Goal: Task Accomplishment & Management: Manage account settings

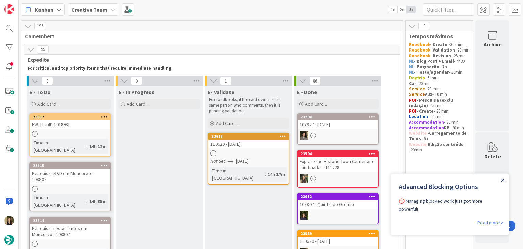
click at [503, 178] on icon "Close Announcement" at bounding box center [502, 179] width 3 height 3
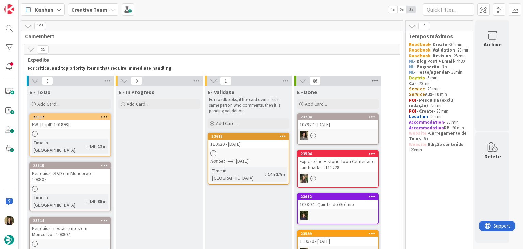
click at [375, 80] on icon at bounding box center [375, 81] width 9 height 10
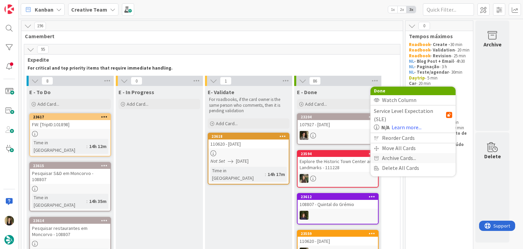
click at [404, 153] on span "Archive Cards..." at bounding box center [399, 158] width 34 height 10
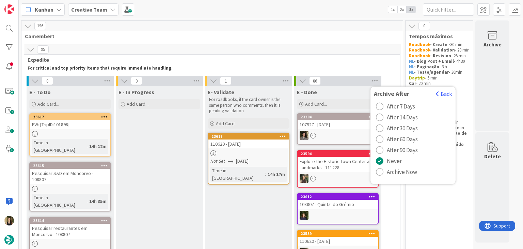
click at [404, 170] on span "Archive Now" at bounding box center [402, 172] width 30 height 10
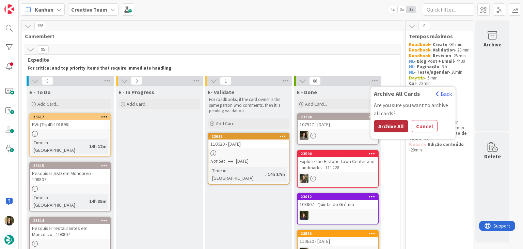
click at [388, 127] on button "Archive All" at bounding box center [391, 126] width 34 height 12
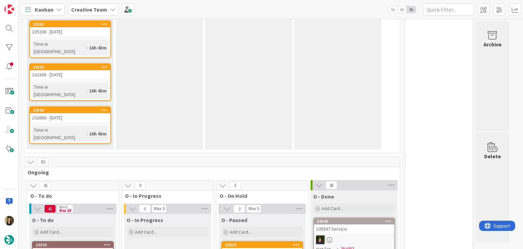
scroll to position [341, 0]
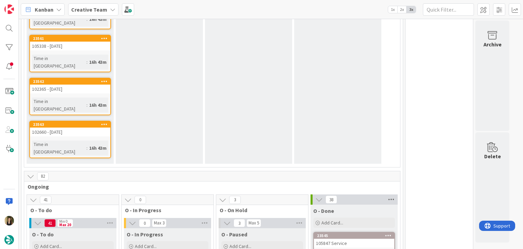
click at [392, 194] on icon at bounding box center [391, 199] width 9 height 10
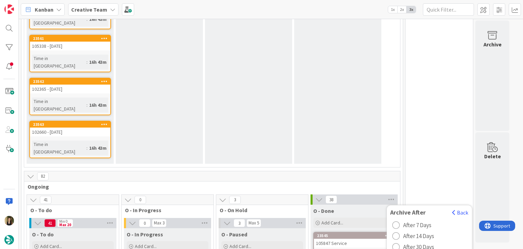
click at [416, 238] on button "Archive All" at bounding box center [407, 244] width 34 height 12
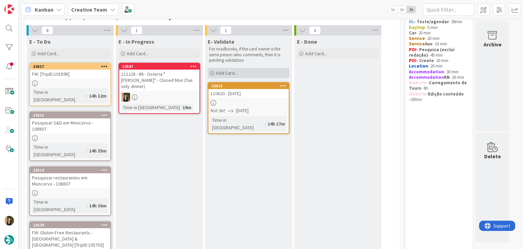
scroll to position [0, 0]
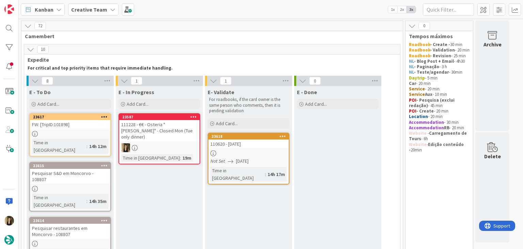
click at [259, 147] on div "110620 - 20 oct" at bounding box center [248, 143] width 80 height 9
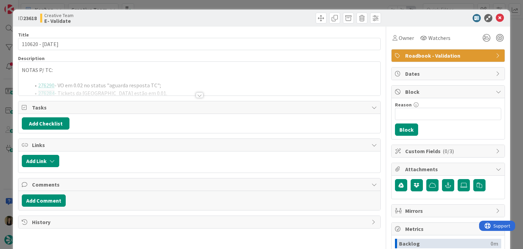
click at [196, 95] on div at bounding box center [199, 94] width 7 height 5
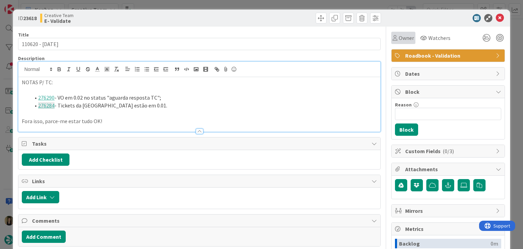
click at [399, 38] on span "Owner" at bounding box center [406, 38] width 15 height 8
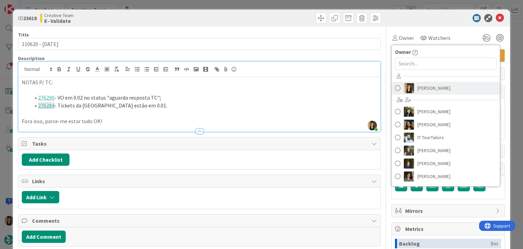
click at [418, 88] on span "[PERSON_NAME]" at bounding box center [434, 88] width 33 height 10
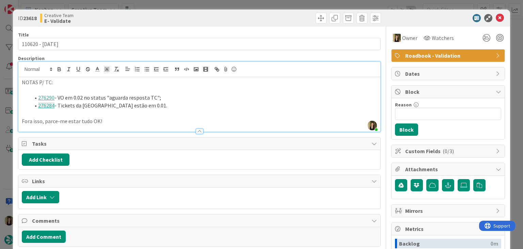
drag, startPoint x: 222, startPoint y: 3, endPoint x: 221, endPoint y: 11, distance: 8.4
click at [222, 3] on div "ID 23618 Creative Team E- Validate Title 15 / 128 110620 - 20 oct Description S…" at bounding box center [261, 124] width 523 height 249
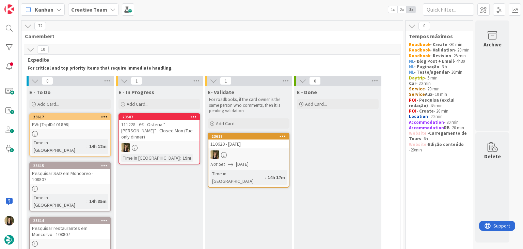
click at [171, 133] on div "111228 - €€ - Osteria "Terra di Briganti" - Closed Mon (Tue only dinner)" at bounding box center [159, 130] width 80 height 21
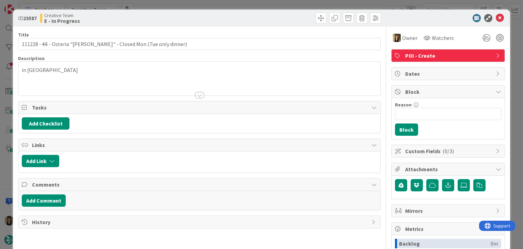
drag, startPoint x: 215, startPoint y: 6, endPoint x: 197, endPoint y: 59, distance: 55.7
click at [215, 6] on div "ID 23587 Creative Team E - In Progress Title 72 / 128 111228 - €€ - Osteria "Te…" at bounding box center [261, 124] width 523 height 249
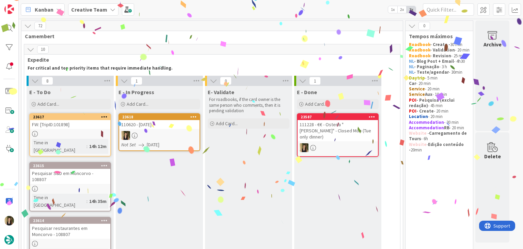
click at [177, 142] on div "Not Set 23/09/2025" at bounding box center [160, 144] width 78 height 7
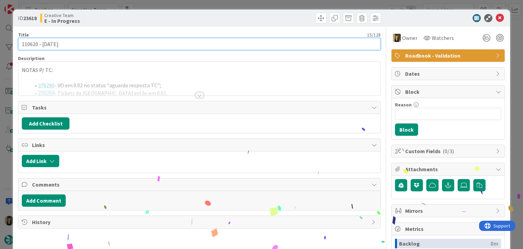
click at [27, 44] on input "110620 - 20 oct" at bounding box center [199, 44] width 362 height 12
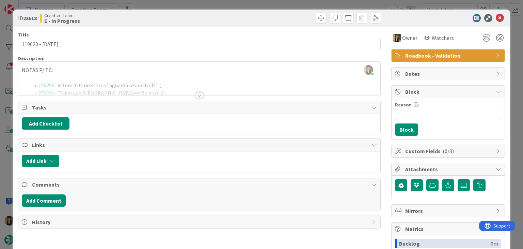
click at [150, 5] on div "ID 23618 Creative Team E - In Progress Title 15 / 128 110620 - 20 oct Descripti…" at bounding box center [261, 124] width 523 height 249
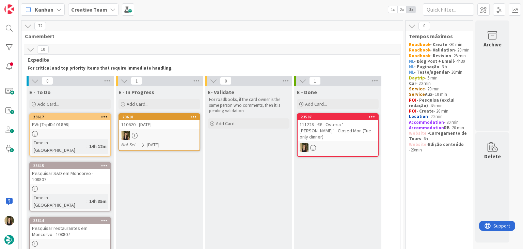
click at [341, 134] on div "111228 - €€ - Osteria "Terra di Briganti" - Closed Mon (Tue only dinner)" at bounding box center [338, 130] width 80 height 21
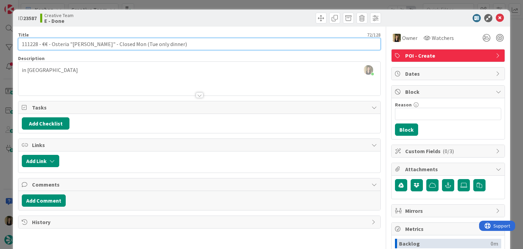
drag, startPoint x: 189, startPoint y: 43, endPoint x: 42, endPoint y: 43, distance: 146.8
click at [42, 43] on input "111228 - €€ - Osteria "Terra di Briganti" - Closed Mon (Tue only dinner)" at bounding box center [199, 44] width 362 height 12
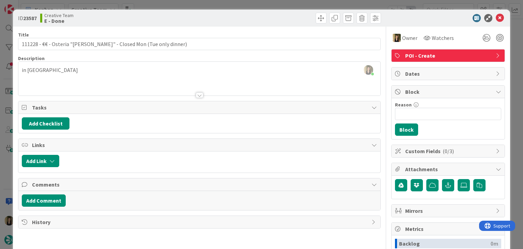
click at [206, 15] on div at bounding box center [291, 18] width 180 height 11
click at [205, 2] on div "ID 23587 Creative Team E - Done Title 72 / 128 111228 - €€ - Osteria "Terra di …" at bounding box center [261, 124] width 523 height 249
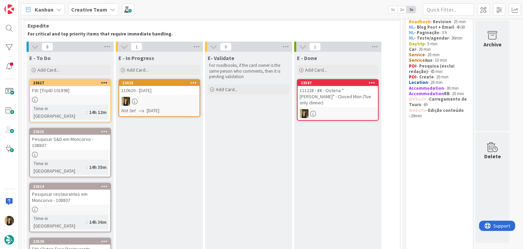
click at [86, 90] on div "FW: [TripID:101898]" at bounding box center [70, 90] width 80 height 9
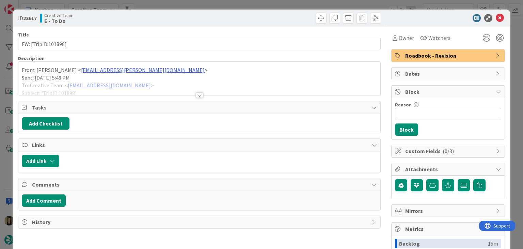
click at [196, 93] on div at bounding box center [199, 94] width 7 height 5
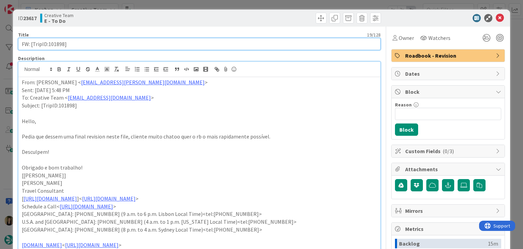
click at [56, 44] on input "FW: [TripID:101898]" at bounding box center [199, 44] width 362 height 12
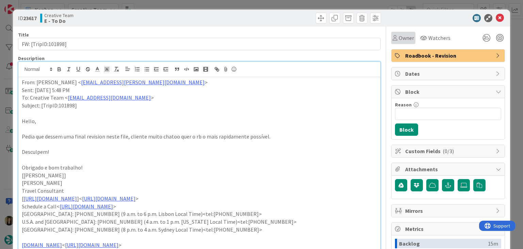
click at [399, 40] on span "Owner" at bounding box center [406, 38] width 15 height 8
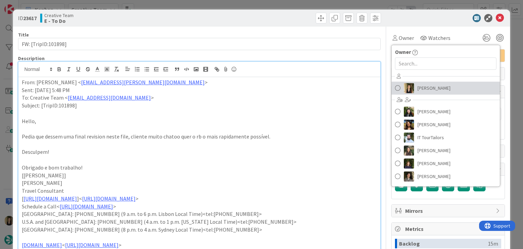
click at [423, 85] on span "[PERSON_NAME]" at bounding box center [434, 88] width 33 height 10
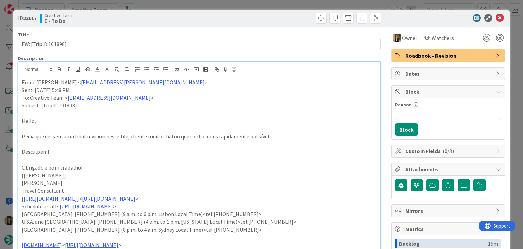
drag, startPoint x: 254, startPoint y: 13, endPoint x: 253, endPoint y: 3, distance: 9.3
click at [254, 13] on div at bounding box center [291, 18] width 180 height 11
click at [253, 3] on div "ID 23617 Creative Team E - To Do Title 19 / 128 FW: [TripID:101898] Description…" at bounding box center [261, 124] width 523 height 249
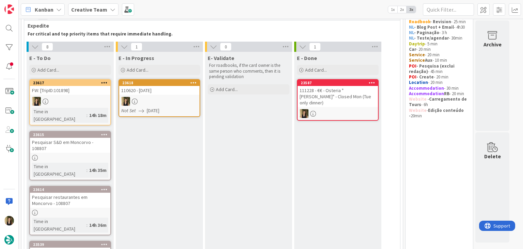
click at [166, 96] on link "23618 110620 - 20 oct Not Set 23/09/2025" at bounding box center [160, 98] width 82 height 38
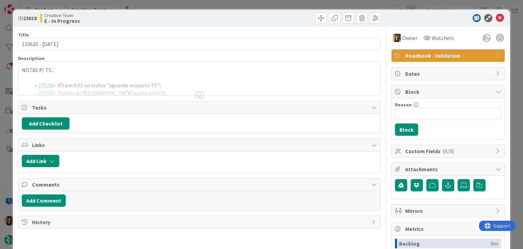
click at [196, 94] on div at bounding box center [199, 94] width 7 height 5
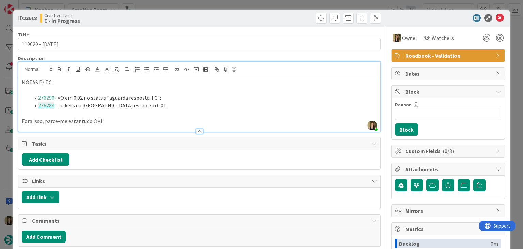
drag, startPoint x: 171, startPoint y: 14, endPoint x: 172, endPoint y: 5, distance: 9.2
click at [171, 14] on div "Creative Team E - In Progress" at bounding box center [119, 18] width 158 height 11
click at [172, 4] on div "ID 23618 Creative Team E - In Progress Title 15 / 128 110620 - 20 oct Descripti…" at bounding box center [261, 124] width 523 height 249
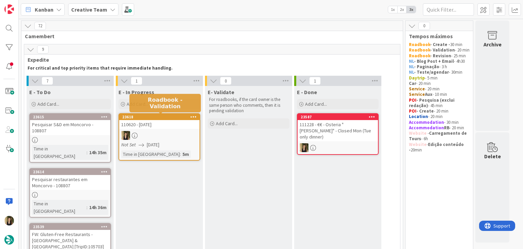
click at [159, 143] on span "[DATE]" at bounding box center [153, 144] width 13 height 7
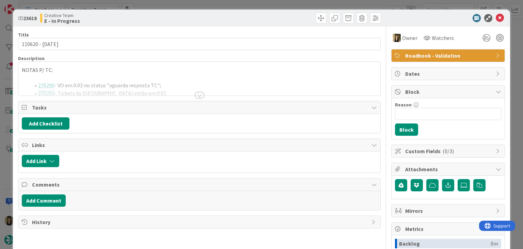
click at [196, 93] on div at bounding box center [199, 94] width 7 height 5
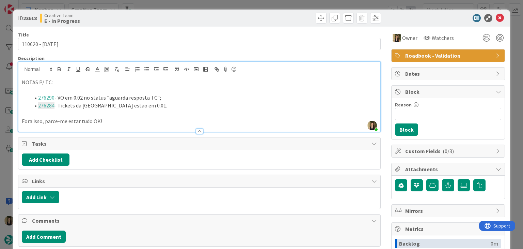
click at [193, 13] on div "Creative Team E - In Progress" at bounding box center [119, 18] width 158 height 11
click at [193, 3] on div "ID 23618 Creative Team E - In Progress Title 15 / 128 110620 - 20 oct Descripti…" at bounding box center [261, 124] width 523 height 249
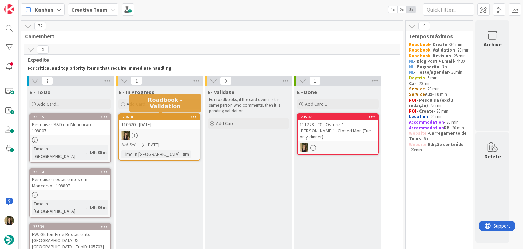
click at [167, 132] on div at bounding box center [159, 135] width 80 height 9
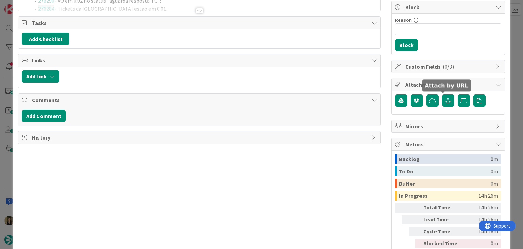
scroll to position [116, 0]
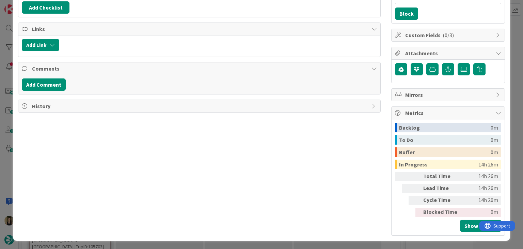
click at [40, 108] on span "History" at bounding box center [200, 106] width 336 height 8
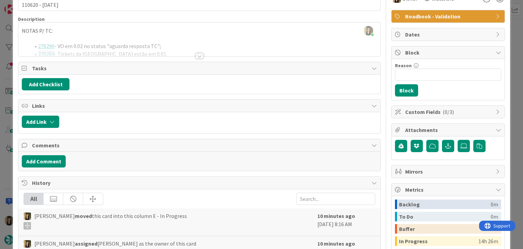
scroll to position [0, 0]
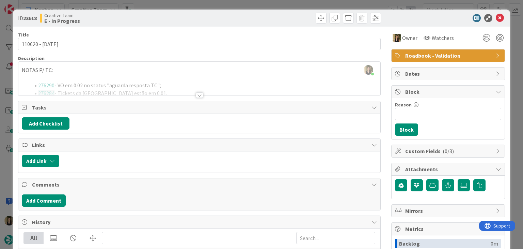
click at [234, 19] on div at bounding box center [291, 18] width 180 height 11
drag, startPoint x: 234, startPoint y: 11, endPoint x: 232, endPoint y: 6, distance: 5.4
click at [233, 11] on div "ID 23618 Creative Team E - In Progress" at bounding box center [261, 18] width 497 height 17
click at [233, 5] on div "ID 23618 Creative Team E - In Progress Title 15 / 128 110620 - 20 oct Descripti…" at bounding box center [261, 124] width 523 height 249
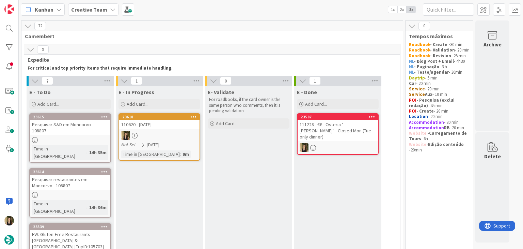
click at [183, 157] on div "Time in Column : 9m" at bounding box center [159, 153] width 76 height 7
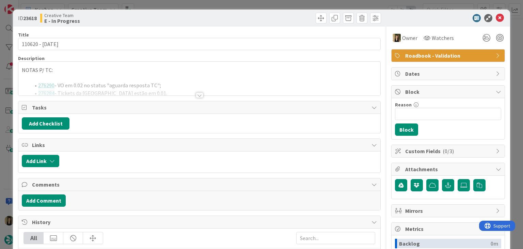
click at [128, 94] on div at bounding box center [199, 86] width 362 height 17
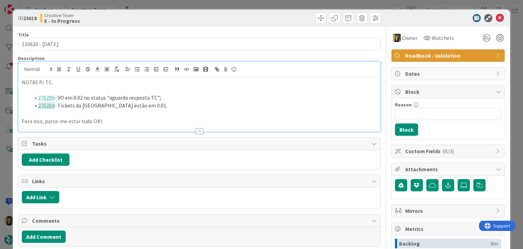
drag, startPoint x: 177, startPoint y: 104, endPoint x: 63, endPoint y: 95, distance: 114.8
click at [35, 99] on ol "276290 - VO em 0.02 no status "aguarda resposta TC"; 276284 - Tickets da Univer…" at bounding box center [199, 101] width 355 height 15
copy ol "276290 - VO em 0.02 no status "aguarda resposta TC"; 276284 - Tickets da Univer…"
click at [171, 17] on div "Creative Team E - In Progress" at bounding box center [119, 18] width 158 height 11
click at [172, 2] on div "ID 23618 Creative Team E - In Progress Title 15 / 128 110620 - 20 oct Descripti…" at bounding box center [261, 124] width 523 height 249
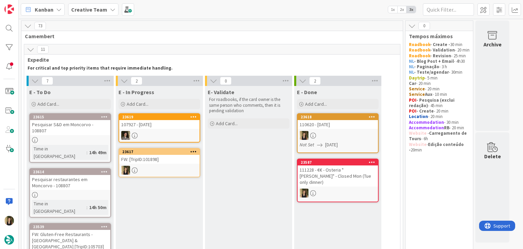
click at [178, 162] on div "FW: [TripID:101898]" at bounding box center [159, 159] width 80 height 9
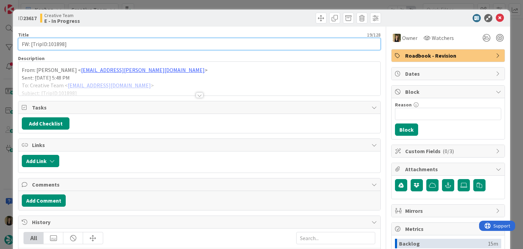
click at [53, 44] on input "FW: [TripID:101898]" at bounding box center [199, 44] width 362 height 12
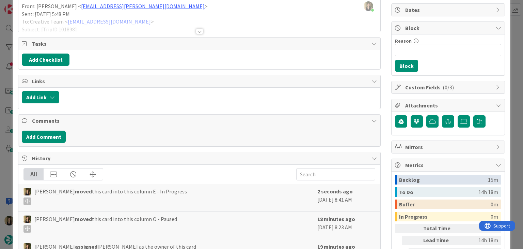
scroll to position [136, 0]
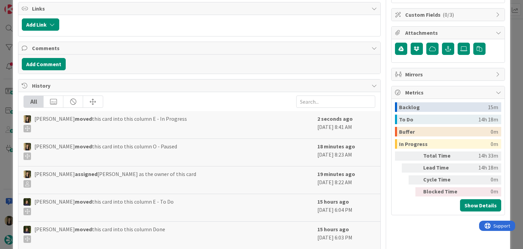
click at [29, 82] on div "History" at bounding box center [199, 85] width 362 height 13
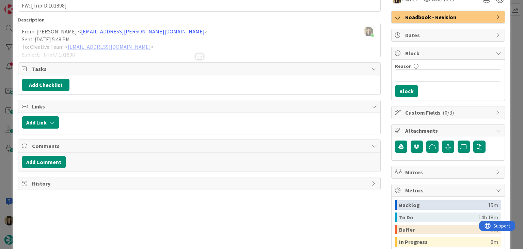
scroll to position [0, 0]
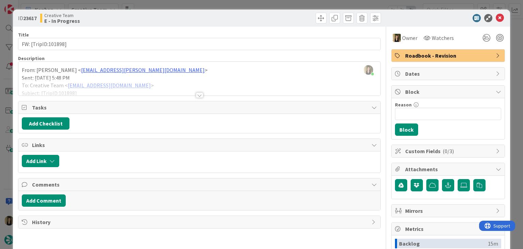
click at [198, 93] on div at bounding box center [199, 94] width 7 height 5
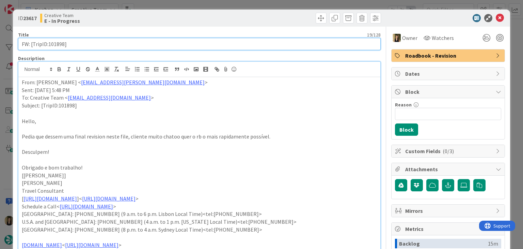
click at [57, 45] on input "FW: [TripID:101898]" at bounding box center [199, 44] width 362 height 12
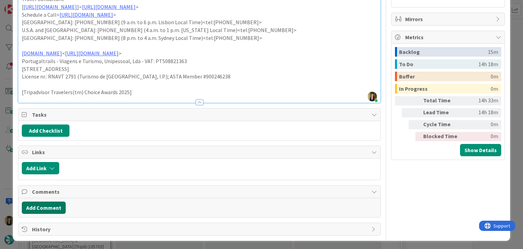
click at [60, 207] on button "Add Comment" at bounding box center [44, 207] width 44 height 12
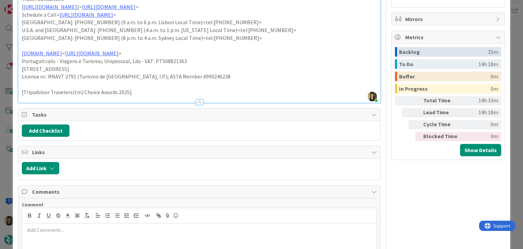
click at [69, 228] on p at bounding box center [199, 230] width 349 height 8
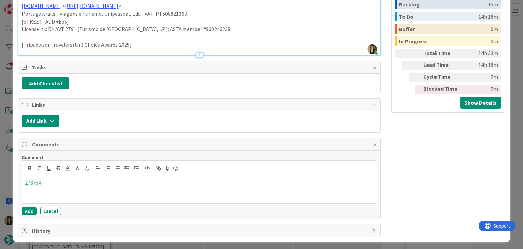
scroll to position [240, 0]
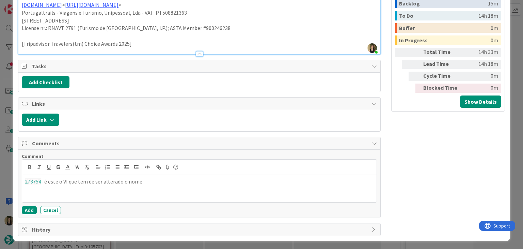
click at [63, 179] on p "273754 - é este o VI que tem de ser alterado o nome" at bounding box center [199, 181] width 349 height 8
click at [181, 180] on p "273754 - é este o service que tem de ser alterado o nome" at bounding box center [199, 181] width 349 height 8
click at [31, 208] on button "Add" at bounding box center [29, 210] width 15 height 8
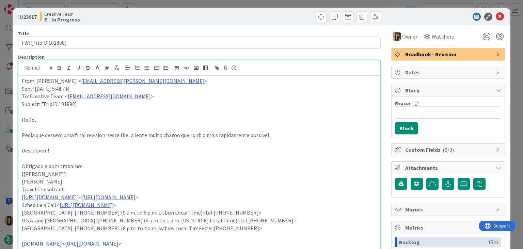
scroll to position [0, 0]
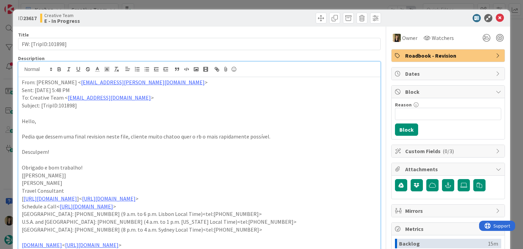
drag, startPoint x: 232, startPoint y: 15, endPoint x: 231, endPoint y: 6, distance: 9.6
click at [232, 14] on div at bounding box center [291, 18] width 180 height 11
click at [231, 5] on div "ID 23617 Creative Team E - In Progress Title 19 / 128 FW: [TripID:101898] Descr…" at bounding box center [261, 124] width 523 height 249
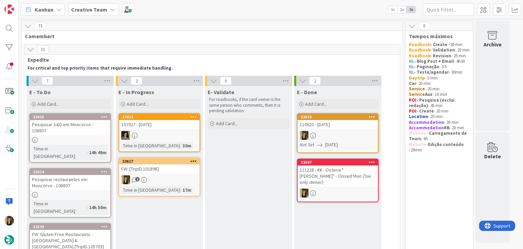
click at [174, 174] on link "23617 FW: [TripID:101898] 1 Time in Column : 17m" at bounding box center [160, 176] width 82 height 39
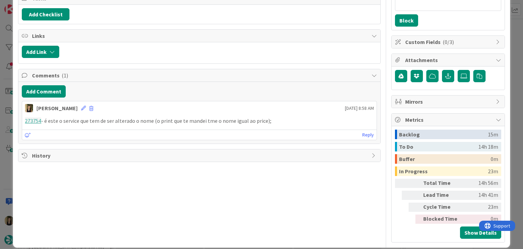
scroll to position [116, 0]
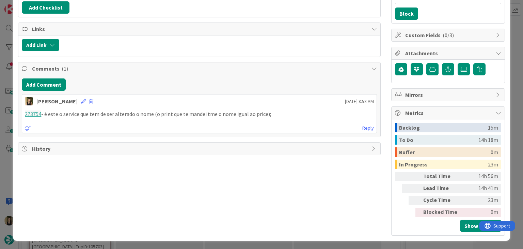
drag, startPoint x: 273, startPoint y: 114, endPoint x: 20, endPoint y: 115, distance: 252.4
click at [20, 115] on div "Add Comment Sofia Palma 23 September 2025 8:58 AM 273754 - é este o service que…" at bounding box center [199, 106] width 362 height 62
copy p "273754 - é este o service que tem de ser alterado o nome (o print que te mandei…"
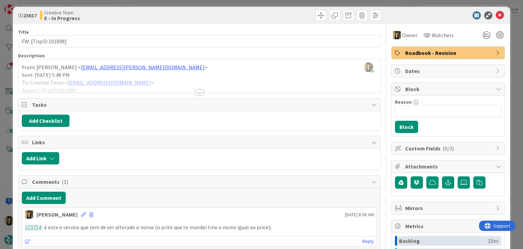
scroll to position [0, 0]
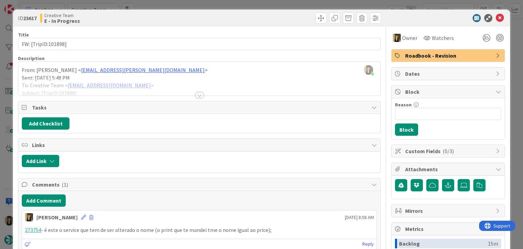
drag, startPoint x: 202, startPoint y: 22, endPoint x: 202, endPoint y: 17, distance: 5.1
click at [202, 22] on div at bounding box center [291, 18] width 180 height 11
click at [202, 5] on div "ID 23617 Creative Team E - In Progress Title 19 / 128 FW: [TripID:101898] Descr…" at bounding box center [261, 124] width 523 height 249
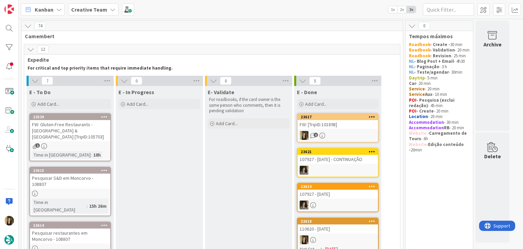
click at [100, 143] on div "1" at bounding box center [70, 146] width 80 height 6
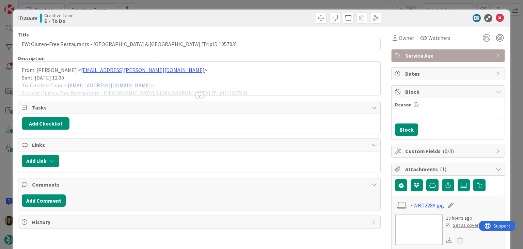
click at [197, 97] on div at bounding box center [199, 94] width 7 height 5
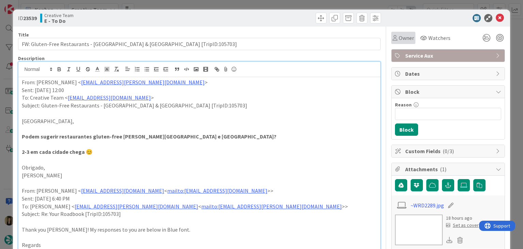
click at [399, 37] on span "Owner" at bounding box center [406, 38] width 15 height 8
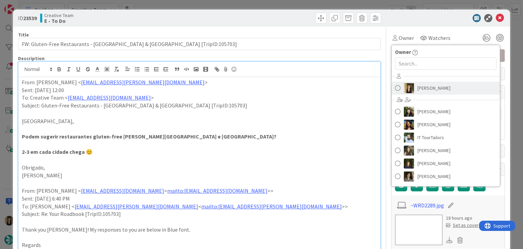
click at [419, 86] on span "[PERSON_NAME]" at bounding box center [434, 88] width 33 height 10
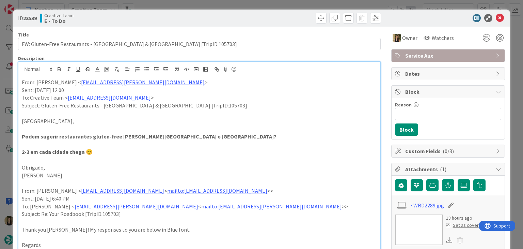
drag, startPoint x: 269, startPoint y: 17, endPoint x: 263, endPoint y: 3, distance: 14.9
click at [268, 16] on div at bounding box center [291, 18] width 180 height 11
click at [263, 3] on div "ID 23539 Creative Team E - To Do Title 64 / 128 FW: Gluten-Free Restaurants - V…" at bounding box center [261, 124] width 523 height 249
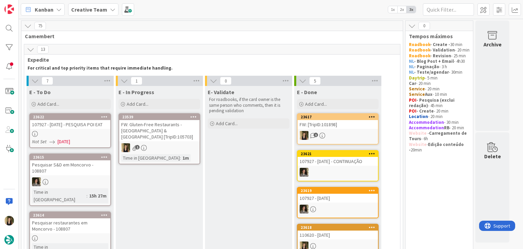
click at [181, 136] on link "23539 FW: Gluten-Free Restaurants - Venice & Barcelona [TripID:105703] 1 Time i…" at bounding box center [160, 138] width 82 height 51
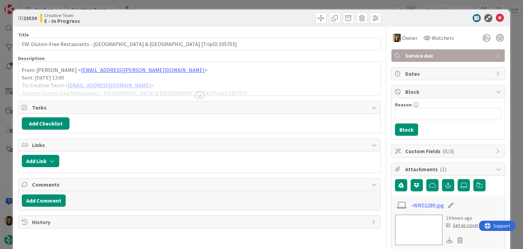
click at [198, 95] on div at bounding box center [199, 94] width 7 height 5
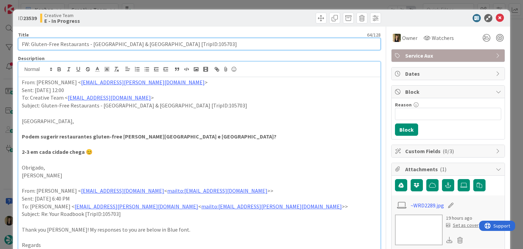
click at [154, 47] on input "FW: Gluten-Free Restaurants - Venice & Barcelona [TripID:105703]" at bounding box center [199, 44] width 362 height 12
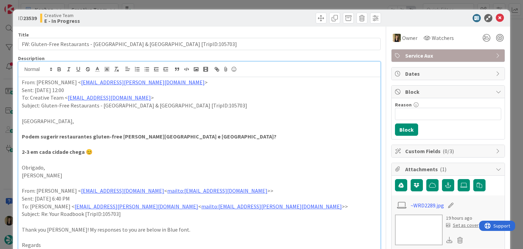
drag, startPoint x: 235, startPoint y: 17, endPoint x: 234, endPoint y: 11, distance: 5.8
click at [234, 16] on div at bounding box center [291, 18] width 180 height 11
click at [234, 7] on div "ID 23539 Creative Team E - In Progress Title 64 / 128 FW: Gluten-Free Restauran…" at bounding box center [261, 124] width 523 height 249
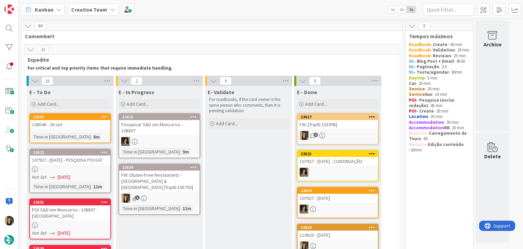
click at [175, 176] on div "FW: Gluten-Free Restaurants - Venice & Barcelona [TripID:105703]" at bounding box center [159, 180] width 80 height 21
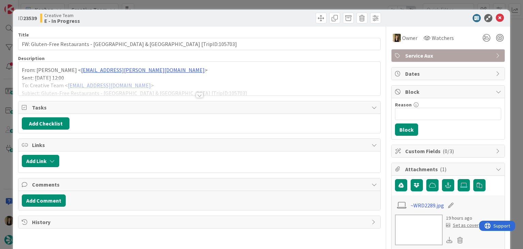
drag, startPoint x: 217, startPoint y: 14, endPoint x: 218, endPoint y: 6, distance: 7.7
click at [217, 14] on div at bounding box center [291, 18] width 180 height 11
click at [219, 5] on div "ID 23539 Creative Team E - In Progress Title 64 / 128 FW: Gluten-Free Restauran…" at bounding box center [261, 124] width 523 height 249
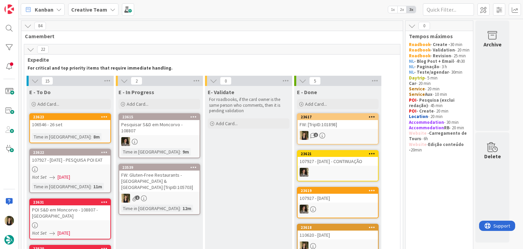
click at [181, 193] on div "1" at bounding box center [159, 197] width 80 height 9
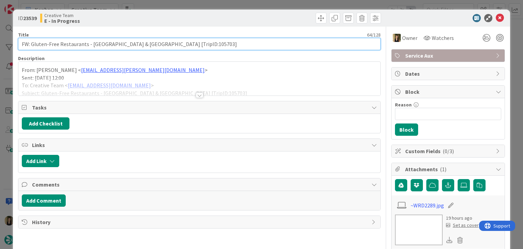
drag, startPoint x: 183, startPoint y: 44, endPoint x: 15, endPoint y: 43, distance: 167.9
click at [16, 43] on div "ID 23539 Creative Team E - In Progress Title 64 / 128 FW: Gluten-Free Restauran…" at bounding box center [261, 210] width 497 height 400
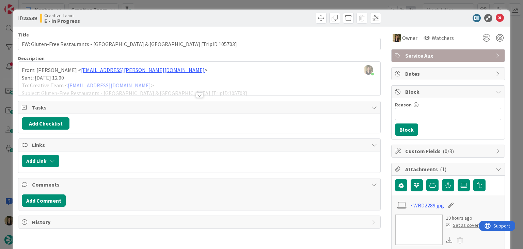
drag, startPoint x: 199, startPoint y: 21, endPoint x: 198, endPoint y: 9, distance: 12.3
click at [198, 19] on div "ID 23539 Creative Team E - In Progress" at bounding box center [199, 18] width 363 height 11
click at [199, 5] on div "ID 23539 Creative Team E - In Progress Title 64 / 128 FW: Gluten-Free Restauran…" at bounding box center [261, 124] width 523 height 249
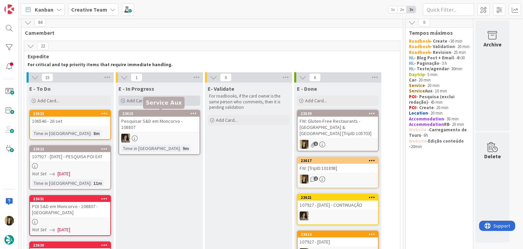
click at [153, 100] on div "Add Card..." at bounding box center [160, 100] width 82 height 10
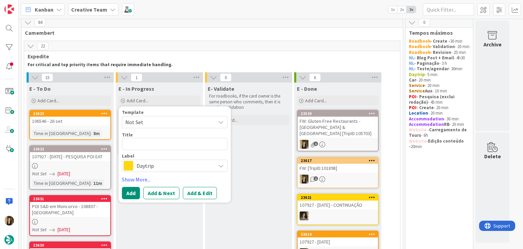
type textarea "x"
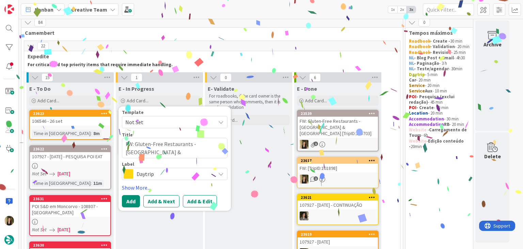
type textarea "FW: Gluten-Free Restaurants - Venice & Barcelona [TripID:105703]"
click at [171, 173] on span "Daytrip" at bounding box center [175, 174] width 76 height 10
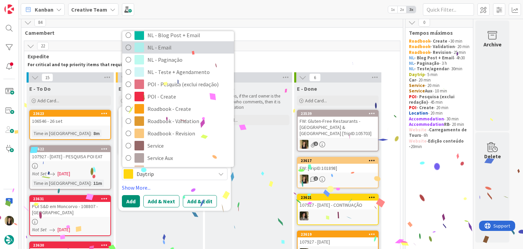
scroll to position [68, 0]
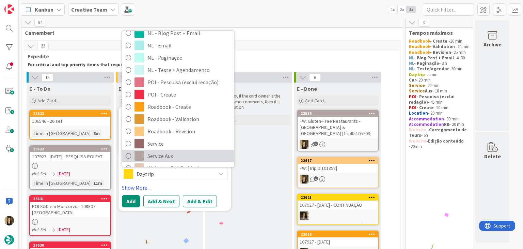
click at [174, 153] on span "Service Aux" at bounding box center [188, 156] width 83 height 10
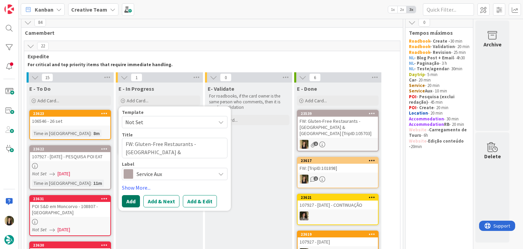
click at [136, 201] on button "Add" at bounding box center [131, 201] width 18 height 12
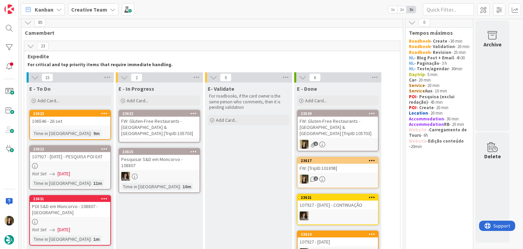
click at [166, 127] on div "FW: Gluten-Free Restaurants - Venice & Barcelona [TripID:105703]" at bounding box center [159, 126] width 80 height 21
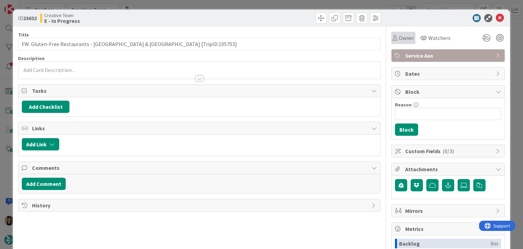
drag, startPoint x: 397, startPoint y: 37, endPoint x: 398, endPoint y: 41, distance: 4.3
click at [399, 37] on span "Owner" at bounding box center [406, 38] width 15 height 8
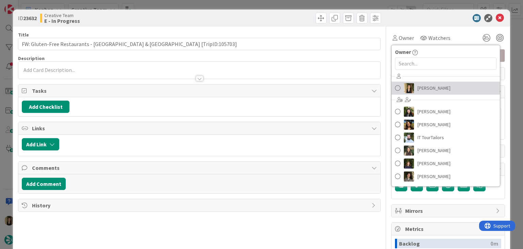
drag, startPoint x: 418, startPoint y: 92, endPoint x: 322, endPoint y: 48, distance: 105.6
click at [418, 92] on span "[PERSON_NAME]" at bounding box center [434, 88] width 33 height 10
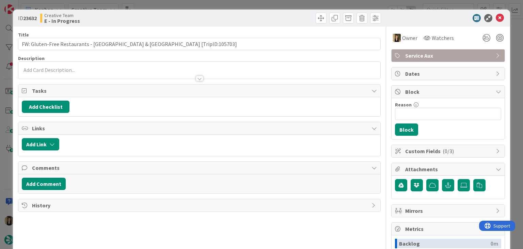
drag, startPoint x: 243, startPoint y: 14, endPoint x: 245, endPoint y: 6, distance: 8.2
click at [243, 14] on div at bounding box center [291, 18] width 180 height 11
click at [245, 6] on div "ID 23632 Creative Team E - In Progress Title 64 / 128 FW: Gluten-Free Restauran…" at bounding box center [261, 124] width 523 height 249
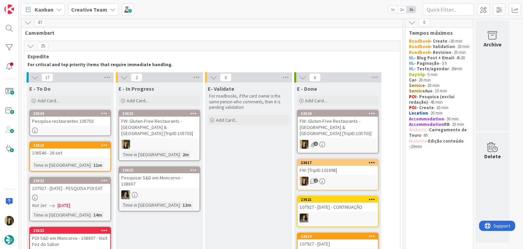
click at [96, 124] on div "Pesquisa restaurantes 105703" at bounding box center [70, 120] width 80 height 9
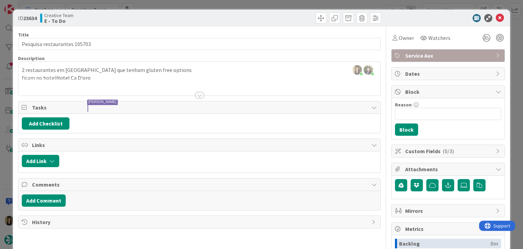
click at [219, 6] on div "ID 23634 Creative Team E - To Do Title 28 / 128 Pesquisa restaurantes 105703 De…" at bounding box center [261, 124] width 523 height 249
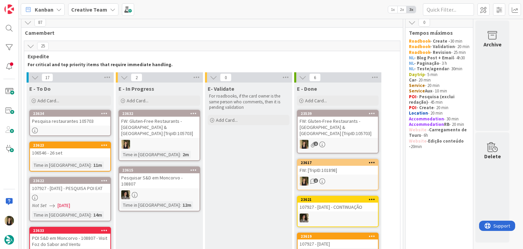
click at [192, 141] on div at bounding box center [159, 144] width 80 height 9
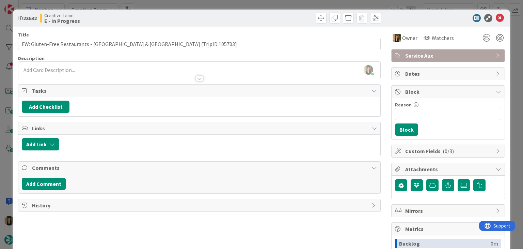
click at [211, 6] on div "ID 23632 Creative Team E - In Progress Title 64 / 128 FW: Gluten-Free Restauran…" at bounding box center [261, 124] width 523 height 249
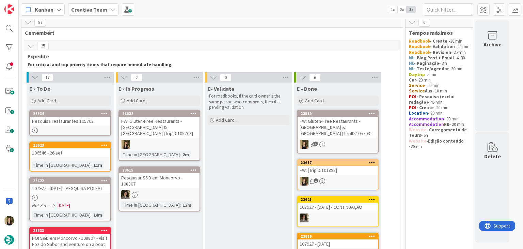
click at [85, 130] on div at bounding box center [70, 130] width 80 height 6
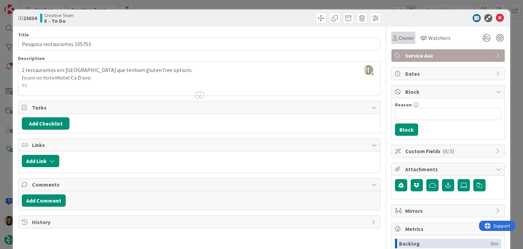
click at [393, 36] on div "Owner" at bounding box center [403, 38] width 21 height 8
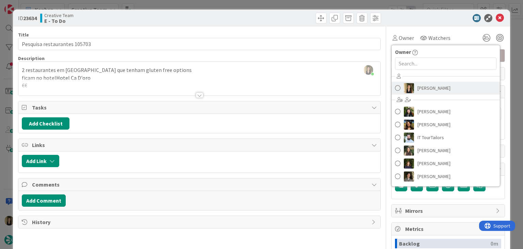
click at [424, 88] on span "[PERSON_NAME]" at bounding box center [434, 88] width 33 height 10
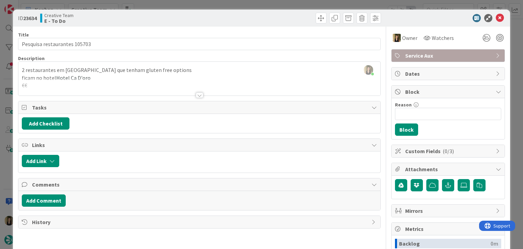
click at [281, 20] on div at bounding box center [291, 18] width 180 height 11
click at [277, 3] on div "ID 23634 Creative Team E - To Do Title 28 / 128 Pesquisa restaurantes 105703 De…" at bounding box center [261, 124] width 523 height 249
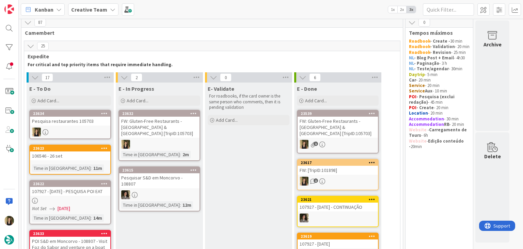
click at [183, 140] on div at bounding box center [159, 144] width 80 height 9
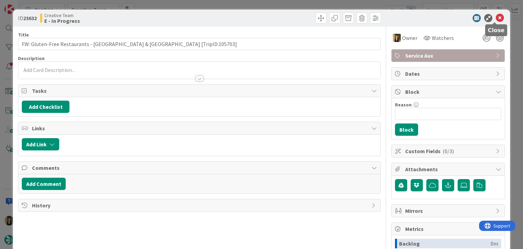
click at [496, 18] on icon at bounding box center [500, 18] width 8 height 8
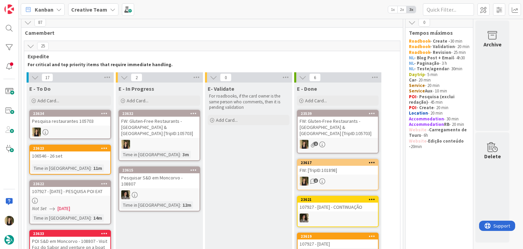
click at [196, 114] on icon at bounding box center [193, 113] width 6 height 5
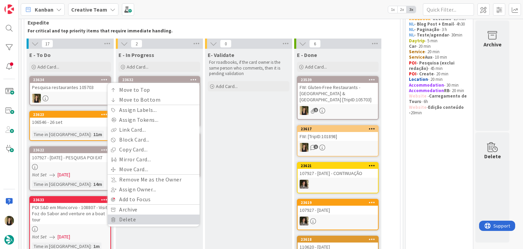
scroll to position [37, 0]
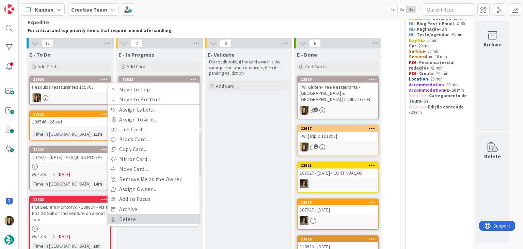
drag, startPoint x: 139, startPoint y: 218, endPoint x: 198, endPoint y: 173, distance: 73.7
click at [139, 217] on link "Delete" at bounding box center [154, 219] width 92 height 10
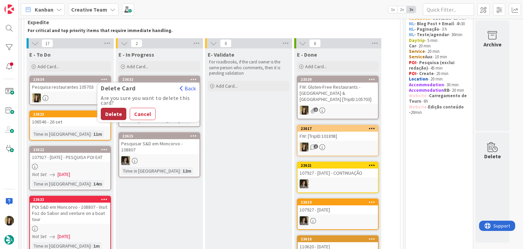
click at [119, 115] on button "Delete" at bounding box center [114, 114] width 26 height 12
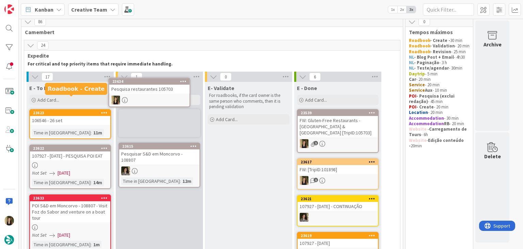
scroll to position [0, 0]
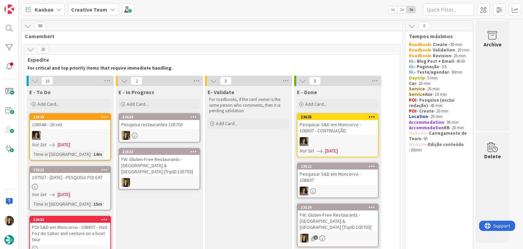
drag, startPoint x: 251, startPoint y: 162, endPoint x: 194, endPoint y: 142, distance: 60.1
click at [163, 133] on div at bounding box center [159, 135] width 80 height 9
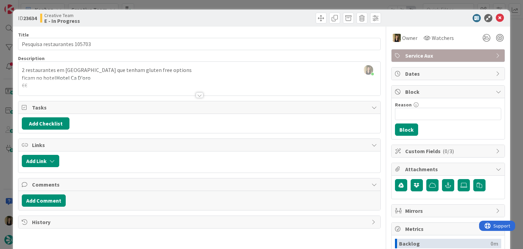
click at [128, 17] on div "Creative Team E - In Progress" at bounding box center [119, 18] width 158 height 11
click at [138, 9] on div "ID 23634 Creative Team E - In Progress Title 28 / 128 Pesquisa restaurantes 105…" at bounding box center [261, 124] width 523 height 249
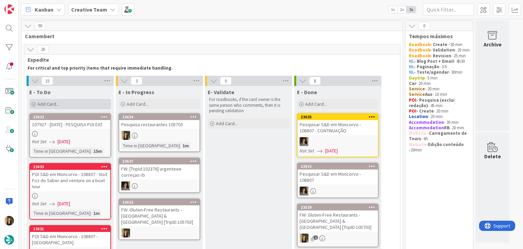
click at [74, 101] on div "Add Card..." at bounding box center [70, 104] width 82 height 10
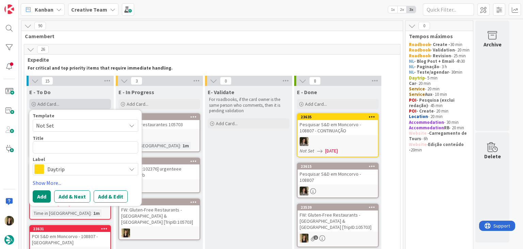
type textarea "x"
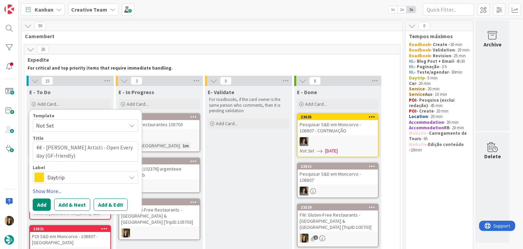
type textarea "€€ - Trattoria Agli Artisti - Open Every day (GF-friendly)"
click at [88, 180] on span "Daytrip" at bounding box center [85, 177] width 76 height 10
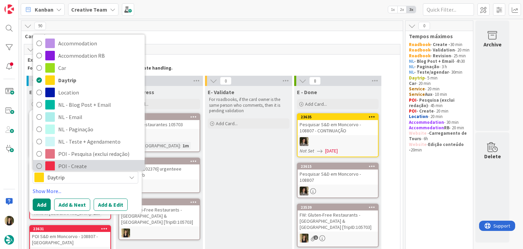
click at [86, 162] on span "POI - Create" at bounding box center [99, 166] width 83 height 10
type textarea "x"
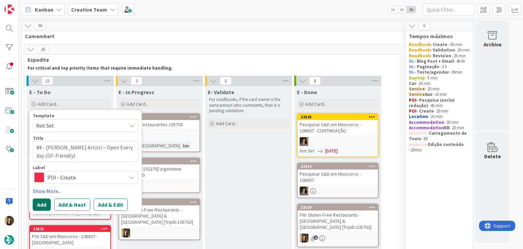
click at [42, 203] on button "Add" at bounding box center [42, 204] width 18 height 12
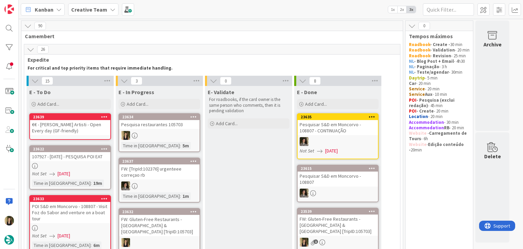
click at [85, 133] on div "€€ - Trattoria Agli Artisti - Open Every day (GF-friendly)" at bounding box center [70, 127] width 80 height 15
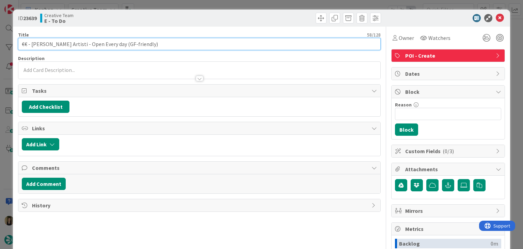
drag, startPoint x: 163, startPoint y: 44, endPoint x: 173, endPoint y: 43, distance: 9.6
click at [164, 44] on input "€€ - Trattoria Agli Artisti - Open Every day (GF-friendly)" at bounding box center [199, 44] width 362 height 12
type input "€€ - Trattoria Agli Artisti - Open Every day (GF-friendly) - 105703"
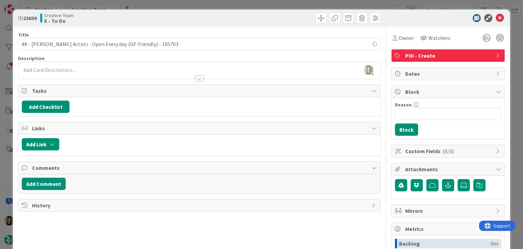
drag, startPoint x: 188, startPoint y: 19, endPoint x: 192, endPoint y: 8, distance: 12.0
click at [188, 17] on div "Creative Team E - To Do" at bounding box center [119, 18] width 158 height 11
click at [192, 6] on div "ID 23639 Creative Team E - To Do Title 67 / 128 €€ - Trattoria Agli Artisti - O…" at bounding box center [261, 124] width 523 height 249
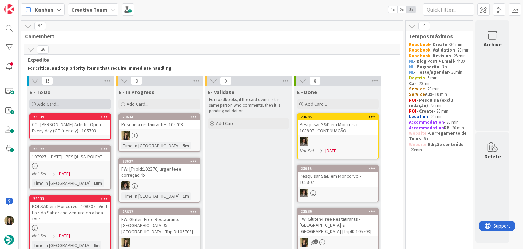
click at [88, 103] on div "Add Card..." at bounding box center [70, 104] width 82 height 10
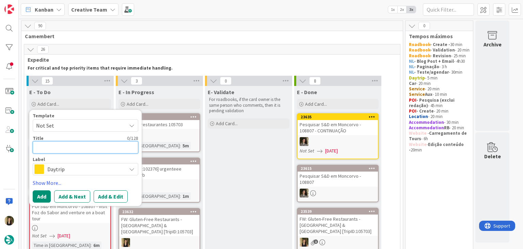
type textarea "x"
type textarea "€"
type textarea "x"
type textarea "€€"
type textarea "x"
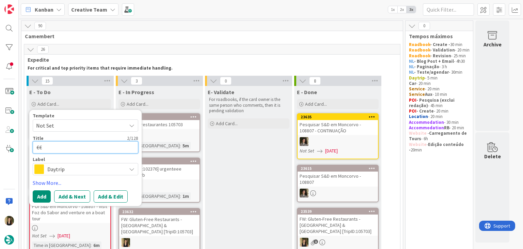
type textarea "€€"
type textarea "x"
type textarea "€€ -"
type textarea "x"
type textarea "€€ -"
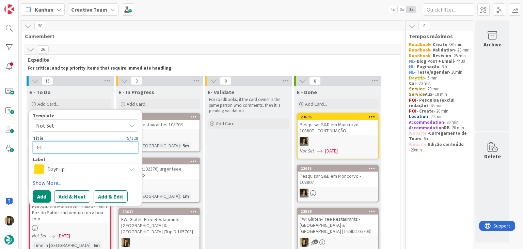
paste textarea "€€ - Ristorante Al Giardinetto da Severino - Closed Thu (Wed only lunch) (GF-fr…"
type textarea "x"
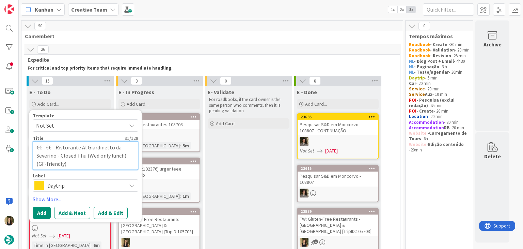
type textarea "€€ - €€ - Ristorante Al Giardinetto da Severino - Closed Thu (Wed only lunch) (…"
click at [94, 186] on span "Daytrip" at bounding box center [85, 186] width 76 height 10
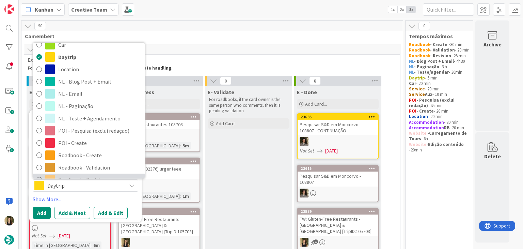
scroll to position [34, 0]
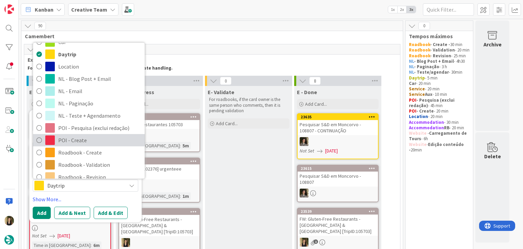
click at [82, 141] on span "POI - Create" at bounding box center [99, 140] width 83 height 10
type textarea "x"
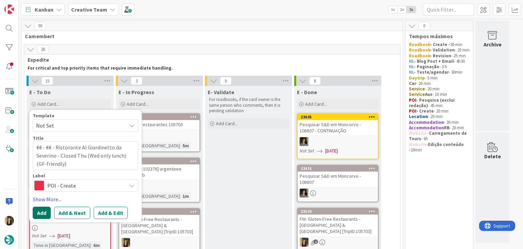
click at [41, 213] on button "Add" at bounding box center [42, 212] width 18 height 12
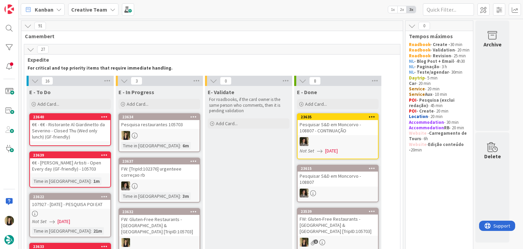
click at [85, 124] on div "€€ - €€ - Ristorante Al Giardinetto da Severino - Closed Thu (Wed only lunch) (…" at bounding box center [70, 130] width 80 height 21
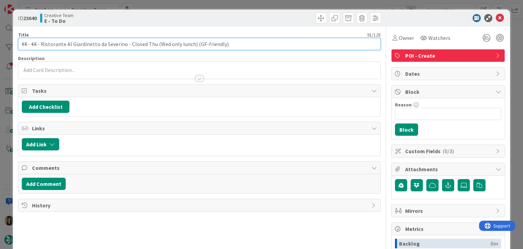
click at [232, 44] on input "€€ - €€ - Ristorante Al Giardinetto da Severino - Closed Thu (Wed only lunch) (…" at bounding box center [199, 44] width 362 height 12
type input "€€ - €€ - Ristorante Al Giardinetto da Severino - Closed Thu (Wed only lunch) (…"
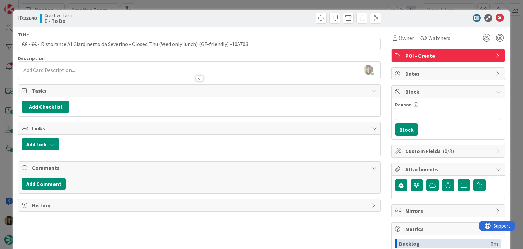
drag, startPoint x: 159, startPoint y: 66, endPoint x: 142, endPoint y: 75, distance: 19.7
click at [159, 67] on div "[PERSON_NAME] just joined" at bounding box center [199, 70] width 362 height 17
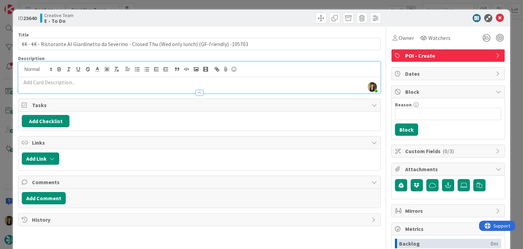
drag, startPoint x: 139, startPoint y: 80, endPoint x: 120, endPoint y: 83, distance: 19.1
click at [139, 80] on p at bounding box center [199, 82] width 355 height 8
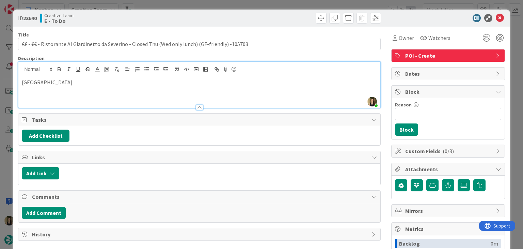
drag, startPoint x: 167, startPoint y: 22, endPoint x: 172, endPoint y: 0, distance: 22.7
click at [167, 20] on div "Creative Team E - To Do" at bounding box center [119, 18] width 158 height 11
click at [176, 4] on div "ID 23640 Creative Team E - To Do Title 99 / 128 €€ - €€ - Ristorante Al Giardin…" at bounding box center [261, 124] width 523 height 249
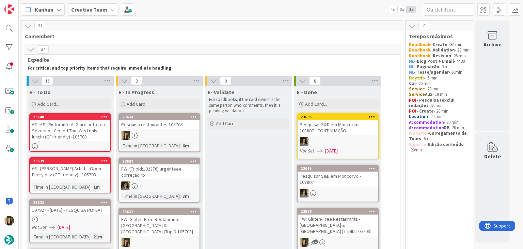
click at [94, 174] on div "€€ - Trattoria Agli Artisti - Open Every day (GF-friendly) - 105703" at bounding box center [70, 171] width 80 height 15
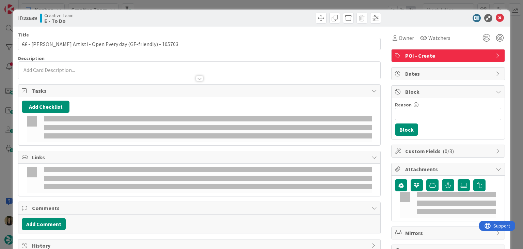
click at [82, 73] on div at bounding box center [199, 75] width 362 height 7
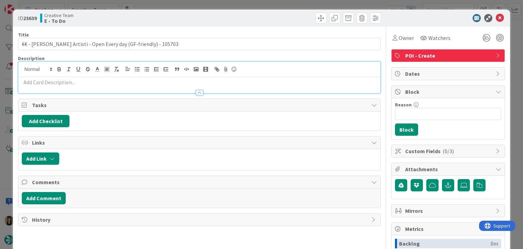
click at [89, 86] on div at bounding box center [199, 89] width 362 height 7
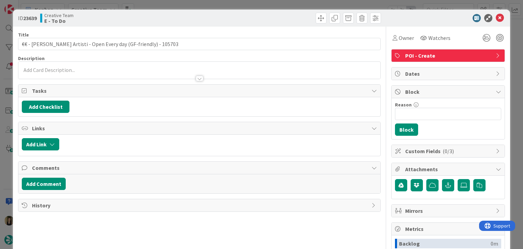
click at [79, 73] on div at bounding box center [199, 75] width 362 height 7
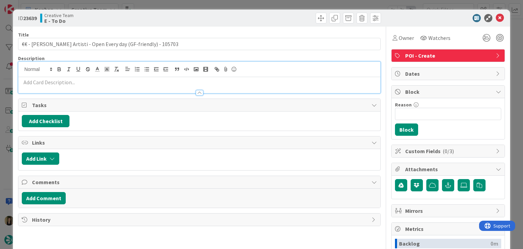
click at [75, 82] on p at bounding box center [199, 82] width 355 height 8
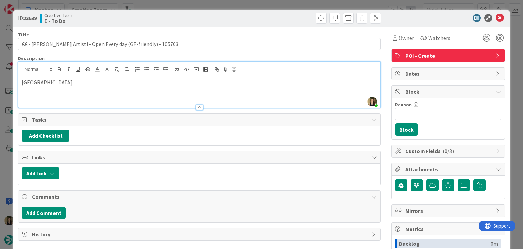
drag, startPoint x: 260, startPoint y: 16, endPoint x: 259, endPoint y: 7, distance: 9.0
click at [259, 15] on div at bounding box center [291, 18] width 180 height 11
click at [259, 7] on div "ID 23639 Creative Team E - To Do Title 67 / 128 €€ - Trattoria Agli Artisti - O…" at bounding box center [261, 124] width 523 height 249
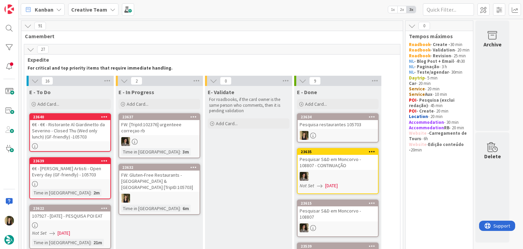
click at [180, 194] on div at bounding box center [159, 197] width 80 height 9
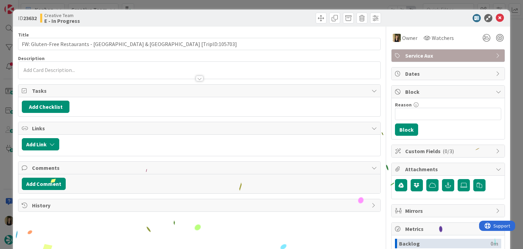
click at [199, 6] on div "ID 23632 Creative Team E - In Progress Title 64 / 128 FW: Gluten-Free Restauran…" at bounding box center [261, 124] width 523 height 249
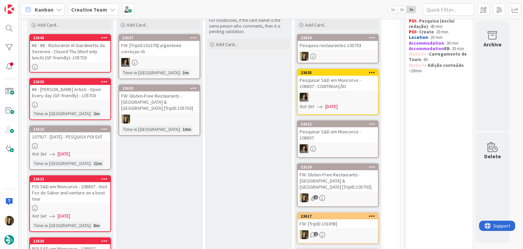
scroll to position [68, 0]
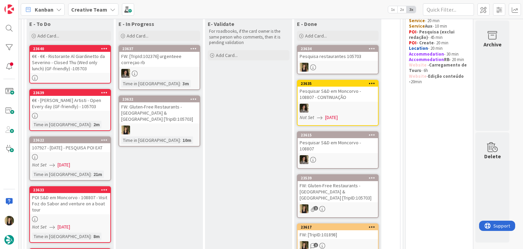
click at [194, 97] on icon at bounding box center [193, 98] width 6 height 5
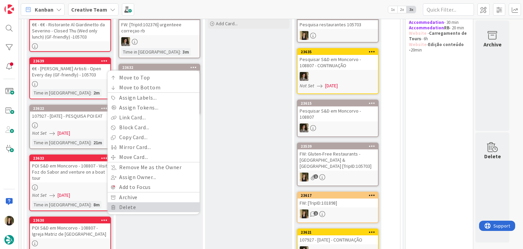
scroll to position [102, 0]
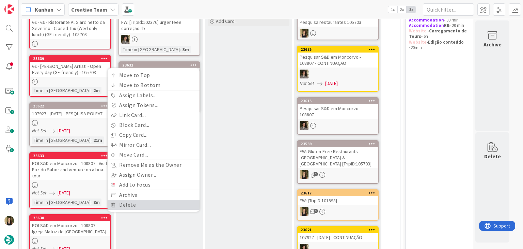
click at [132, 204] on link "Delete" at bounding box center [154, 205] width 92 height 10
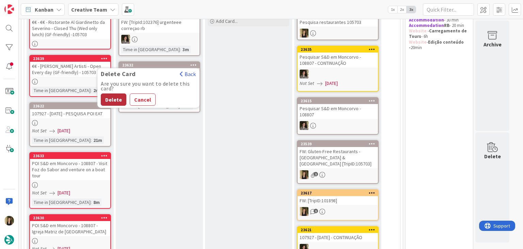
click at [115, 96] on button "Delete" at bounding box center [114, 99] width 26 height 12
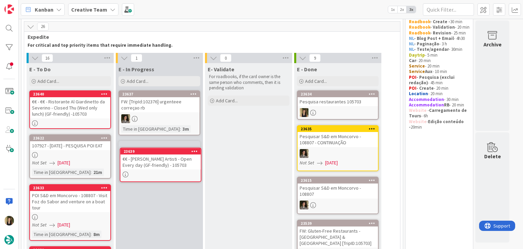
scroll to position [24, 0]
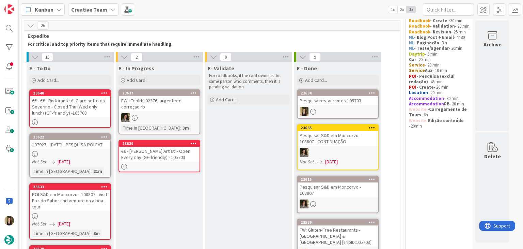
click at [189, 163] on div at bounding box center [159, 166] width 80 height 6
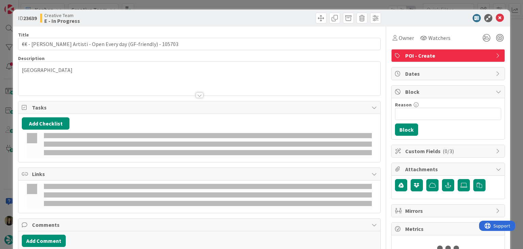
click at [398, 43] on div "Owner" at bounding box center [403, 38] width 24 height 12
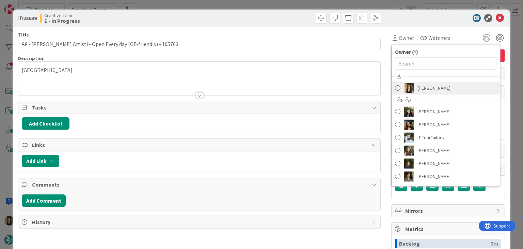
click at [430, 88] on span "[PERSON_NAME]" at bounding box center [434, 88] width 33 height 10
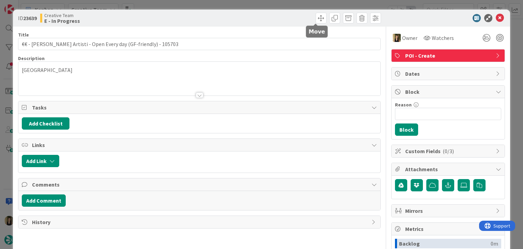
click at [286, 3] on div "ID 23639 Creative Team E - In Progress Title 67 / 128 €€ - Trattoria Agli Artis…" at bounding box center [261, 124] width 523 height 249
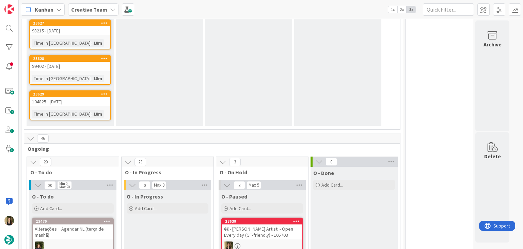
scroll to position [532, 0]
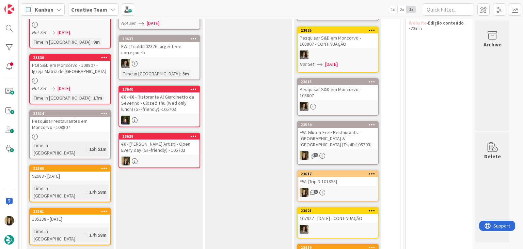
scroll to position [112, 0]
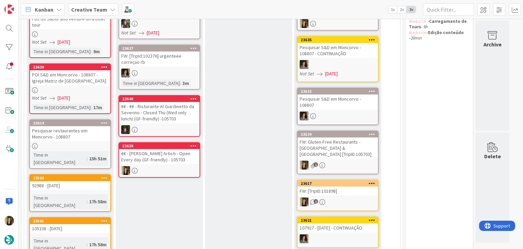
drag, startPoint x: 425, startPoint y: 192, endPoint x: 409, endPoint y: 192, distance: 15.7
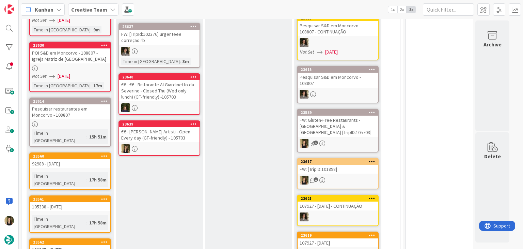
scroll to position [136, 0]
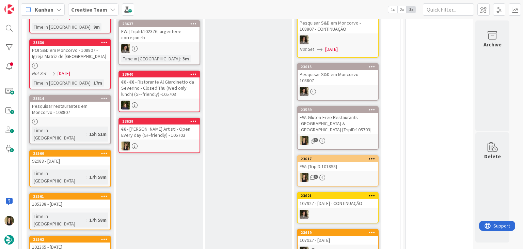
click at [249, 153] on div "E- Validate For roadbooks, if the card owner is the same person who comments, t…" at bounding box center [248, 242] width 87 height 584
click at [172, 128] on div "€€ - Trattoria Agli Artisti - Open Every day (GF-friendly) - 105703" at bounding box center [159, 131] width 80 height 15
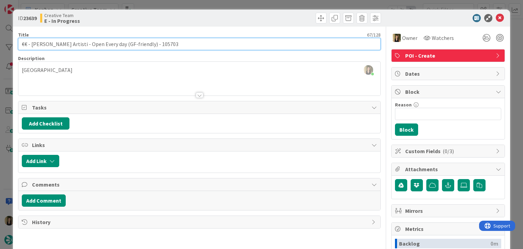
drag, startPoint x: 143, startPoint y: 43, endPoint x: 17, endPoint y: 43, distance: 126.0
click at [17, 43] on div "ID 23639 Creative Team E - In Progress Title 67 / 128 €€ - Trattoria Agli Artis…" at bounding box center [261, 183] width 497 height 347
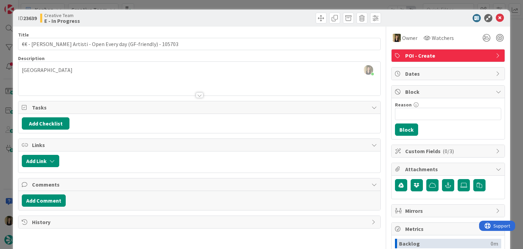
click at [137, 22] on div "Creative Team E - In Progress" at bounding box center [119, 18] width 158 height 11
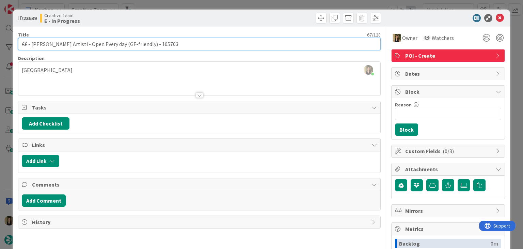
drag, startPoint x: 143, startPoint y: 42, endPoint x: 10, endPoint y: 44, distance: 132.9
click at [10, 44] on div "ID 23639 Creative Team E - In Progress Title 67 / 128 €€ - Trattoria Agli Artis…" at bounding box center [261, 124] width 523 height 249
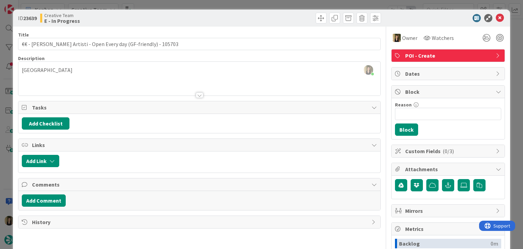
click at [277, 17] on div at bounding box center [291, 18] width 180 height 11
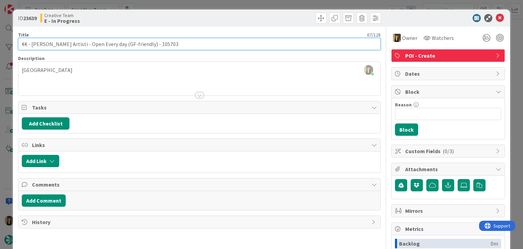
drag, startPoint x: 143, startPoint y: 43, endPoint x: 15, endPoint y: 44, distance: 128.1
click at [15, 44] on div "ID 23639 Creative Team E - In Progress Title 67 / 128 €€ - Trattoria Agli Artis…" at bounding box center [261, 183] width 497 height 347
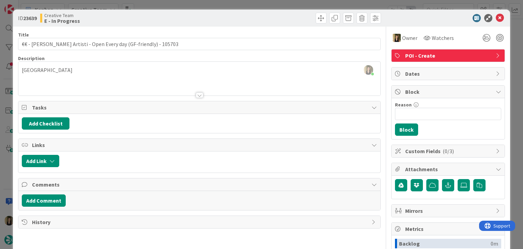
drag, startPoint x: 101, startPoint y: 74, endPoint x: 84, endPoint y: 63, distance: 19.8
click at [100, 74] on div "Sofia Palma joined 2 m ago Venice" at bounding box center [199, 79] width 362 height 34
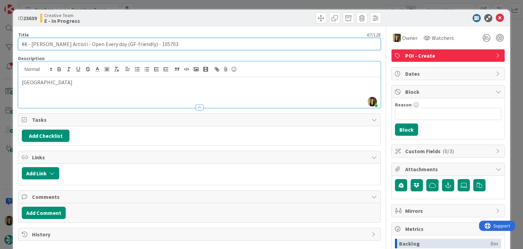
drag, startPoint x: 75, startPoint y: 45, endPoint x: 39, endPoint y: 42, distance: 35.5
click at [31, 43] on input "€€ - Trattoria Agli Artisti - Open Every day (GF-friendly) - 105703" at bounding box center [199, 44] width 362 height 12
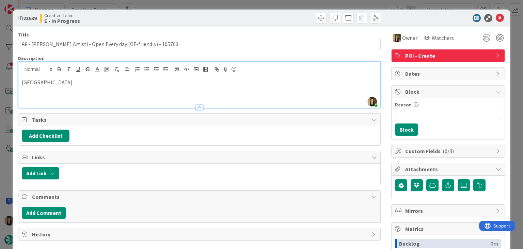
click at [177, 20] on div "Creative Team E - In Progress" at bounding box center [119, 18] width 158 height 11
click at [180, 6] on div "ID 23639 Creative Team E - In Progress Title 67 / 128 €€ - Trattoria Agli Artis…" at bounding box center [261, 124] width 523 height 249
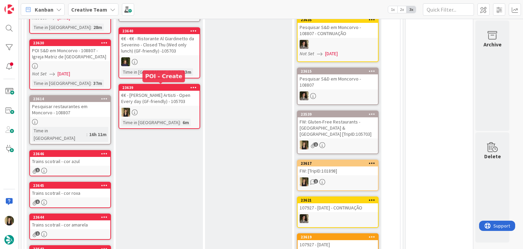
click at [177, 105] on link "23639 €€ - Trattoria Agli Artisti - Open Every day (GF-friendly) - 105703 Time …" at bounding box center [160, 106] width 82 height 45
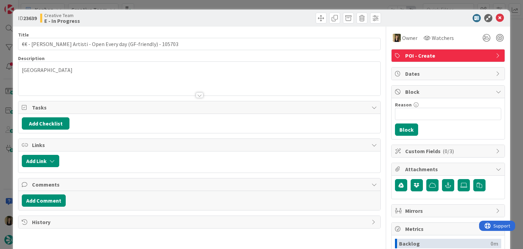
drag, startPoint x: 274, startPoint y: 5, endPoint x: 236, endPoint y: 63, distance: 69.8
click at [274, 5] on div "ID 23639 Creative Team E - In Progress Title 67 / 128 €€ - Trattoria Agli Artis…" at bounding box center [261, 124] width 523 height 249
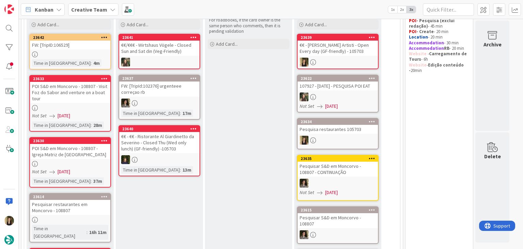
scroll to position [68, 0]
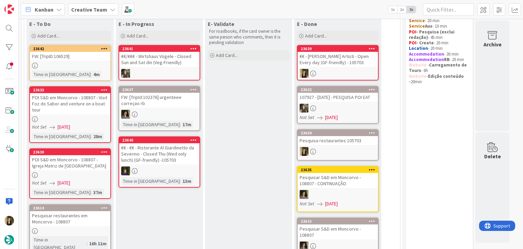
click at [94, 71] on div "Time in Column : 4m" at bounding box center [70, 74] width 76 height 7
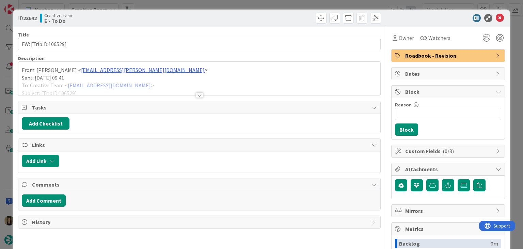
click at [196, 97] on div "Title 19 / 128 FW: [TripID:106529] Description From: Sebastião Oliveira < sebas…" at bounding box center [199, 189] width 362 height 325
click at [196, 96] on div at bounding box center [199, 94] width 7 height 5
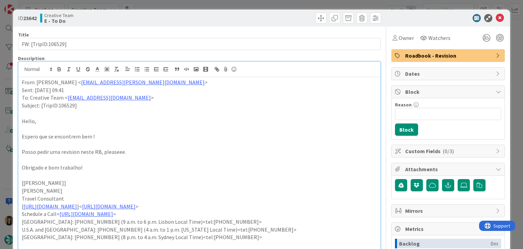
drag, startPoint x: 402, startPoint y: 40, endPoint x: 402, endPoint y: 44, distance: 4.4
click at [401, 40] on span "Owner" at bounding box center [406, 38] width 15 height 8
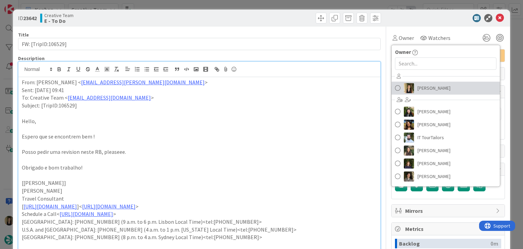
drag, startPoint x: 420, startPoint y: 85, endPoint x: 411, endPoint y: 81, distance: 10.1
click at [420, 85] on span "[PERSON_NAME]" at bounding box center [434, 88] width 33 height 10
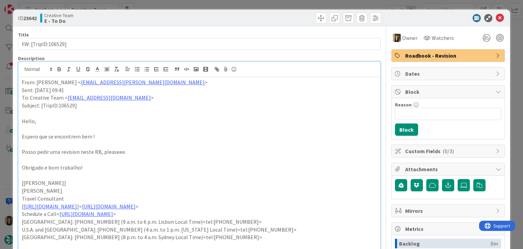
click at [286, 14] on div at bounding box center [291, 18] width 180 height 11
drag, startPoint x: 285, startPoint y: 6, endPoint x: 139, endPoint y: 37, distance: 149.2
click at [285, 6] on div "ID 23642 Creative Team E - To Do Title 19 / 128 FW: [TripID:106529] Description…" at bounding box center [261, 124] width 523 height 249
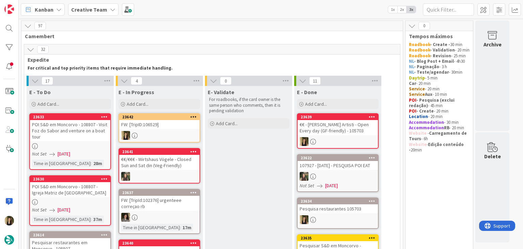
click at [150, 125] on div "FW: [TripID:106529]" at bounding box center [159, 124] width 80 height 9
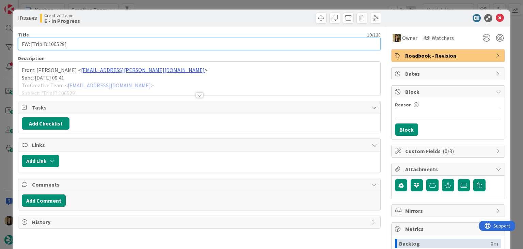
click at [58, 44] on input "FW: [TripID:106529]" at bounding box center [199, 44] width 362 height 12
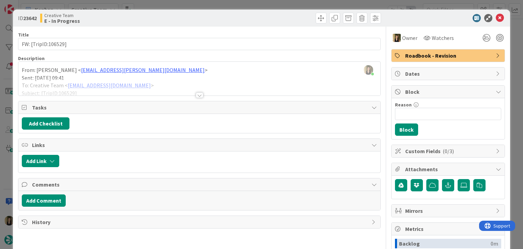
click at [192, 93] on div at bounding box center [199, 86] width 362 height 17
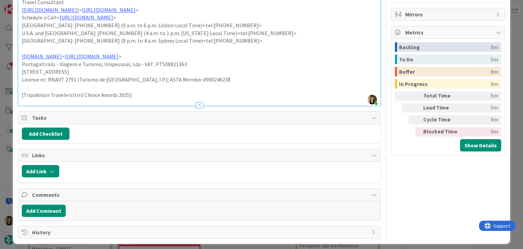
scroll to position [199, 0]
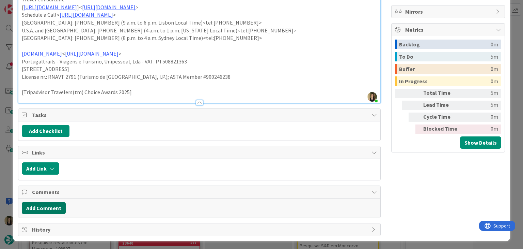
click at [53, 206] on button "Add Comment" at bounding box center [44, 208] width 44 height 12
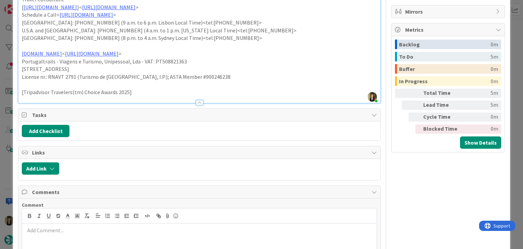
click at [71, 227] on p at bounding box center [199, 230] width 349 height 8
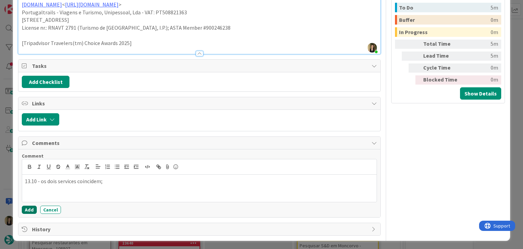
click at [29, 211] on button "Add" at bounding box center [29, 209] width 15 height 8
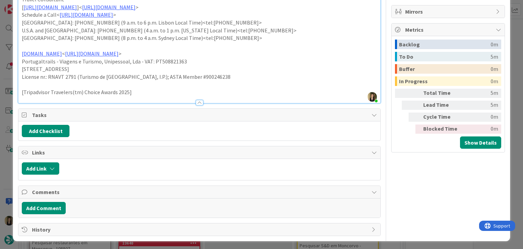
scroll to position [241, 0]
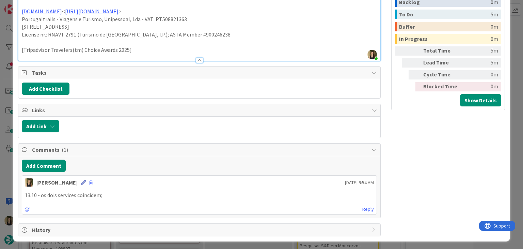
click at [81, 182] on icon at bounding box center [83, 182] width 5 height 5
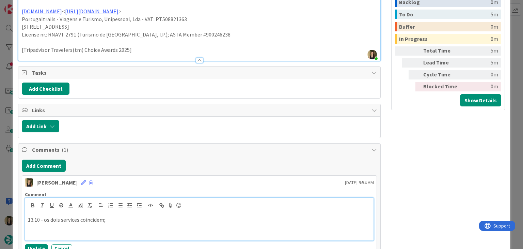
scroll to position [248, 0]
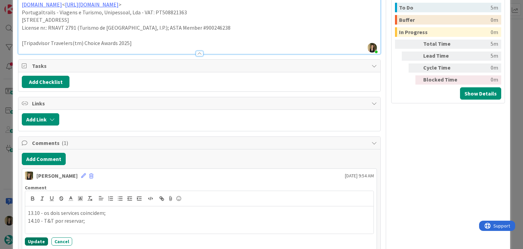
click at [39, 239] on button "Update" at bounding box center [36, 241] width 23 height 8
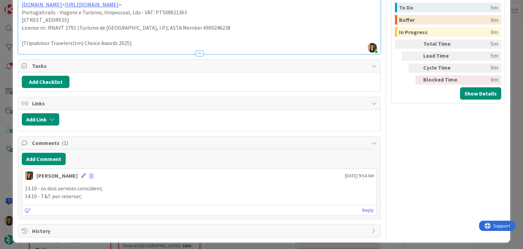
click at [81, 173] on icon at bounding box center [83, 175] width 5 height 5
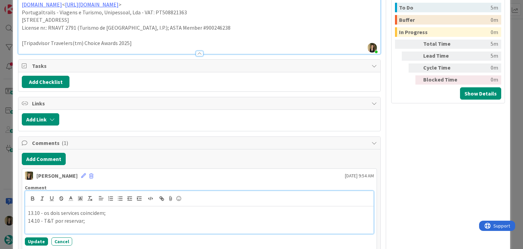
click at [41, 218] on p "14.10 - T&T por reservar;" at bounding box center [199, 221] width 343 height 8
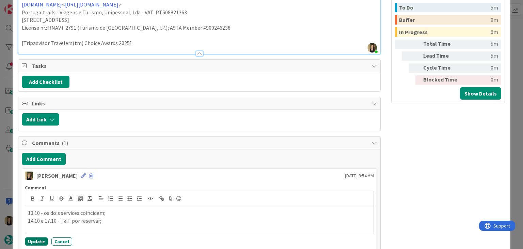
click at [38, 239] on button "Update" at bounding box center [36, 241] width 23 height 8
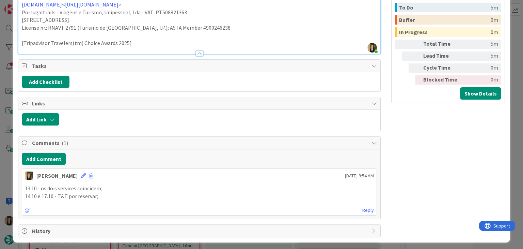
drag, startPoint x: 409, startPoint y: 142, endPoint x: 351, endPoint y: 108, distance: 67.1
click at [407, 142] on div "Owner Watchers Roadbook - Revision Dates Block Reason 0 / 256 Block Custom Fiel…" at bounding box center [448, 8] width 114 height 458
drag, startPoint x: 106, startPoint y: 196, endPoint x: 18, endPoint y: 188, distance: 88.6
click at [18, 188] on div "Comments ( 1 ) Add Comment Sofia Palma 23 September 2025 9:54 AM 13.10 - os doi…" at bounding box center [199, 177] width 362 height 82
copy div "13.10 - os dois services coincidem; 14.10 e 17.10 - T&T por reservar;"
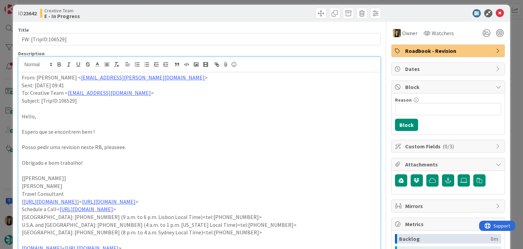
scroll to position [0, 0]
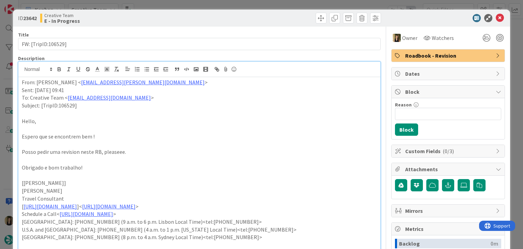
click at [258, 5] on div "ID 23642 Creative Team E - In Progress Title 19 / 128 FW: [TripID:106529] Descr…" at bounding box center [261, 124] width 523 height 249
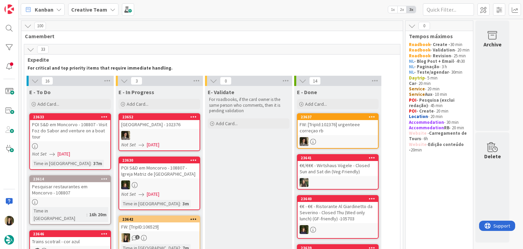
scroll to position [4, 0]
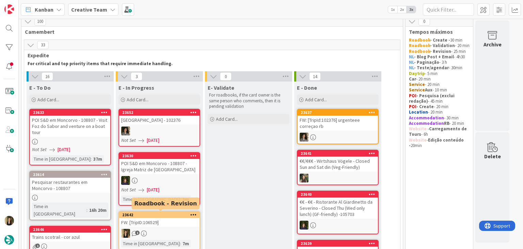
click at [167, 214] on div "23642" at bounding box center [160, 214] width 77 height 5
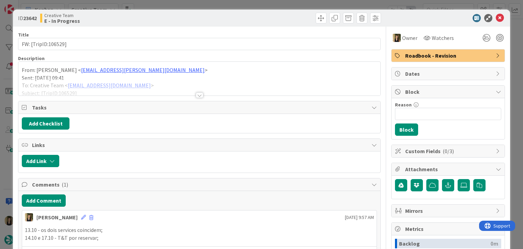
click at [424, 56] on span "Roadbook - Revision" at bounding box center [448, 55] width 87 height 8
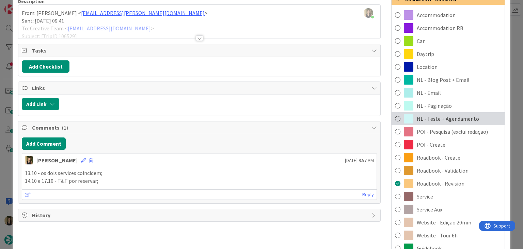
scroll to position [68, 0]
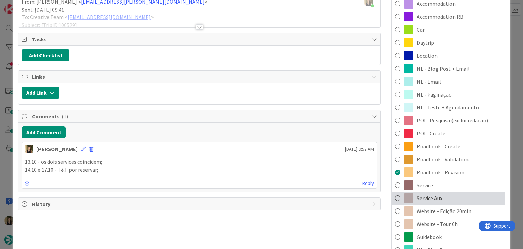
click at [432, 195] on span "Service Aux" at bounding box center [430, 198] width 26 height 8
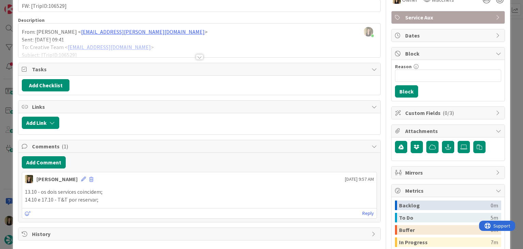
scroll to position [0, 0]
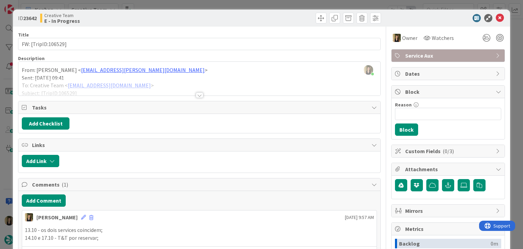
drag, startPoint x: 278, startPoint y: 18, endPoint x: 272, endPoint y: 5, distance: 14.3
click at [277, 17] on div at bounding box center [291, 18] width 180 height 11
click at [271, 4] on div "ID 23642 Creative Team E - In Progress Title 19 / 128 FW: [TripID:106529] Descr…" at bounding box center [261, 124] width 523 height 249
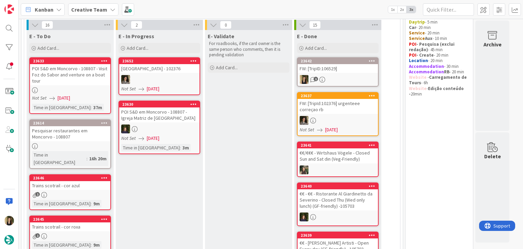
scroll to position [68, 0]
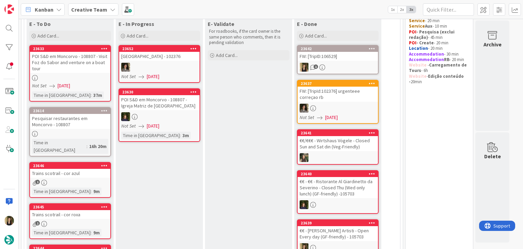
click at [97, 125] on div "Pesquisar restaurantes em Moncorvo - 108807" at bounding box center [70, 121] width 80 height 15
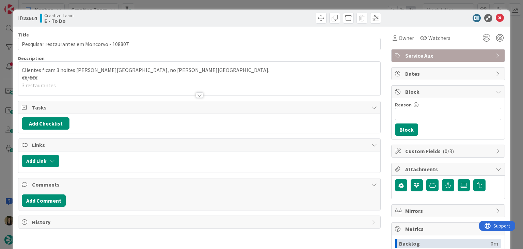
click at [198, 96] on div at bounding box center [199, 94] width 7 height 5
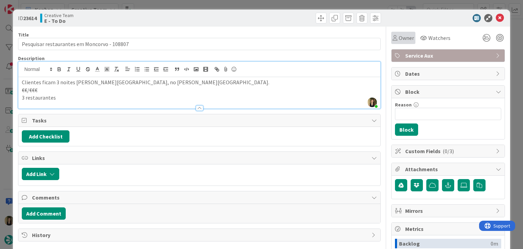
click at [401, 37] on span "Owner" at bounding box center [406, 38] width 15 height 8
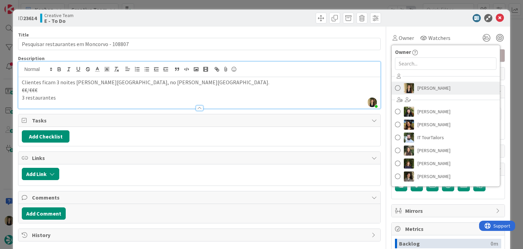
click at [422, 90] on span "[PERSON_NAME]" at bounding box center [434, 88] width 33 height 10
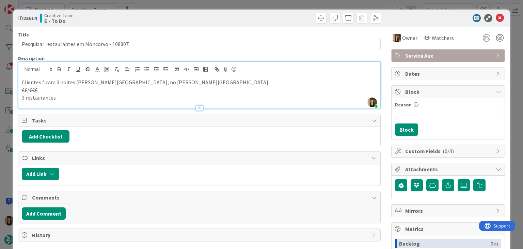
click at [277, 23] on div "ID 23614 Creative Team E - To Do" at bounding box center [261, 18] width 497 height 17
click at [270, 7] on div "ID 23614 Creative Team E - To Do Title 43 / 128 Pesquisar restaurantes em Monco…" at bounding box center [261, 124] width 523 height 249
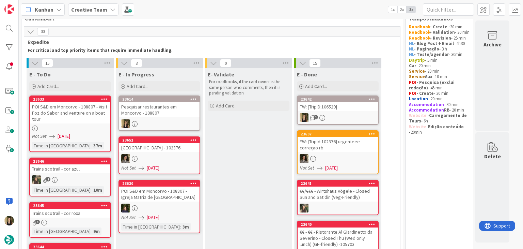
click at [174, 111] on div "Pesquisar restaurantes em Moncorvo - 108807" at bounding box center [159, 109] width 80 height 15
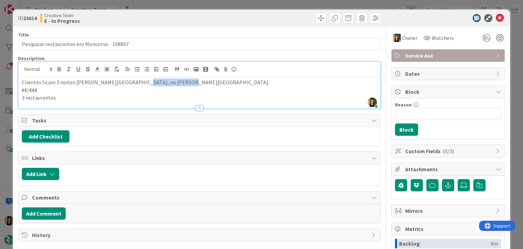
drag, startPoint x: 137, startPoint y: 69, endPoint x: 176, endPoint y: 81, distance: 40.2
click at [176, 81] on p "Clientes ficam 3 noites em Torre de Moncorvo, no Quintal do Grémio." at bounding box center [199, 82] width 355 height 8
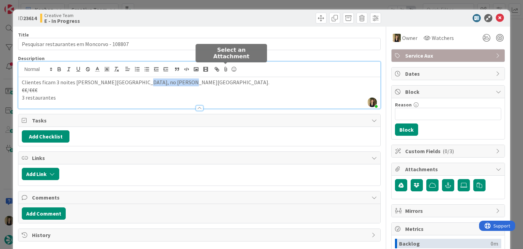
copy p "Quintal do Grémio"
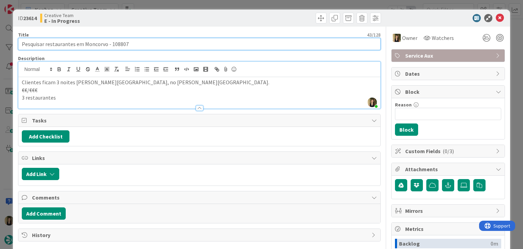
click at [116, 44] on input "Pesquisar restaurantes em Moncorvo - 108807" at bounding box center [199, 44] width 362 height 12
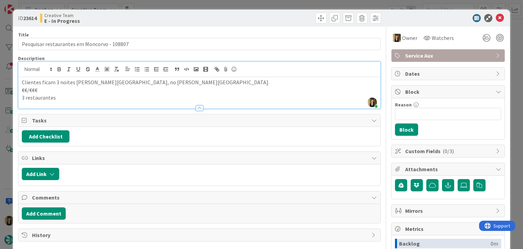
click at [177, 4] on div "ID 23614 Creative Team E - In Progress Title 43 / 128 Pesquisar restaurantes em…" at bounding box center [261, 124] width 523 height 249
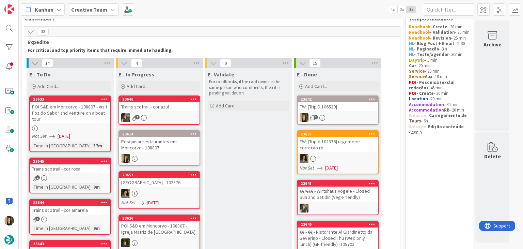
drag, startPoint x: 265, startPoint y: 153, endPoint x: 255, endPoint y: 131, distance: 23.6
click at [174, 148] on div "Pesquisar restaurantes em Moncorvo - 108807" at bounding box center [159, 144] width 80 height 15
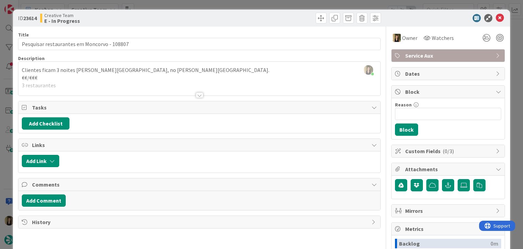
click at [165, 93] on div at bounding box center [199, 86] width 362 height 17
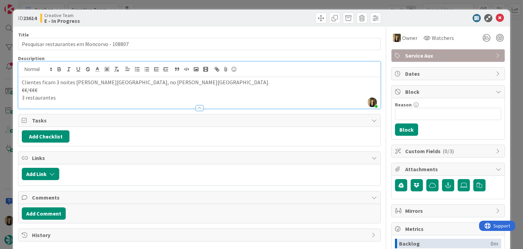
click at [153, 5] on div "ID 23614 Creative Team E - In Progress Title 43 / 128 Pesquisar restaurantes em…" at bounding box center [261, 124] width 523 height 249
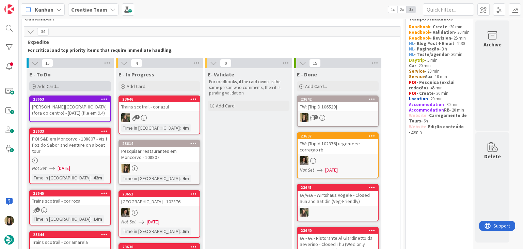
drag, startPoint x: 80, startPoint y: 94, endPoint x: 80, endPoint y: 88, distance: 6.1
click at [80, 88] on div "Add Card..." at bounding box center [70, 86] width 82 height 10
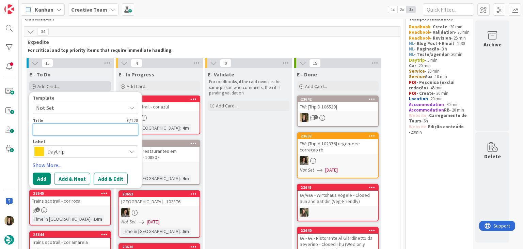
paste textarea "Jardim Restaurante"
type textarea "x"
type textarea "Jardim Restaurante"
drag, startPoint x: 37, startPoint y: 127, endPoint x: 83, endPoint y: 116, distance: 47.5
click at [37, 127] on textarea "Jardim Restaurante" at bounding box center [86, 129] width 106 height 12
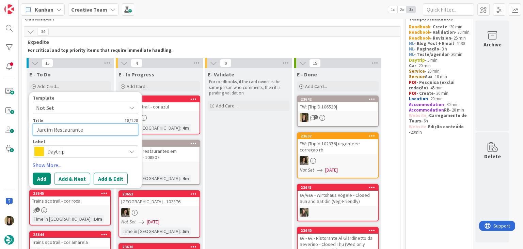
type textarea "x"
type textarea "€Jardim Restaurante"
type textarea "x"
type textarea "€€Jardim Restaurante"
type textarea "x"
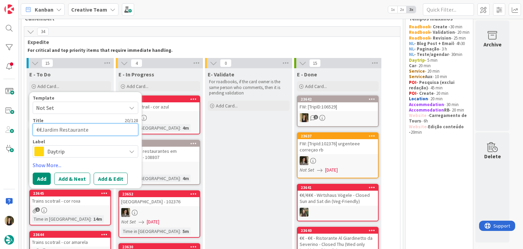
type textarea "€€ Jardim Restaurante"
type textarea "x"
type textarea "€€ -Jardim Restaurante"
type textarea "x"
type textarea "€€ - Jardim Restaurante"
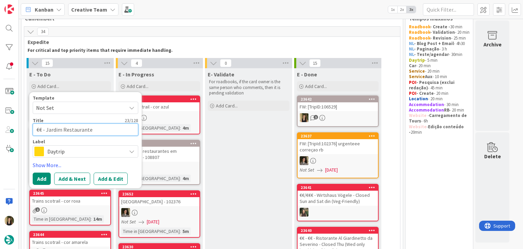
click at [106, 134] on textarea "€€ - Jardim Restaurante" at bounding box center [86, 129] width 106 height 12
type textarea "x"
type textarea "€€ - Jardim Restaurante"
type textarea "x"
type textarea "€€ - Jardim Restaurante -"
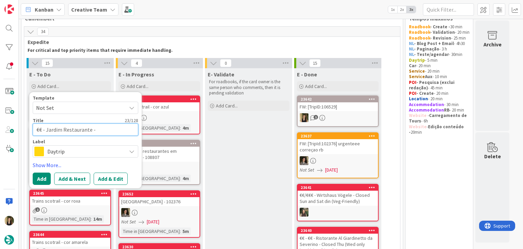
type textarea "x"
type textarea "€€ - Jardim Restaurante -"
type textarea "x"
type textarea "€€ - Jardim Restaurante - O"
type textarea "x"
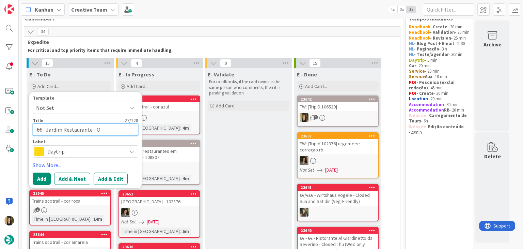
type textarea "€€ - Jardim Restaurante - Op"
type textarea "x"
type textarea "€€ - Jardim Restaurante - Ope"
type textarea "x"
type textarea "€€ - Jardim Restaurante - Open"
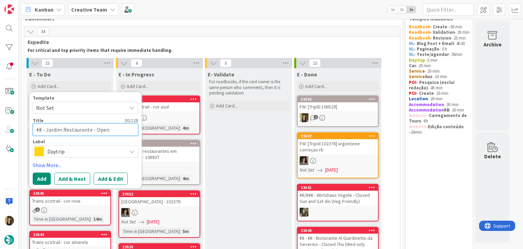
type textarea "x"
type textarea "€€ - Jardim Restaurante - Open"
type textarea "x"
type textarea "€€ - Jardim Restaurante - Open E"
type textarea "x"
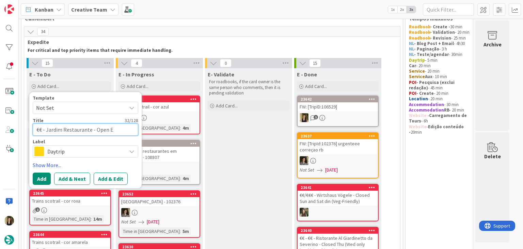
type textarea "€€ - Jardim Restaurante - Open Ev"
type textarea "x"
type textarea "€€ - Jardim Restaurante - Open Eve"
type textarea "x"
type textarea "€€ - Jardim Restaurante - Open Ever"
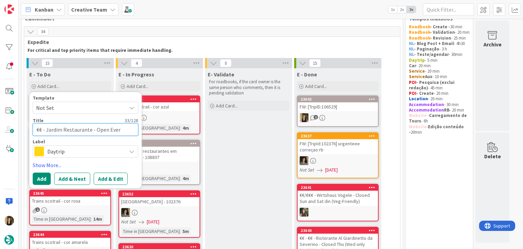
type textarea "x"
type textarea "€€ - Jardim Restaurante - Open Every"
type textarea "x"
type textarea "€€ - Jardim Restaurante - Open Every"
type textarea "x"
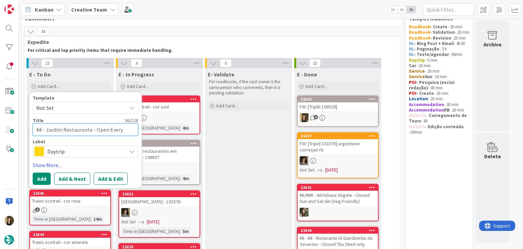
type textarea "€€ - Jardim Restaurante - Open Every d"
type textarea "x"
type textarea "€€ - Jardim Restaurante - Open Every da"
type textarea "x"
type textarea "€€ - Jardim Restaurante - Open Every day"
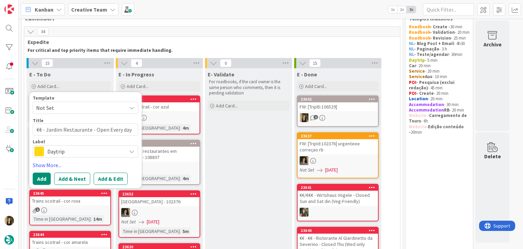
click at [116, 152] on span "Daytrip" at bounding box center [85, 151] width 76 height 10
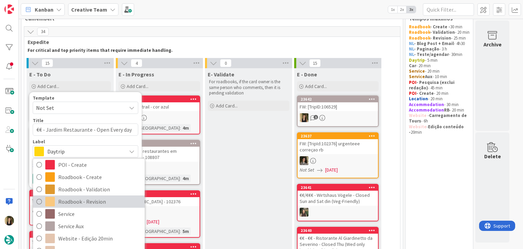
scroll to position [127, 0]
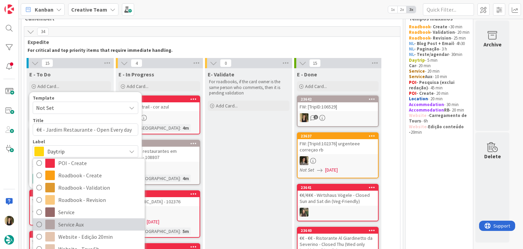
drag, startPoint x: 83, startPoint y: 222, endPoint x: 80, endPoint y: 218, distance: 4.6
click at [83, 222] on span "Service Aux" at bounding box center [99, 224] width 83 height 10
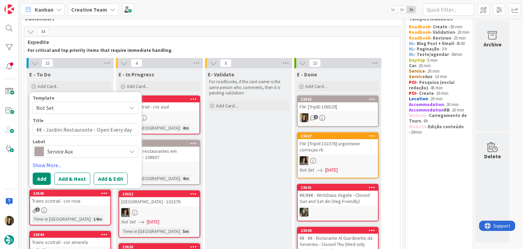
click at [76, 149] on span "Service Aux" at bounding box center [85, 151] width 76 height 10
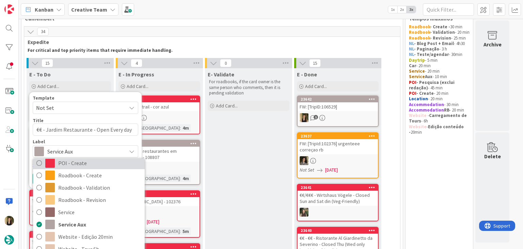
click at [81, 162] on span "POI - Create" at bounding box center [99, 163] width 83 height 10
type textarea "x"
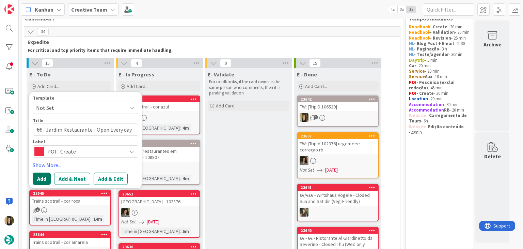
click at [43, 176] on button "Add" at bounding box center [42, 178] width 18 height 12
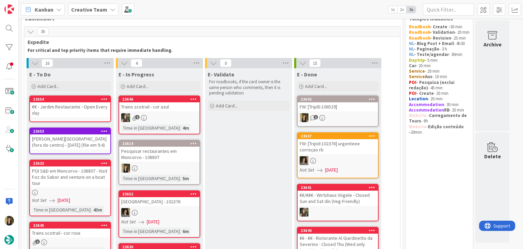
click at [94, 111] on div "€€ - Jardim Restaurante - Open Every day" at bounding box center [70, 109] width 80 height 15
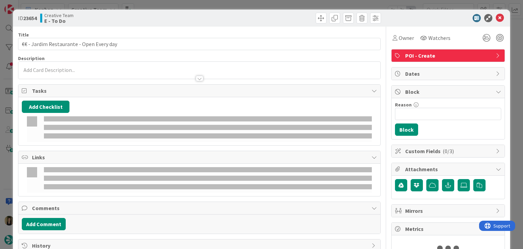
click at [100, 68] on p at bounding box center [199, 70] width 355 height 8
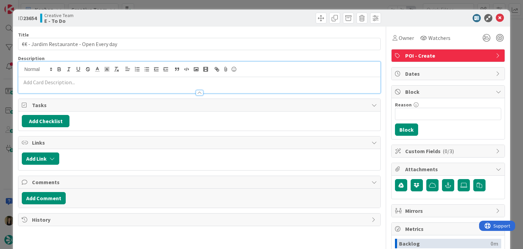
click at [101, 80] on p at bounding box center [199, 82] width 355 height 8
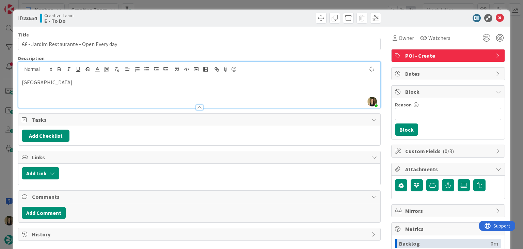
click at [168, 13] on div "Creative Team E - To Do" at bounding box center [119, 18] width 158 height 11
click at [168, 4] on div "ID 23654 Creative Team E - To Do Title 40 / 128 €€ - Jardim Restaurante - Open …" at bounding box center [261, 124] width 523 height 249
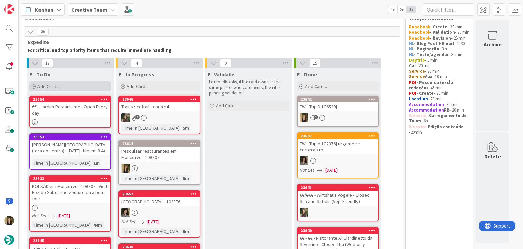
click at [72, 84] on div "Add Card..." at bounding box center [70, 86] width 82 height 10
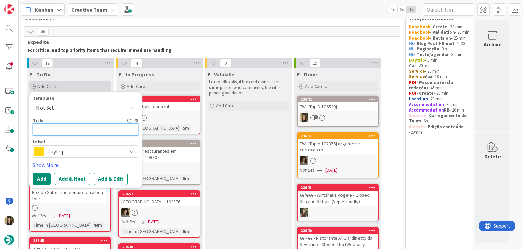
type textarea "x"
type textarea "€"
type textarea "x"
type textarea "€€"
type textarea "x"
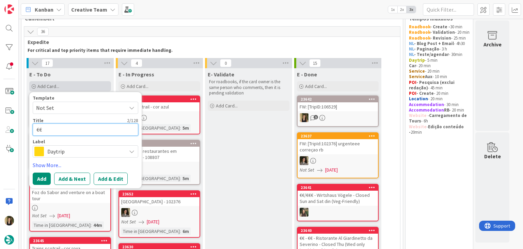
type textarea "€€"
type textarea "x"
type textarea "€€ -"
type textarea "x"
type textarea "€€ -"
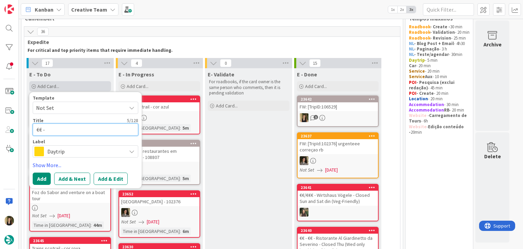
paste textarea "Restaurante O Lagar"
type textarea "x"
type textarea "€€ - Restaurante O Lagar"
type textarea "x"
type textarea "€€ - Restaurante O Lagar"
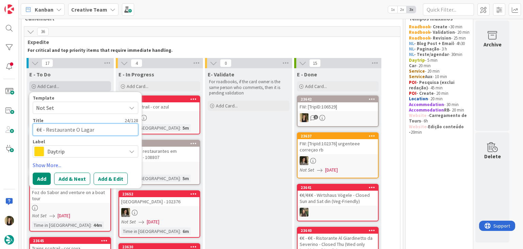
type textarea "x"
type textarea "€€ - Restaurante O Lagar -"
type textarea "x"
type textarea "€€ - Restaurante O Lagar -"
type textarea "x"
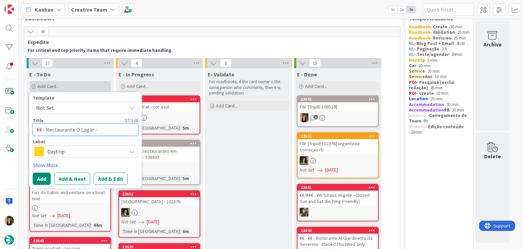
type textarea "€€ - Restaurante O Lagar - C"
type textarea "x"
type textarea "€€ - Restaurante O Lagar - Cl"
type textarea "x"
type textarea "€€ - Restaurante O Lagar - Clo"
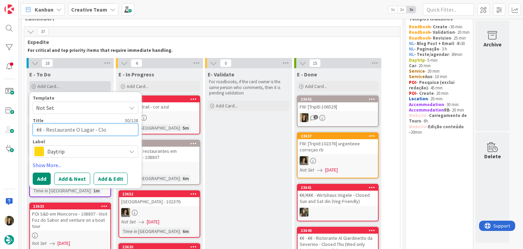
type textarea "x"
type textarea "€€ - Restaurante O Lagar - Clos"
type textarea "x"
type textarea "€€ - Restaurante O Lagar - Close"
type textarea "x"
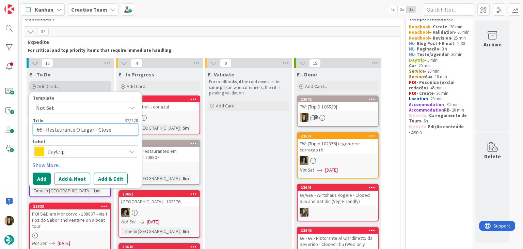
type textarea "€€ - Restaurante O Lagar - Closed"
type textarea "x"
type textarea "€€ - Restaurante O Lagar - Closed"
type textarea "x"
type textarea "€€ - Restaurante O Lagar - Closed M"
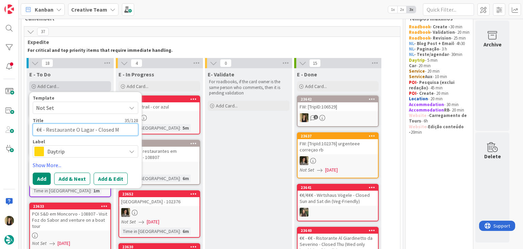
type textarea "x"
type textarea "€€ - Restaurante O Lagar - Closed MO"
type textarea "x"
type textarea "€€ - Restaurante O Lagar - Closed MOn"
type textarea "x"
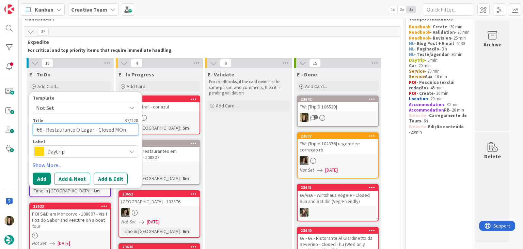
type textarea "€€ - Restaurante O Lagar - Closed MO"
type textarea "x"
type textarea "€€ - Restaurante O Lagar - Closed M"
type textarea "x"
type textarea "€€ - Restaurante O Lagar - Closed MO"
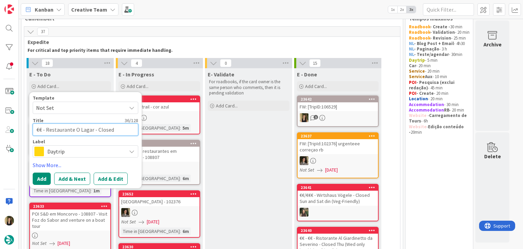
type textarea "x"
type textarea "€€ - Restaurante O Lagar - Closed MOm"
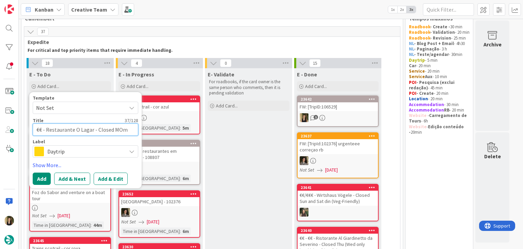
type textarea "x"
type textarea "€€ - Restaurante O Lagar - Closed MO"
type textarea "x"
type textarea "€€ - Restaurante O Lagar - Closed M"
type textarea "x"
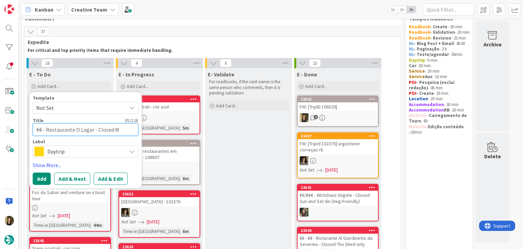
type textarea "€€ - Restaurante O Lagar - Closed Mo"
type textarea "x"
type textarea "€€ - Restaurante O Lagar - Closed Mon"
click at [78, 161] on link "Show More..." at bounding box center [86, 165] width 106 height 8
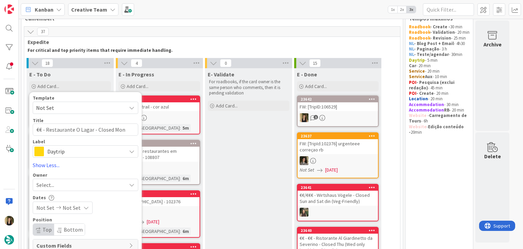
click at [76, 153] on span "Daytrip" at bounding box center [85, 151] width 76 height 10
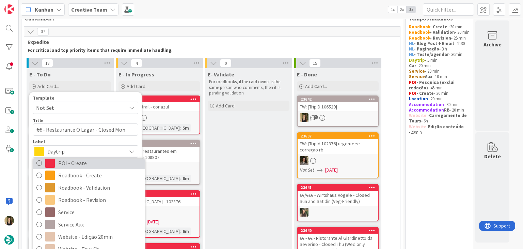
click at [83, 165] on span "POI - Create" at bounding box center [99, 163] width 83 height 10
type textarea "x"
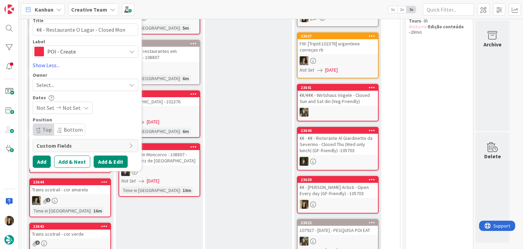
scroll to position [120, 0]
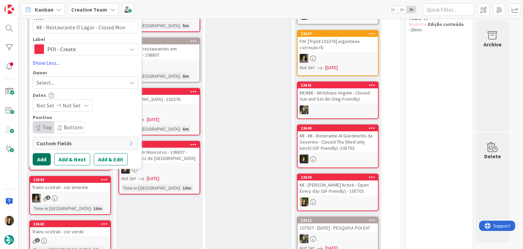
click at [49, 157] on button "Add" at bounding box center [42, 159] width 18 height 12
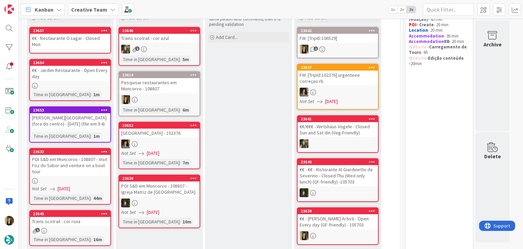
scroll to position [86, 0]
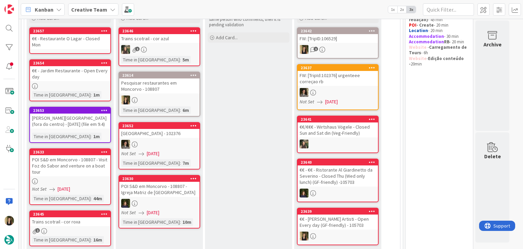
click at [85, 43] on link "23657 €€ - Restaurante O Lagar - Closed Mon" at bounding box center [70, 40] width 82 height 27
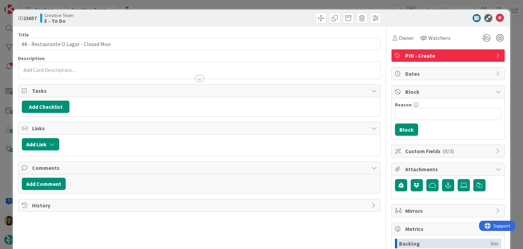
click at [57, 68] on p at bounding box center [199, 70] width 355 height 8
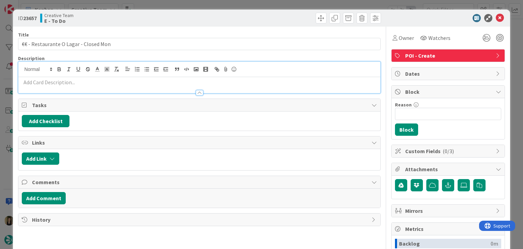
click at [67, 81] on p at bounding box center [199, 82] width 355 height 8
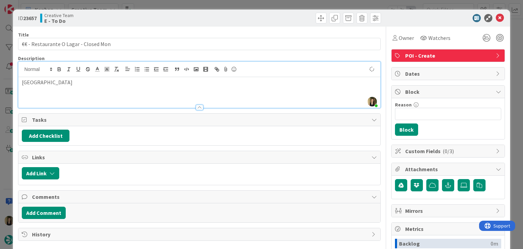
drag, startPoint x: 190, startPoint y: 19, endPoint x: 189, endPoint y: 10, distance: 9.3
click at [189, 17] on div "Creative Team E - To Do" at bounding box center [119, 18] width 158 height 11
click at [189, 6] on div "ID 23657 Creative Team E - To Do Title 37 / 128 €€ - Restaurante O Lagar - Clos…" at bounding box center [261, 124] width 523 height 249
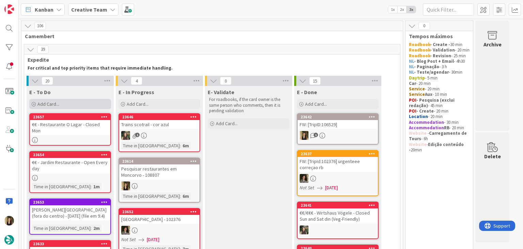
click at [75, 101] on div "Add Card..." at bounding box center [70, 104] width 82 height 10
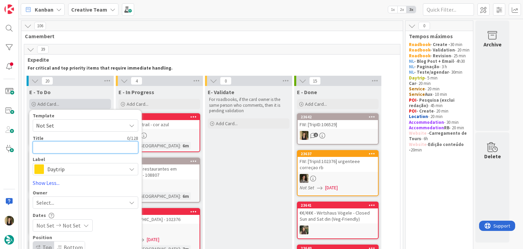
type textarea "x"
type textarea "€"
type textarea "x"
type textarea "€€"
type textarea "x"
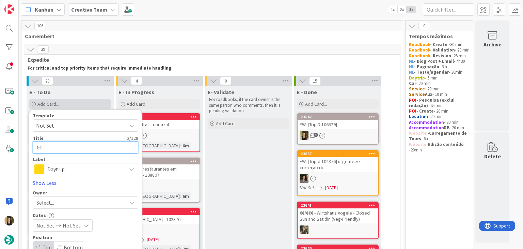
type textarea "€€"
type textarea "x"
type textarea "€€ -"
type textarea "x"
type textarea "€€ -"
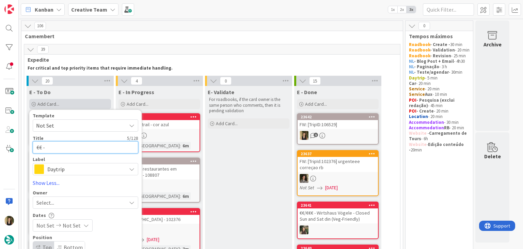
paste textarea "Taberna do Carró"
type textarea "x"
type textarea "€€ - Taberna do Carró"
type textarea "x"
type textarea "€€ - Taberna do Carró"
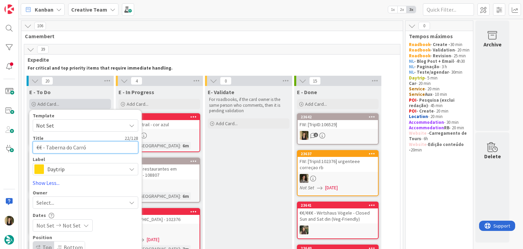
type textarea "x"
type textarea "€€ - Taberna do Carró -"
type textarea "x"
type textarea "€€ - Taberna do Carró -"
type textarea "x"
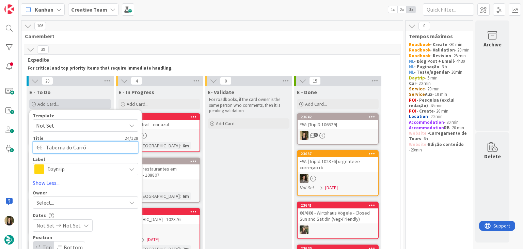
type textarea "€€ - Taberna do Carró - C"
type textarea "x"
type textarea "€€ - Taberna do Carró - Cl"
type textarea "x"
type textarea "€€ - Taberna do Carró - Clo"
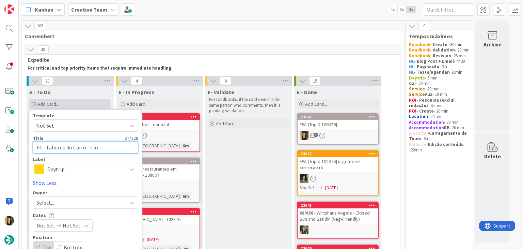
type textarea "x"
type textarea "€€ - Taberna do Carró - Clos"
type textarea "x"
type textarea "€€ - Taberna do Carró - Close"
type textarea "x"
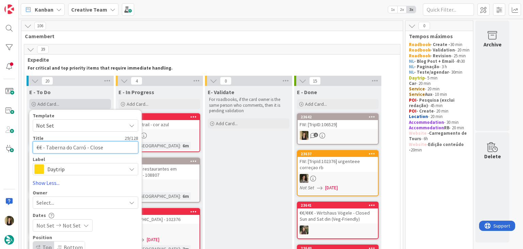
type textarea "€€ - Taberna do Carró - Closed"
type textarea "x"
type textarea "€€ - Taberna do Carró - Closed"
type textarea "x"
type textarea "€€ - Taberna do Carró - Closed M"
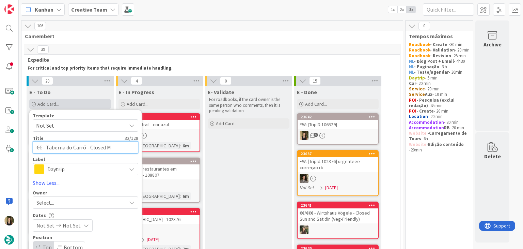
type textarea "x"
type textarea "€€ - Taberna do Carró - Closed Mo"
type textarea "x"
type textarea "€€ - Taberna do Carró - Closed Mon"
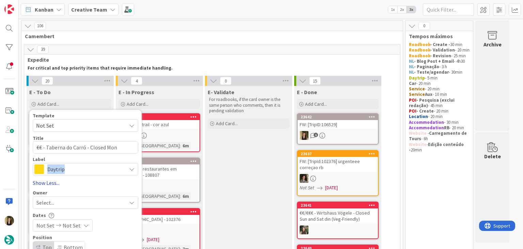
drag, startPoint x: 88, startPoint y: 160, endPoint x: 83, endPoint y: 181, distance: 21.2
click at [86, 174] on div "Label Daytrip Accommodation Accommodation RB Car Daytrip Location NL - Blog Pos…" at bounding box center [86, 166] width 106 height 18
click at [83, 175] on div "Template Not Set Title 34 / 128 €€ - Taberna do Carró - Closed Mon Label Daytri…" at bounding box center [86, 199] width 106 height 172
click at [82, 173] on span "Daytrip" at bounding box center [85, 169] width 76 height 10
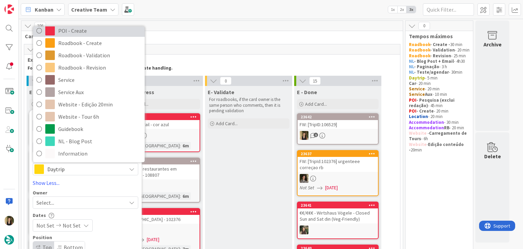
click at [84, 33] on span "POI - Create" at bounding box center [99, 31] width 83 height 10
type textarea "x"
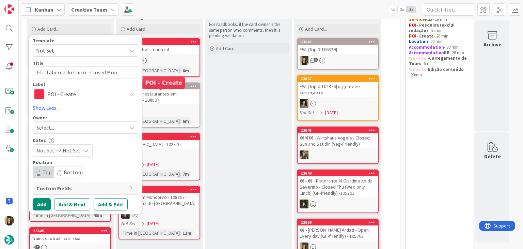
scroll to position [102, 0]
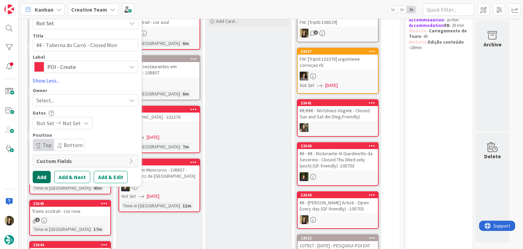
drag, startPoint x: 42, startPoint y: 174, endPoint x: 43, endPoint y: 170, distance: 4.5
click at [42, 174] on button "Add" at bounding box center [42, 177] width 18 height 12
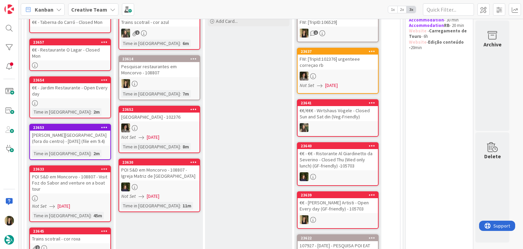
scroll to position [68, 0]
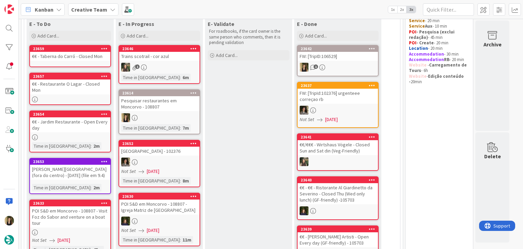
click at [82, 56] on div "€€ - Taberna do Carró - Closed Mon" at bounding box center [70, 56] width 80 height 9
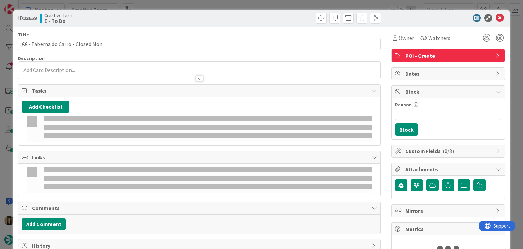
click at [97, 72] on div at bounding box center [199, 75] width 362 height 7
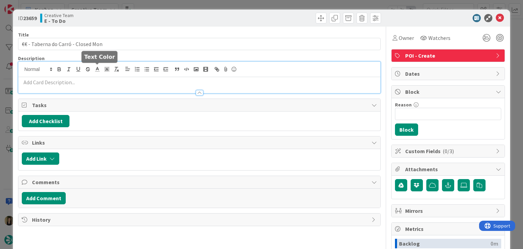
click at [108, 79] on p at bounding box center [199, 82] width 355 height 8
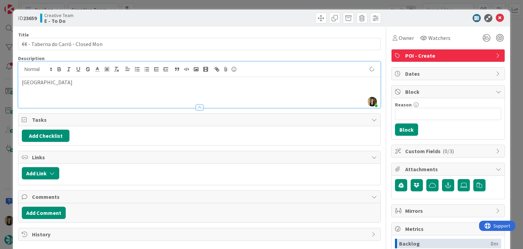
click at [185, 10] on div "ID 23659 Creative Team E - To Do" at bounding box center [261, 18] width 497 height 17
click at [194, 1] on div "ID 23659 Creative Team E - To Do Title 34 / 128 €€ - Taberna do Carró - Closed …" at bounding box center [261, 124] width 523 height 249
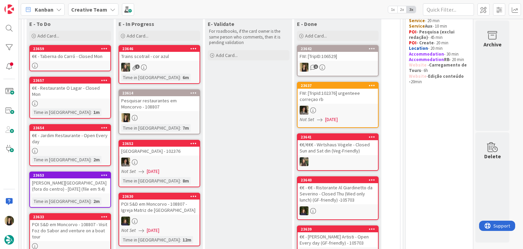
click at [183, 107] on div "Pesquisar restaurantes em Moncorvo - 108807" at bounding box center [159, 103] width 80 height 15
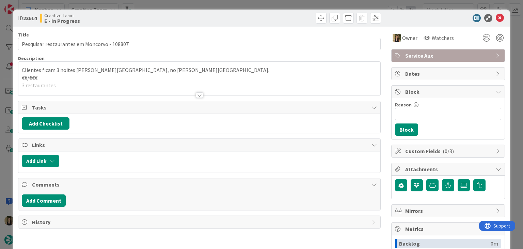
click at [199, 95] on div at bounding box center [199, 94] width 7 height 5
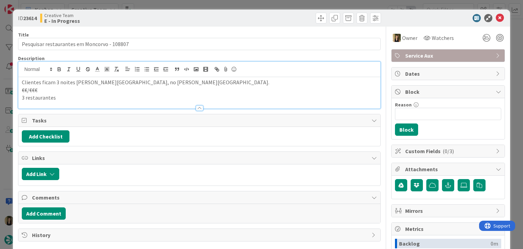
click at [193, 14] on div "Creative Team E - In Progress" at bounding box center [119, 18] width 158 height 11
click at [192, 3] on div "ID 23614 Creative Team E - In Progress Title 43 / 128 Pesquisar restaurantes em…" at bounding box center [261, 124] width 523 height 249
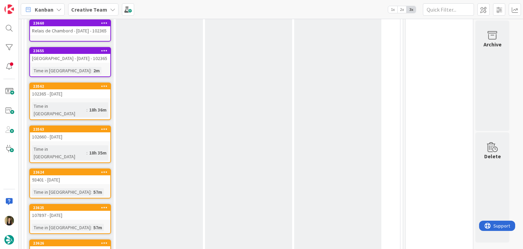
scroll to position [512, 0]
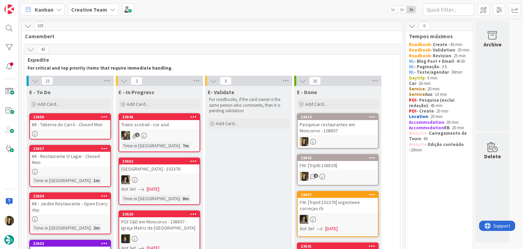
scroll to position [352, 0]
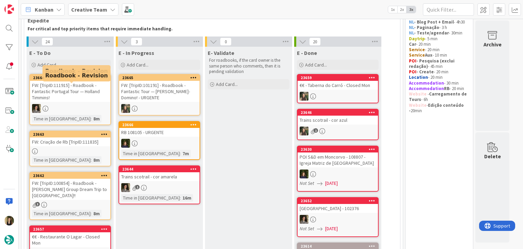
scroll to position [34, 0]
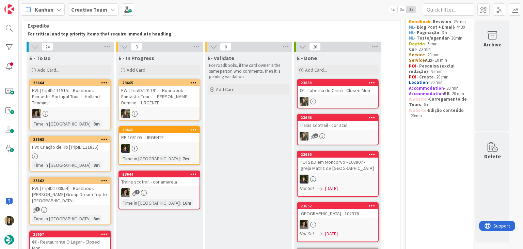
click at [89, 166] on div "Time in Column : 8m" at bounding box center [70, 164] width 76 height 7
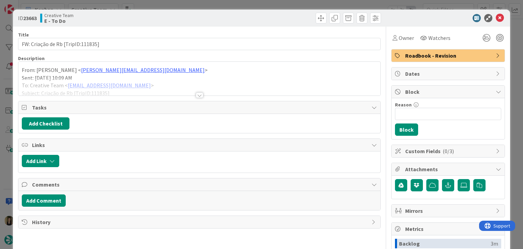
click at [191, 92] on div at bounding box center [199, 86] width 362 height 17
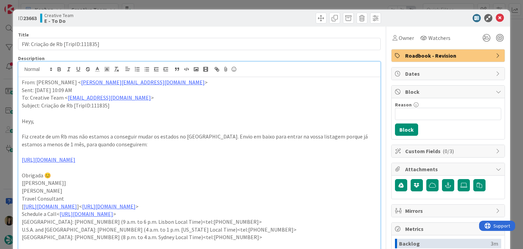
click at [188, 4] on div "ID 23663 Creative Team E - To Do Title 33 / 128 FW: Criação de Rb [TripID:11183…" at bounding box center [261, 124] width 523 height 249
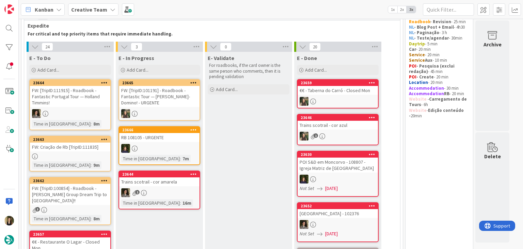
click at [98, 196] on div "FW: [TripID:100854] - Roadbook - [PERSON_NAME]'s Group Dream Trip to [GEOGRAPHI…" at bounding box center [70, 194] width 80 height 21
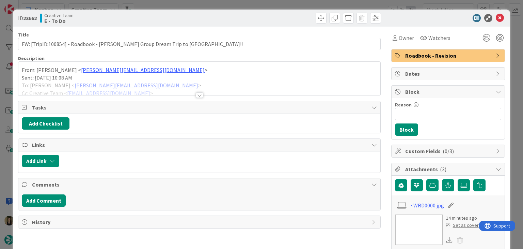
click at [199, 92] on div at bounding box center [199, 94] width 7 height 5
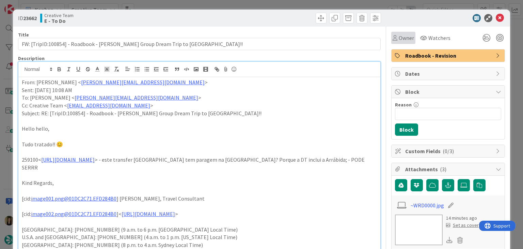
click at [399, 40] on span "Owner" at bounding box center [406, 38] width 15 height 8
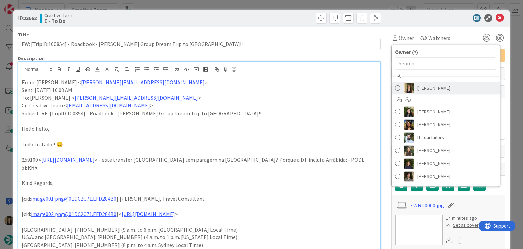
drag, startPoint x: 435, startPoint y: 94, endPoint x: 419, endPoint y: 85, distance: 17.7
click at [434, 94] on div "Sofia Palma Beatriz Cassona Diana Ramos IT TourTailors Inês Gonçalves Margarida…" at bounding box center [446, 127] width 108 height 112
click at [419, 85] on span "[PERSON_NAME]" at bounding box center [434, 88] width 33 height 10
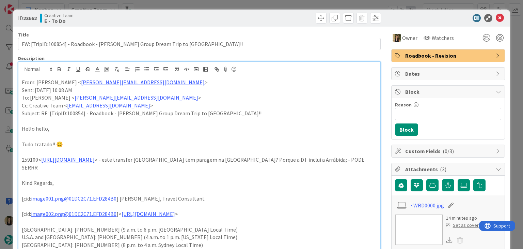
drag, startPoint x: 274, startPoint y: 18, endPoint x: 272, endPoint y: 15, distance: 4.0
click at [273, 17] on div at bounding box center [291, 18] width 180 height 11
drag, startPoint x: 271, startPoint y: 5, endPoint x: 265, endPoint y: 9, distance: 6.4
click at [270, 5] on div "ID 23662 Creative Team E - To Do Title 73 / 128 FW: [TripID:100854] - Roadbook …" at bounding box center [261, 124] width 523 height 249
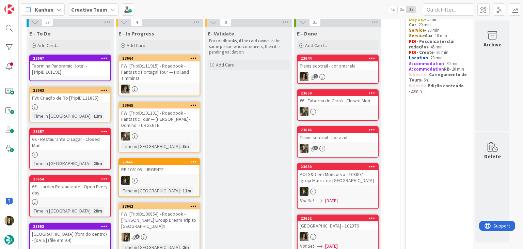
scroll to position [93, 0]
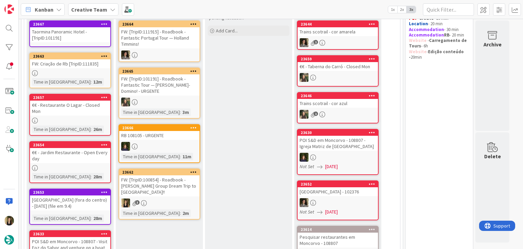
click at [182, 194] on div "FW: [TripID:100854] - Roadbook - [PERSON_NAME]'s Group Dream Trip to [GEOGRAPHI…" at bounding box center [159, 185] width 80 height 21
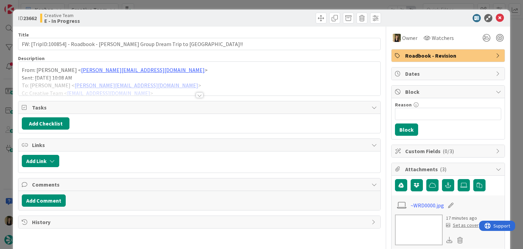
click at [200, 93] on div at bounding box center [199, 94] width 7 height 5
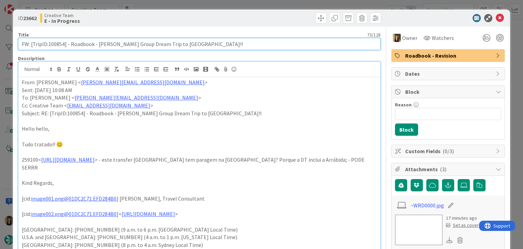
click at [60, 45] on input "FW: [TripID:100854] - Roadbook - [PERSON_NAME]'s Group Dream Trip to [GEOGRAPHI…" at bounding box center [199, 44] width 362 height 12
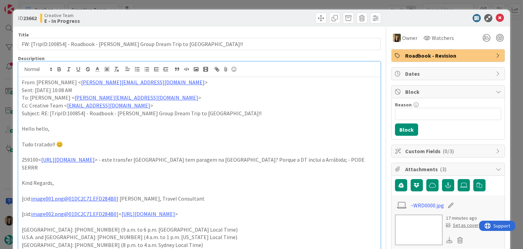
drag, startPoint x: 172, startPoint y: 23, endPoint x: 170, endPoint y: 7, distance: 15.8
click at [171, 21] on div "Creative Team E - In Progress" at bounding box center [119, 18] width 158 height 11
click at [170, 3] on div "ID 23662 Creative Team E - In Progress Title 73 / 128 FW: [TripID:100854] - Roa…" at bounding box center [261, 124] width 523 height 249
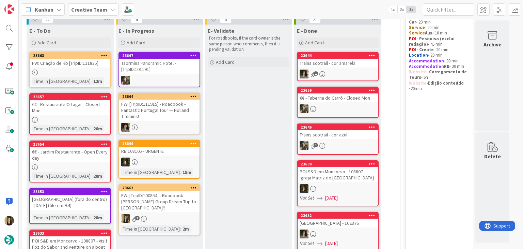
click at [178, 203] on div "FW: [TripID:100854] - Roadbook - [PERSON_NAME]'s Group Dream Trip to [GEOGRAPHI…" at bounding box center [159, 201] width 80 height 21
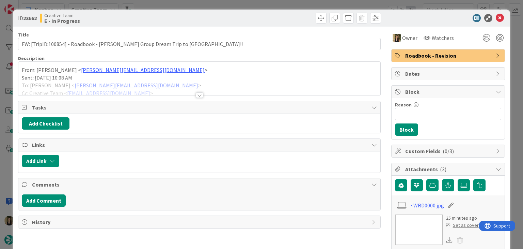
drag, startPoint x: 261, startPoint y: 15, endPoint x: 260, endPoint y: 11, distance: 4.3
click at [261, 15] on div at bounding box center [291, 18] width 180 height 11
click at [260, 6] on div "ID 23662 Creative Team E - In Progress Title 73 / 128 FW: [TripID:100854] - Roa…" at bounding box center [261, 124] width 523 height 249
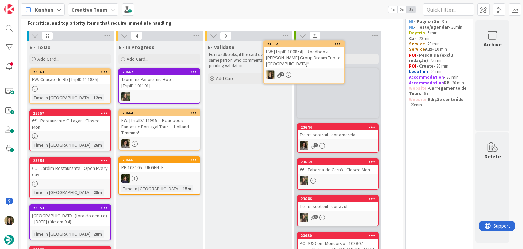
scroll to position [34, 0]
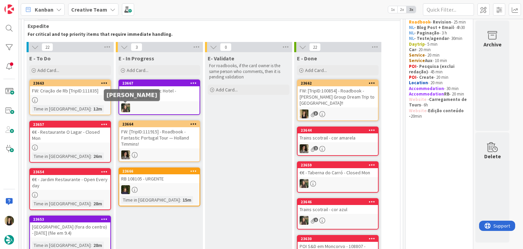
click at [96, 103] on link "23663 FW: Criação de Rb [TripID:111835] Time in Column : 12m" at bounding box center [70, 97] width 82 height 36
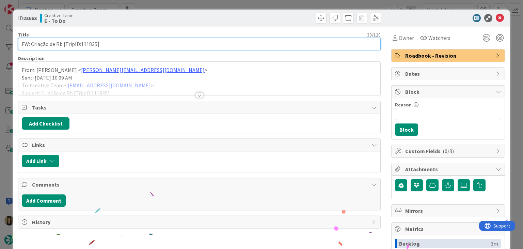
click at [88, 44] on input "FW: Criação de Rb [TripID:111835]" at bounding box center [199, 44] width 362 height 12
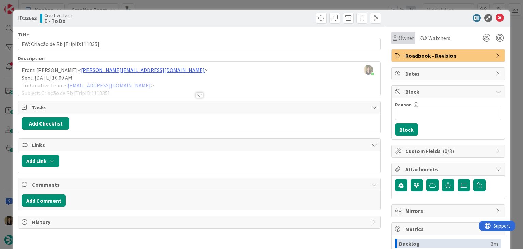
click at [395, 42] on div "Owner" at bounding box center [403, 38] width 24 height 12
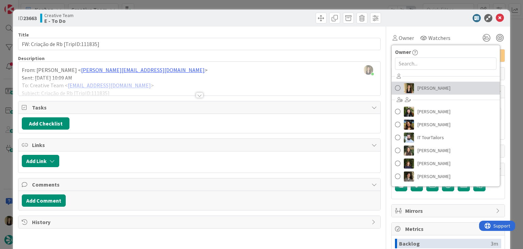
drag, startPoint x: 420, startPoint y: 86, endPoint x: 368, endPoint y: 83, distance: 52.5
click at [420, 86] on span "[PERSON_NAME]" at bounding box center [434, 88] width 33 height 10
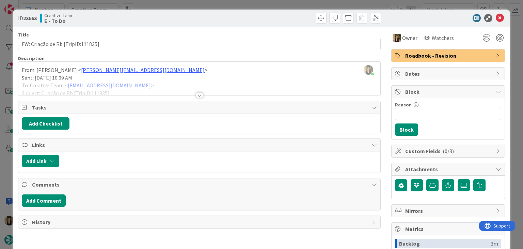
click at [196, 94] on div at bounding box center [199, 94] width 7 height 5
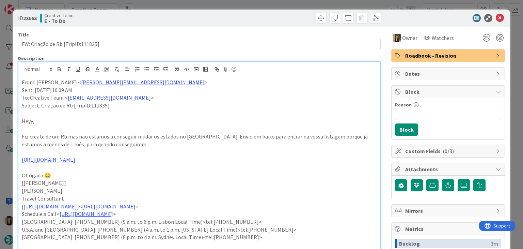
click at [426, 55] on span "Roadbook - Revision" at bounding box center [448, 55] width 87 height 8
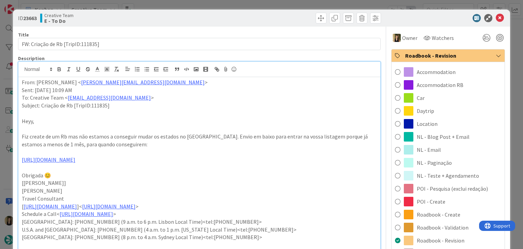
drag, startPoint x: 433, startPoint y: 217, endPoint x: 413, endPoint y: 199, distance: 27.0
click at [432, 216] on span "Roadbook - Create" at bounding box center [439, 214] width 44 height 8
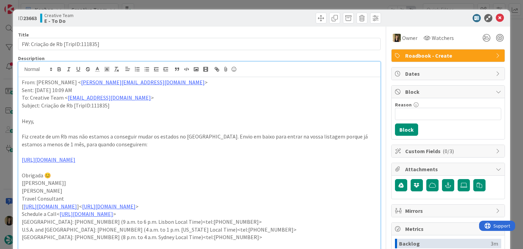
click at [229, 15] on div at bounding box center [291, 18] width 180 height 11
click at [228, 7] on div "ID 23663 Creative Team E - To Do Title 33 / 128 FW: Criação de Rb [TripID:11183…" at bounding box center [261, 124] width 523 height 249
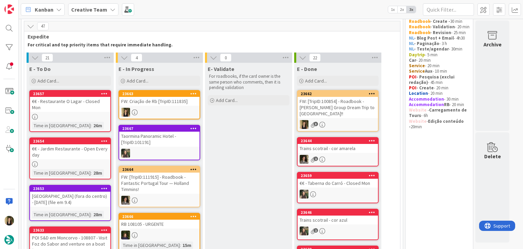
click at [181, 109] on div at bounding box center [159, 112] width 80 height 9
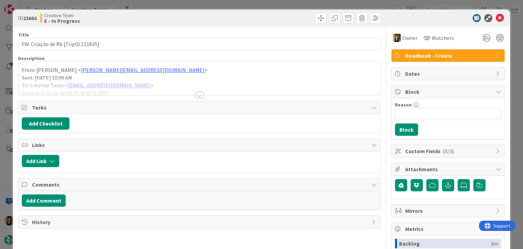
click at [196, 96] on div at bounding box center [199, 94] width 7 height 5
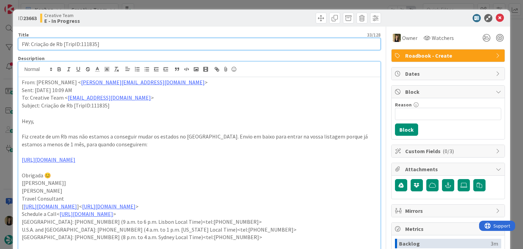
click at [90, 43] on input "FW: Criação de Rb [TripID:111835]" at bounding box center [199, 44] width 362 height 12
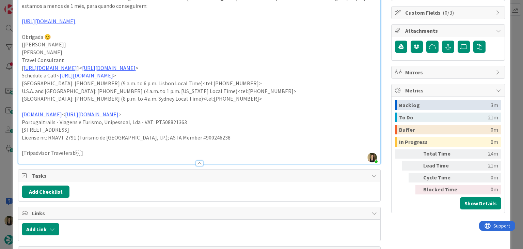
scroll to position [199, 0]
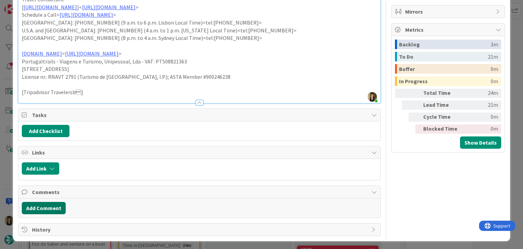
click at [56, 207] on button "Add Comment" at bounding box center [44, 208] width 44 height 12
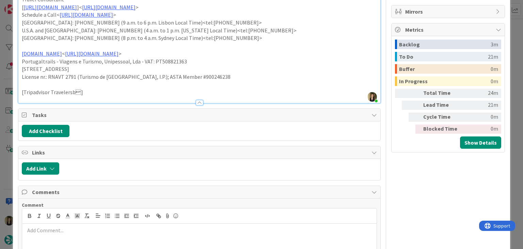
click at [60, 231] on p at bounding box center [199, 230] width 349 height 8
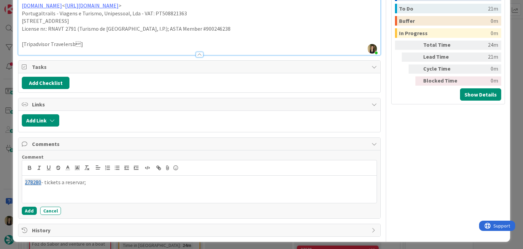
scroll to position [248, 0]
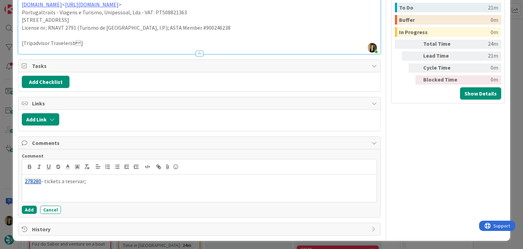
click at [61, 181] on p "278280 - tickets a reservar;" at bounding box center [199, 181] width 349 height 8
click at [29, 209] on button "Add" at bounding box center [29, 209] width 15 height 8
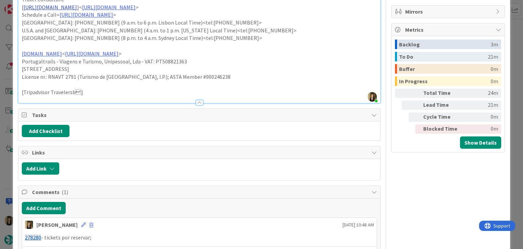
scroll to position [241, 0]
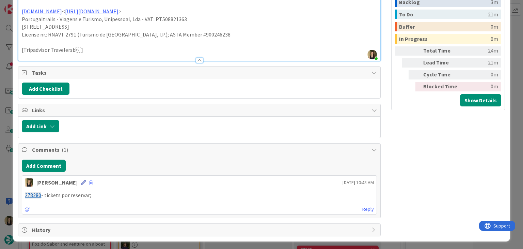
click at [81, 181] on icon at bounding box center [83, 182] width 5 height 5
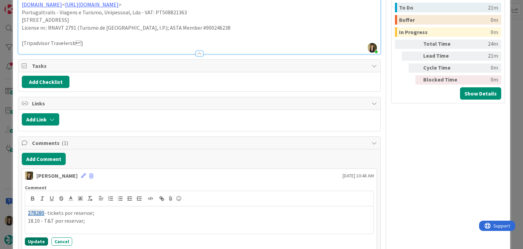
click at [31, 239] on button "Update" at bounding box center [36, 241] width 23 height 8
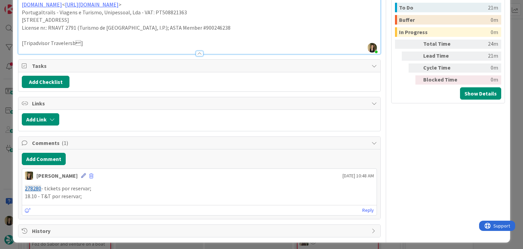
click at [81, 175] on icon at bounding box center [83, 175] width 5 height 5
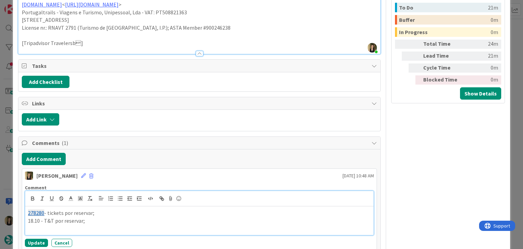
click at [42, 218] on p "18.10 - T&T por reservar;" at bounding box center [199, 221] width 343 height 8
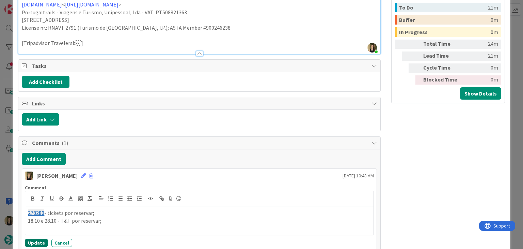
click at [32, 246] on div "Comment 278280 - tickets por reservar; 18.10 e 28.10 - T&T por reservar; Update…" at bounding box center [199, 216] width 354 height 68
click at [33, 241] on button "Update" at bounding box center [36, 242] width 23 height 8
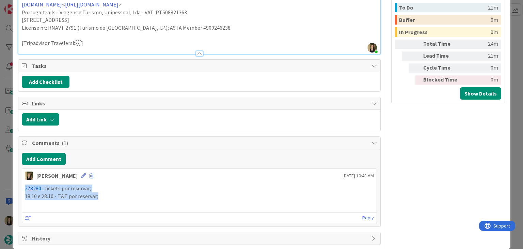
drag, startPoint x: 104, startPoint y: 196, endPoint x: 14, endPoint y: 186, distance: 91.2
click at [14, 186] on div "ID 23663 Creative Team E - In Progress Title 33 / 128 FW: Criação de Rb [TripID…" at bounding box center [261, 6] width 497 height 488
copy div "278280 - tickets por reservar; 18.10 e 28.10 - T&T por reservar;"
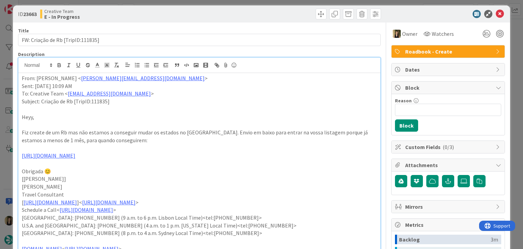
scroll to position [0, 0]
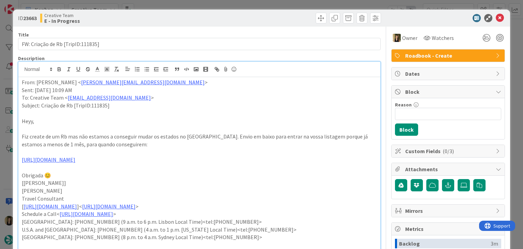
drag, startPoint x: 258, startPoint y: 16, endPoint x: 250, endPoint y: 81, distance: 66.3
click at [258, 15] on div at bounding box center [291, 18] width 180 height 11
click at [260, 1] on div "ID 23663 Creative Team E - In Progress Title 33 / 128 FW: Criação de Rb [TripID…" at bounding box center [261, 124] width 523 height 249
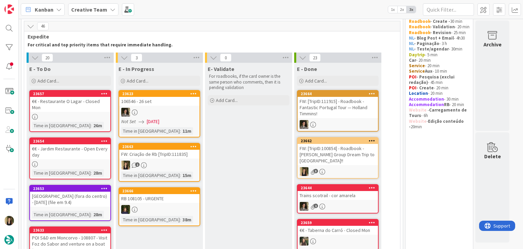
click at [187, 165] on div "1" at bounding box center [159, 164] width 80 height 9
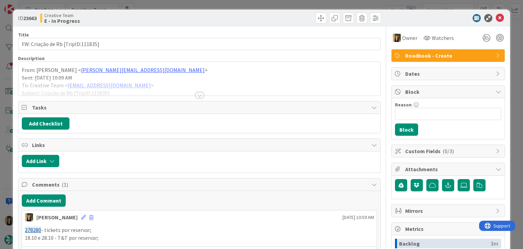
click at [231, 14] on div at bounding box center [291, 18] width 180 height 11
click at [229, 3] on div "ID 23663 Creative Team E - In Progress Title 33 / 128 FW: Criação de Rb [TripID…" at bounding box center [261, 124] width 523 height 249
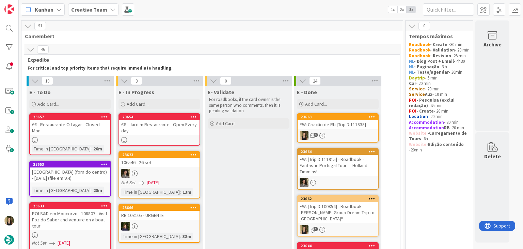
click at [188, 139] on div at bounding box center [159, 140] width 80 height 6
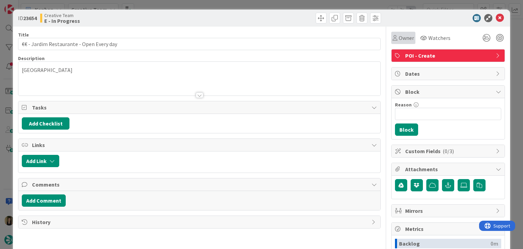
click at [398, 43] on div "Owner" at bounding box center [403, 38] width 24 height 12
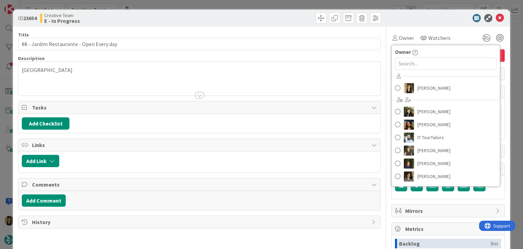
click at [405, 95] on div "Sofia Palma Beatriz Cassona Diana Ramos IT TourTailors Inês Gonçalves Margarida…" at bounding box center [446, 127] width 108 height 112
click at [418, 92] on span "[PERSON_NAME]" at bounding box center [434, 88] width 33 height 10
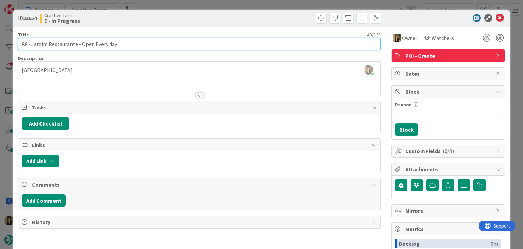
drag, startPoint x: 124, startPoint y: 43, endPoint x: 13, endPoint y: 44, distance: 111.0
click at [13, 44] on div "ID 23654 Creative Team E - In Progress Title 40 / 128 €€ - Jardim Restaurante -…" at bounding box center [261, 183] width 497 height 347
drag, startPoint x: 124, startPoint y: 42, endPoint x: 18, endPoint y: 43, distance: 106.3
click at [18, 43] on div "ID 23654 Creative Team E - In Progress Title 40 / 128 €€ - Jardim Restaurante -…" at bounding box center [261, 183] width 497 height 347
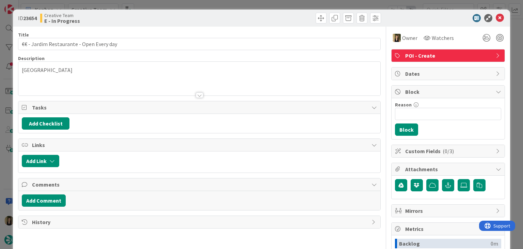
click at [151, 15] on div "Creative Team E - In Progress" at bounding box center [119, 18] width 158 height 11
click at [151, 3] on div "ID 23654 Creative Team E - In Progress Title 40 / 128 €€ - Jardim Restaurante -…" at bounding box center [261, 124] width 523 height 249
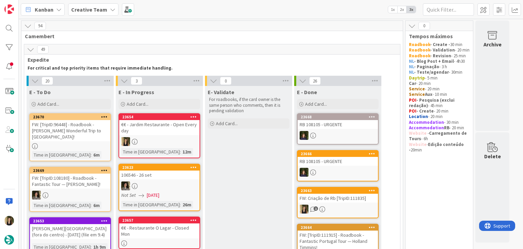
click at [188, 148] on div "Time in [GEOGRAPHIC_DATA] : 12m" at bounding box center [159, 151] width 76 height 7
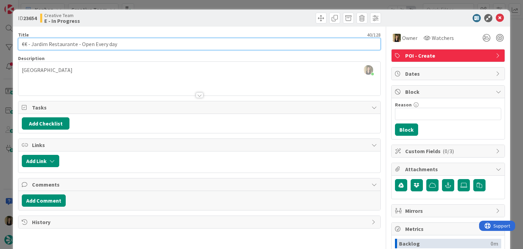
drag, startPoint x: 76, startPoint y: 45, endPoint x: 49, endPoint y: 42, distance: 27.1
click at [32, 43] on input "€€ - Jardim Restaurante - Open Every day" at bounding box center [199, 44] width 362 height 12
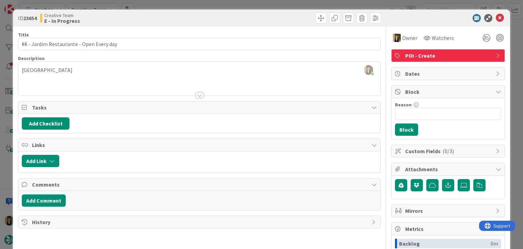
drag, startPoint x: 197, startPoint y: 20, endPoint x: 197, endPoint y: 14, distance: 5.8
click at [197, 19] on div "ID 23654 Creative Team E - In Progress" at bounding box center [199, 18] width 363 height 11
click at [197, 5] on div "ID 23654 Creative Team E - In Progress Title 40 / 128 €€ - Jardim Restaurante -…" at bounding box center [261, 124] width 523 height 249
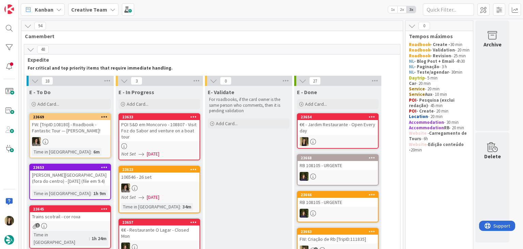
click at [184, 142] on link "23633 POI S&D em Moncorvo - 108807 - Visit Foz do Sabor and venture on a boat t…" at bounding box center [160, 136] width 82 height 47
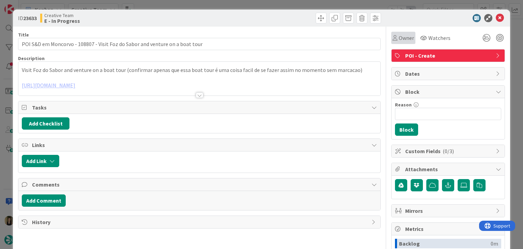
click at [399, 41] on span "Owner" at bounding box center [406, 38] width 15 height 8
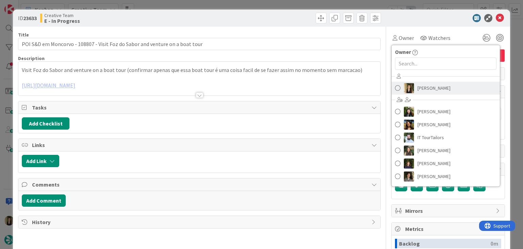
click at [418, 83] on span "[PERSON_NAME]" at bounding box center [434, 88] width 33 height 10
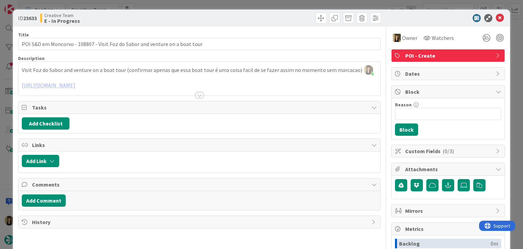
drag, startPoint x: 197, startPoint y: 94, endPoint x: 192, endPoint y: 86, distance: 9.8
click at [197, 94] on div at bounding box center [199, 94] width 7 height 5
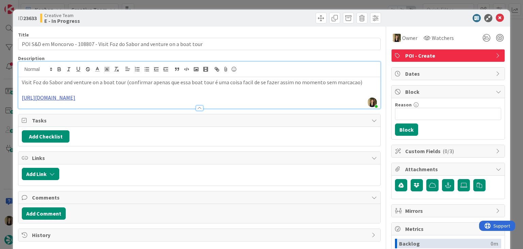
click at [75, 98] on link "[URL][DOMAIN_NAME]" at bounding box center [48, 97] width 53 height 7
click at [172, 118] on link "[URL][DOMAIN_NAME]" at bounding box center [177, 118] width 47 height 9
click at [79, 87] on p at bounding box center [199, 90] width 355 height 8
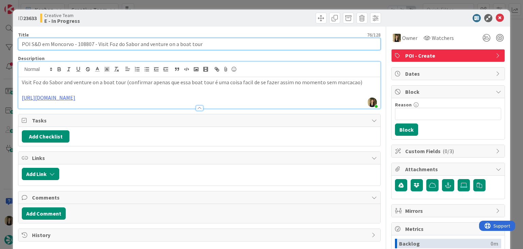
drag, startPoint x: 214, startPoint y: 42, endPoint x: 96, endPoint y: 42, distance: 117.5
click at [96, 42] on input "POI S&D em Moncorvo - 108807 - Visit Foz do Sabor and venture on a boat tour" at bounding box center [199, 44] width 362 height 12
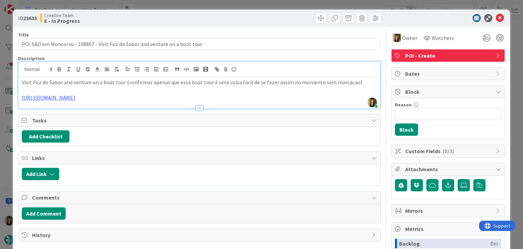
click at [285, 94] on p "[URL][DOMAIN_NAME]" at bounding box center [199, 98] width 355 height 8
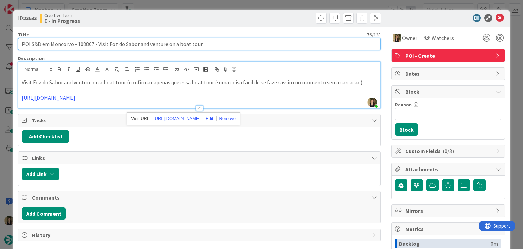
drag, startPoint x: 217, startPoint y: 41, endPoint x: 97, endPoint y: 42, distance: 119.2
click at [96, 44] on input "POI S&D em Moncorvo - 108807 - Visit Foz do Sabor and venture on a boat tour" at bounding box center [199, 44] width 362 height 12
click at [143, 42] on input "POI S&D em Moncorvo - 108807 - Visit Foz do Sabor and venture on a boat tour" at bounding box center [199, 44] width 362 height 12
click at [89, 44] on input "POI S&D em Moncorvo - 108807 - Visit Foz do Sabor and venture on a boat tour" at bounding box center [199, 44] width 362 height 12
drag, startPoint x: 97, startPoint y: 42, endPoint x: 137, endPoint y: 44, distance: 39.6
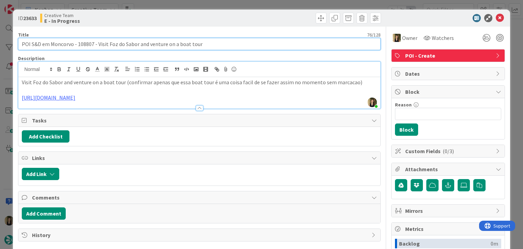
click at [137, 44] on input "POI S&D em Moncorvo - 108807 - Visit Foz do Sabor and venture on a boat tour" at bounding box center [199, 44] width 362 height 12
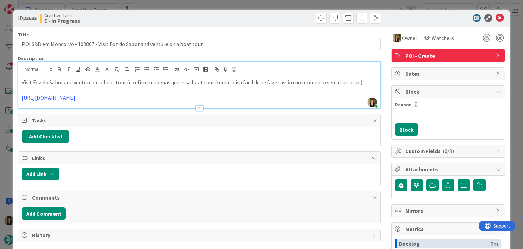
drag, startPoint x: 196, startPoint y: 18, endPoint x: 197, endPoint y: 5, distance: 13.3
click at [196, 17] on div "ID 23633 Creative Team E - In Progress" at bounding box center [199, 18] width 363 height 11
click at [197, 5] on div "ID 23633 Creative Team E - In Progress Title 76 / 128 POI S&D em Moncorvo - 108…" at bounding box center [261, 124] width 523 height 249
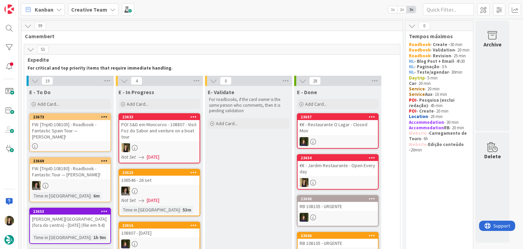
click at [160, 142] on link "23633 POI S&D em Moncorvo - 108807 - Visit Foz do Sabor and venture on a boat t…" at bounding box center [160, 138] width 82 height 50
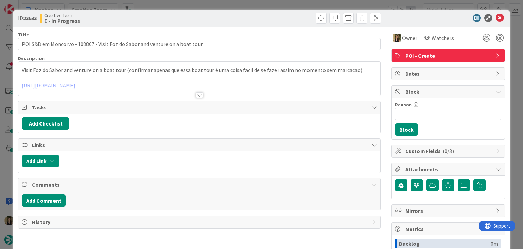
click at [240, 4] on div "ID 23633 Creative Team E - In Progress Title 76 / 128 POI S&D em Moncorvo - 108…" at bounding box center [261, 124] width 523 height 249
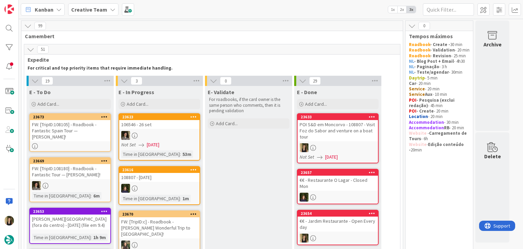
click at [83, 140] on div "FW: [TripID:108105] - Roadbook - Fantastic Spain Tour — [PERSON_NAME]!" at bounding box center [70, 130] width 80 height 21
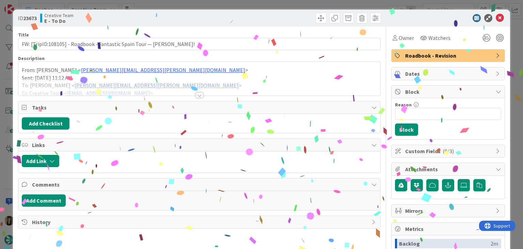
click at [199, 93] on div at bounding box center [199, 94] width 7 height 5
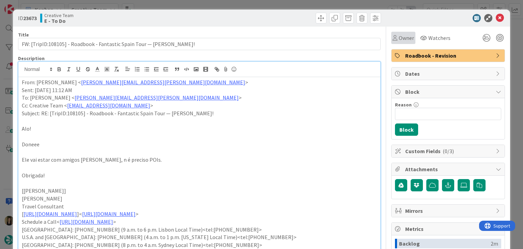
click at [402, 38] on span "Owner" at bounding box center [406, 38] width 15 height 8
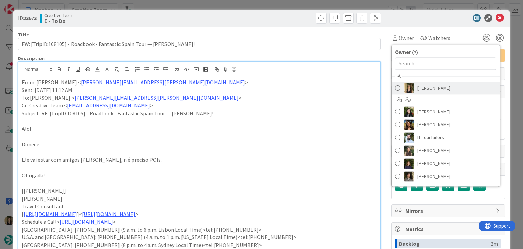
click at [419, 90] on span "[PERSON_NAME]" at bounding box center [434, 88] width 33 height 10
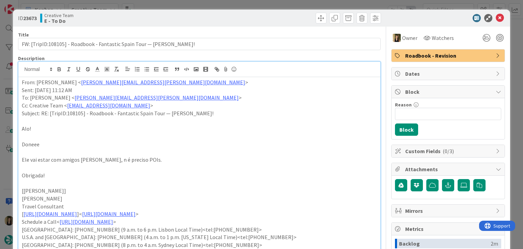
drag, startPoint x: 289, startPoint y: 17, endPoint x: 282, endPoint y: 8, distance: 11.2
click at [287, 15] on div at bounding box center [291, 18] width 180 height 11
click at [282, 7] on div "ID 23673 Creative Team E - To Do Title 74 / 128 FW: [TripID:108105] - Roadbook …" at bounding box center [261, 124] width 523 height 249
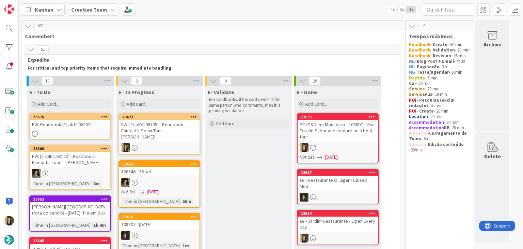
click at [175, 143] on div at bounding box center [159, 147] width 80 height 9
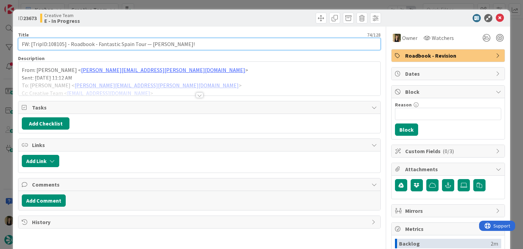
click at [55, 40] on input "FW: [TripID:108105] - Roadbook - Fantastic Spain Tour — [PERSON_NAME]!" at bounding box center [199, 44] width 362 height 12
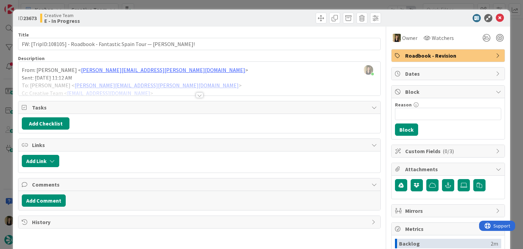
click at [199, 93] on div at bounding box center [199, 94] width 7 height 5
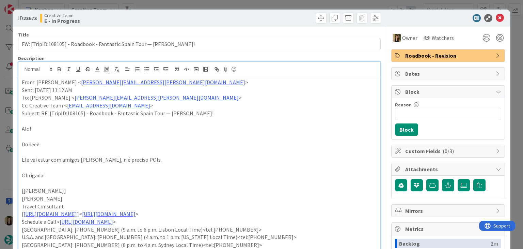
click at [218, 15] on div at bounding box center [291, 18] width 180 height 11
click at [219, 7] on div "ID 23673 Creative Team E - In Progress Title 74 / 128 FW: [TripID:108105] - Roa…" at bounding box center [261, 124] width 523 height 249
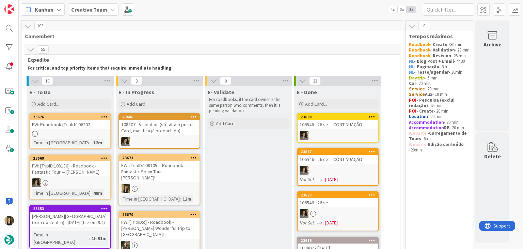
click at [178, 171] on div "FW: [TripID:108105] - Roadbook - Fantastic Spain Tour — [PERSON_NAME]!" at bounding box center [159, 171] width 80 height 21
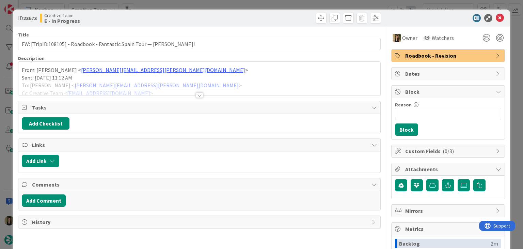
click at [282, 17] on div at bounding box center [291, 18] width 180 height 11
drag, startPoint x: 275, startPoint y: 4, endPoint x: 264, endPoint y: 6, distance: 11.0
click at [275, 4] on div "ID 23673 Creative Team E - In Progress Title 74 / 128 FW: [TripID:108105] - Roa…" at bounding box center [261, 124] width 523 height 249
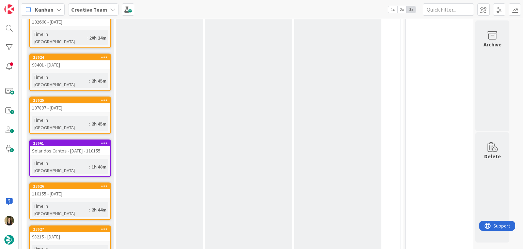
scroll to position [693, 0]
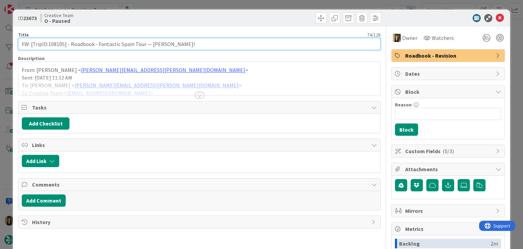
drag, startPoint x: 67, startPoint y: 42, endPoint x: 5, endPoint y: 45, distance: 61.4
click at [5, 45] on div "ID 23673 Creative Team O - Paused Title 74 / 128 FW: [TripID:108105] - Roadbook…" at bounding box center [261, 124] width 523 height 249
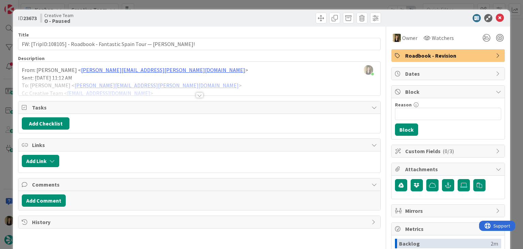
click at [184, 16] on div "Creative Team O - Paused" at bounding box center [119, 18] width 158 height 11
click at [184, 5] on div "ID 23673 Creative Team O - Paused Title 74 / 128 FW: [TripID:108105] - Roadbook…" at bounding box center [261, 124] width 523 height 249
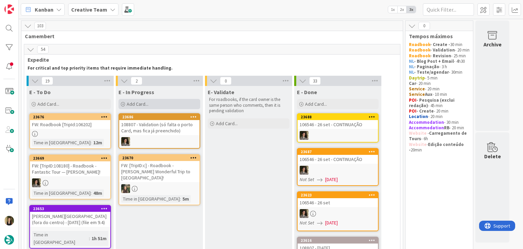
click at [158, 102] on div "Add Card..." at bounding box center [160, 104] width 82 height 10
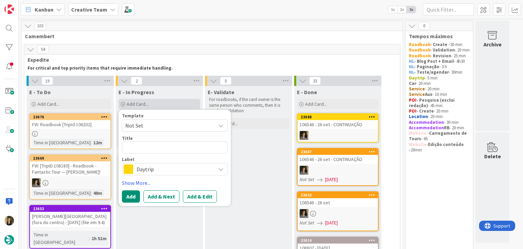
type textarea "x"
type textarea "FW: [TripID:108105]"
click at [172, 167] on span "Daytrip" at bounding box center [175, 169] width 76 height 10
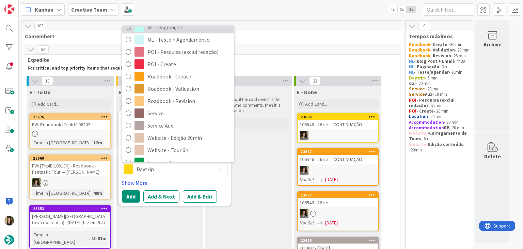
scroll to position [102, 0]
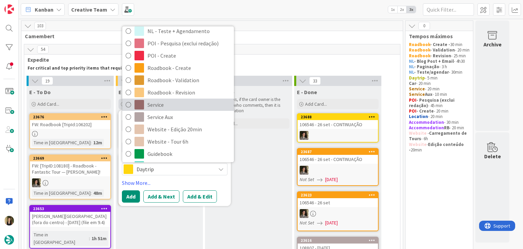
click at [181, 108] on span "Service" at bounding box center [188, 105] width 83 height 10
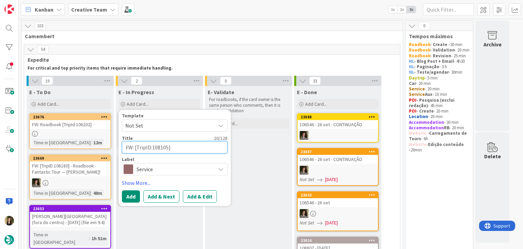
drag, startPoint x: 187, startPoint y: 144, endPoint x: 184, endPoint y: 145, distance: 3.4
click at [187, 145] on textarea "FW: [TripID:108105]" at bounding box center [175, 147] width 106 height 12
type textarea "x"
type textarea "FW: [TripID:108105] c"
type textarea "x"
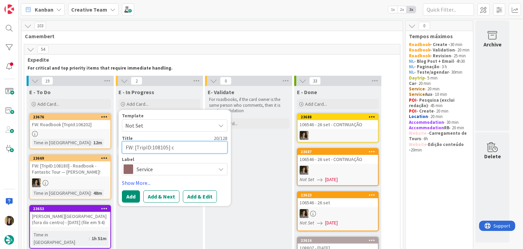
type textarea "FW: [TripID:108105] cr"
type textarea "x"
type textarea "FW: [TripID:108105] cri"
type textarea "x"
type textarea "FW: [TripID:108105] cria"
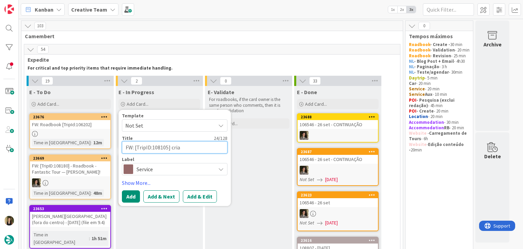
type textarea "x"
type textarea "FW: [TripID:108105] criar"
type textarea "x"
type textarea "FW: [TripID:108105] criar"
type textarea "x"
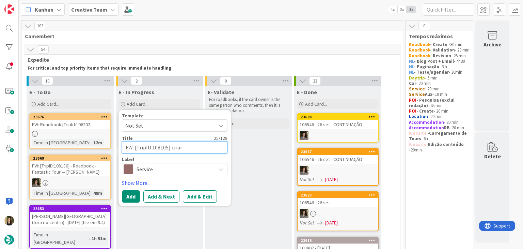
type textarea "FW: [TripID:108105] criar t"
type textarea "x"
type textarea "FW: [TripID:108105] criar tr"
type textarea "x"
type textarea "FW: [TripID:108105] criar tra"
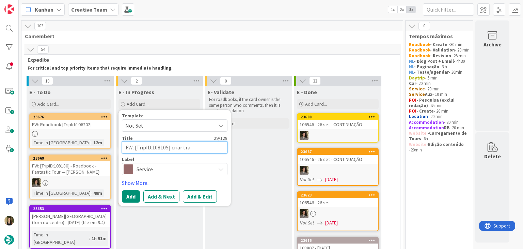
type textarea "x"
type textarea "FW: [TripID:108105] criar trai"
type textarea "x"
type textarea "FW: [TripID:108105] criar train"
type textarea "x"
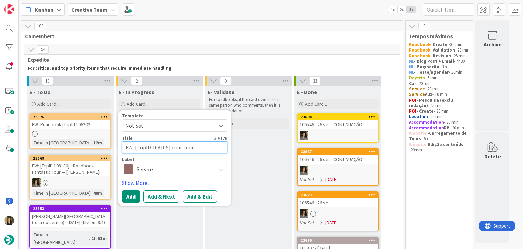
type textarea "FW: [TripID:108105] criar train"
type textarea "x"
type textarea "FW: [TripID:108105] criar train s"
type textarea "x"
type textarea "FW: [TripID:108105] criar train se"
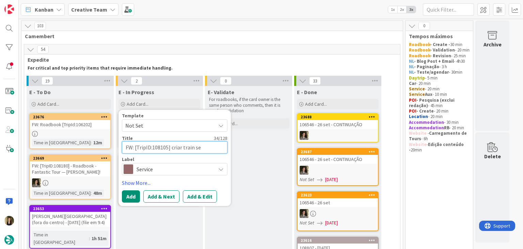
type textarea "x"
type textarea "FW: [TripID:108105] criar train ser"
type textarea "x"
type textarea "FW: [TripID:108105] criar train serv"
type textarea "x"
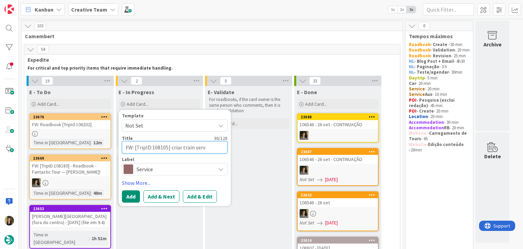
type textarea "FW: [TripID:108105] criar train servi"
type textarea "x"
type textarea "FW: [TripID:108105] criar train servic"
type textarea "x"
type textarea "FW: [TripID:108105] criar train service"
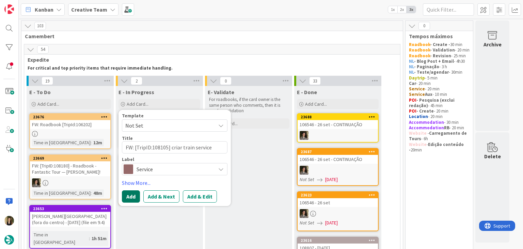
click at [125, 200] on button "Add" at bounding box center [131, 196] width 18 height 12
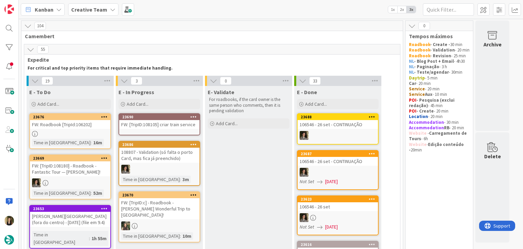
click at [164, 130] on link "23690 FW: [TripID:108105] criar train service" at bounding box center [160, 124] width 82 height 22
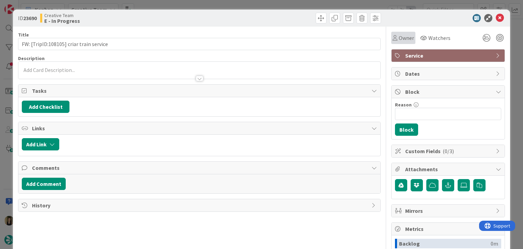
click at [393, 39] on div "Owner" at bounding box center [403, 38] width 21 height 8
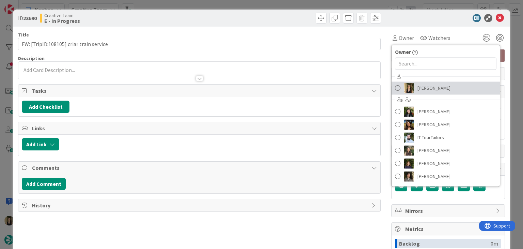
click at [418, 85] on span "[PERSON_NAME]" at bounding box center [434, 88] width 33 height 10
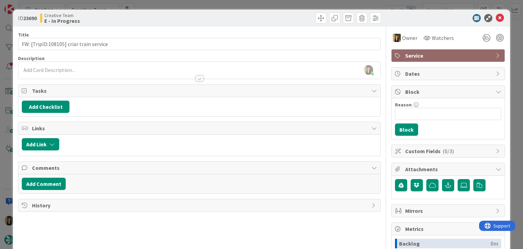
click at [171, 72] on div at bounding box center [199, 75] width 362 height 7
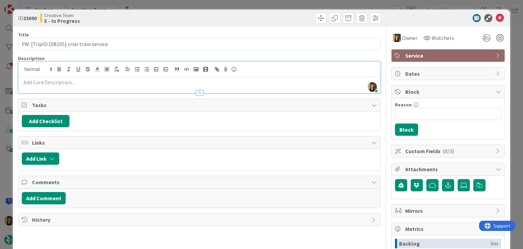
click at [162, 78] on div "[PERSON_NAME] just joined" at bounding box center [199, 77] width 362 height 31
click at [163, 82] on p at bounding box center [199, 82] width 355 height 8
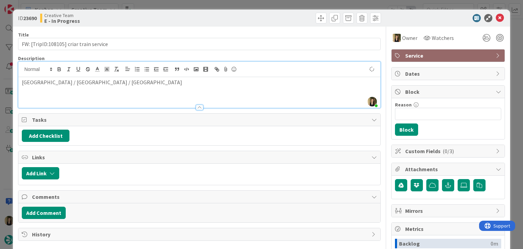
drag, startPoint x: 217, startPoint y: 24, endPoint x: 216, endPoint y: 13, distance: 10.6
click at [217, 24] on div "ID 23690 Creative Team E - In Progress" at bounding box center [261, 18] width 497 height 17
drag, startPoint x: 117, startPoint y: 83, endPoint x: 21, endPoint y: 83, distance: 95.7
click at [22, 83] on p "[GEOGRAPHIC_DATA] / [GEOGRAPHIC_DATA] / [GEOGRAPHIC_DATA]" at bounding box center [199, 82] width 355 height 8
copy p "[GEOGRAPHIC_DATA] / [GEOGRAPHIC_DATA] / [GEOGRAPHIC_DATA]"
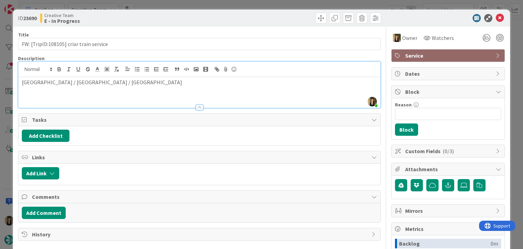
click at [125, 20] on div "Creative Team E - In Progress" at bounding box center [119, 18] width 158 height 11
drag, startPoint x: 143, startPoint y: 22, endPoint x: 146, endPoint y: 4, distance: 18.5
click at [143, 18] on div "Creative Team E - In Progress" at bounding box center [119, 18] width 158 height 11
click at [146, 3] on div "ID 23690 Creative Team E - In Progress Title 39 / 128 FW: [TripID:108105] criar…" at bounding box center [261, 124] width 523 height 249
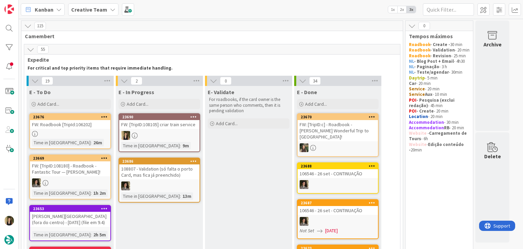
click at [176, 129] on link "23690 FW: [TripID:108105] criar train service Time in [GEOGRAPHIC_DATA] : 9m" at bounding box center [160, 132] width 82 height 39
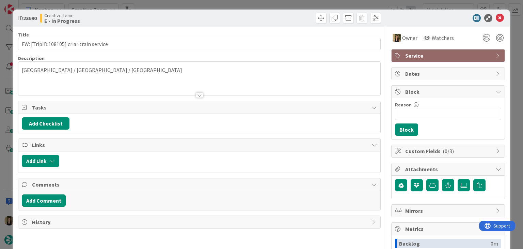
click at [245, 7] on div "ID 23690 Creative Team E - In Progress Title 39 / 128 FW: [TripID:108105] criar…" at bounding box center [261, 124] width 523 height 249
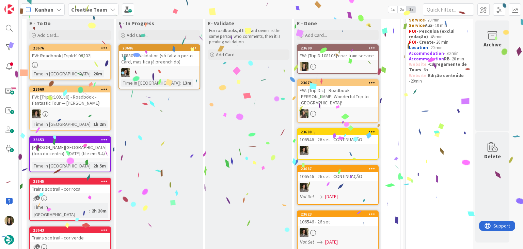
scroll to position [68, 0]
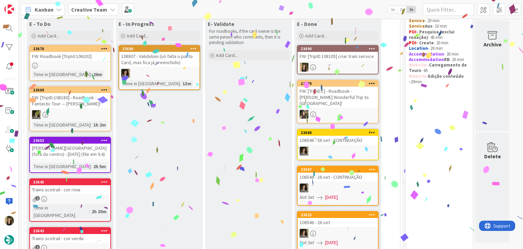
click at [93, 69] on link "23676 FW: Roadbook [TripId:106202] Time in Column : 26m" at bounding box center [70, 63] width 82 height 36
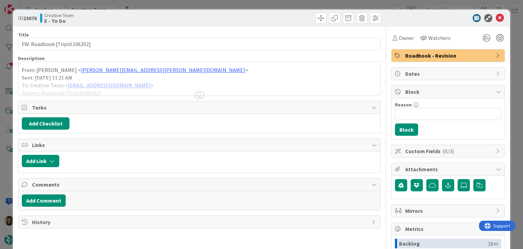
click at [199, 95] on div at bounding box center [199, 94] width 7 height 5
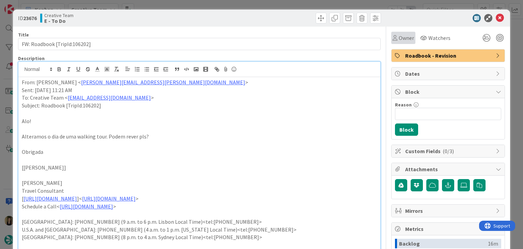
click at [401, 37] on span "Owner" at bounding box center [406, 38] width 15 height 8
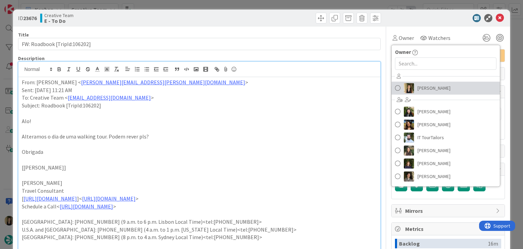
click at [426, 85] on span "[PERSON_NAME]" at bounding box center [434, 88] width 33 height 10
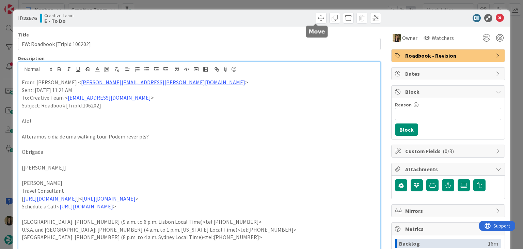
drag, startPoint x: 298, startPoint y: 13, endPoint x: 295, endPoint y: 7, distance: 6.4
click at [297, 12] on div "ID 23676 Creative Team E - To Do" at bounding box center [261, 18] width 497 height 17
click at [295, 6] on div "ID 23676 Creative Team E - To Do Title 28 / 128 FW: Roadbook [TripId:106202] De…" at bounding box center [261, 124] width 523 height 249
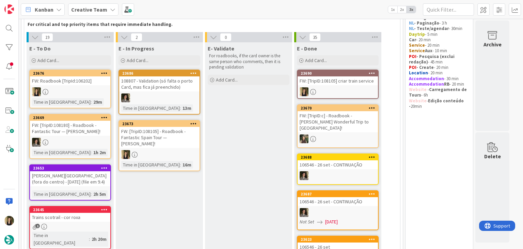
scroll to position [31, 0]
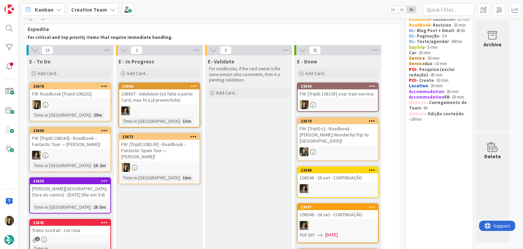
click at [178, 147] on div "FW: [TripID:108105] - Roadbook - Fantastic Spain Tour — [PERSON_NAME]!" at bounding box center [159, 150] width 80 height 21
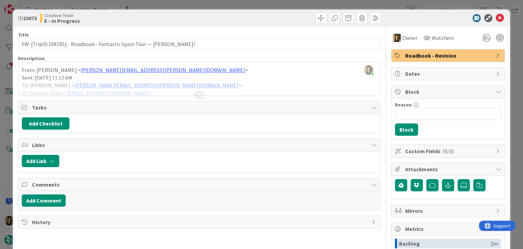
click at [213, 8] on div "ID 23673 Creative Team E - In Progress Title 74 / 128 FW: [TripID:108105] - Roa…" at bounding box center [261, 124] width 523 height 249
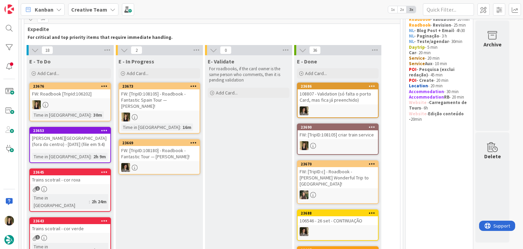
click at [212, 6] on div "Kanban Creative Team 1x 2x 3x" at bounding box center [271, 9] width 504 height 19
click at [174, 112] on div at bounding box center [159, 116] width 80 height 9
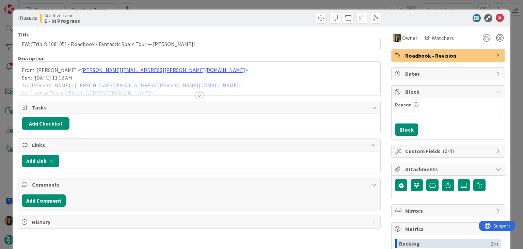
click at [196, 94] on div at bounding box center [199, 94] width 7 height 5
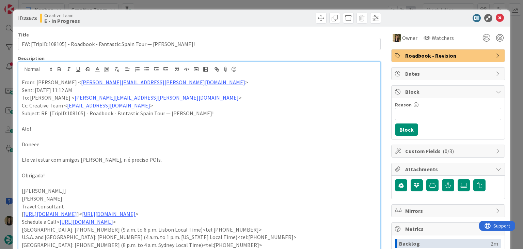
drag, startPoint x: 275, startPoint y: 13, endPoint x: 275, endPoint y: 6, distance: 7.5
click at [275, 11] on div "ID 23673 Creative Team E - In Progress" at bounding box center [261, 18] width 497 height 17
drag, startPoint x: 275, startPoint y: 6, endPoint x: 269, endPoint y: 19, distance: 14.9
click at [275, 6] on div "ID 23673 Creative Team E - In Progress Title 74 / 128 FW: [TripID:108105] - Roa…" at bounding box center [261, 124] width 523 height 249
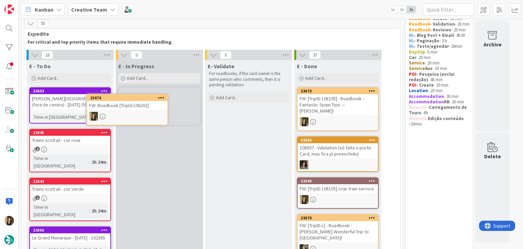
scroll to position [24, 0]
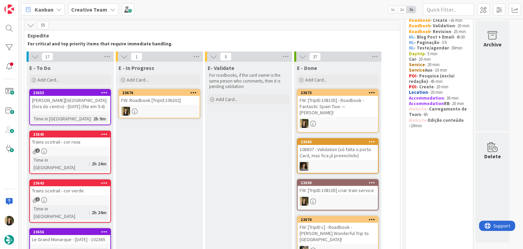
click at [62, 148] on div "1" at bounding box center [70, 151] width 80 height 6
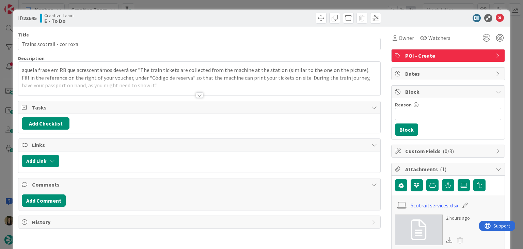
click at [196, 96] on div at bounding box center [199, 94] width 7 height 5
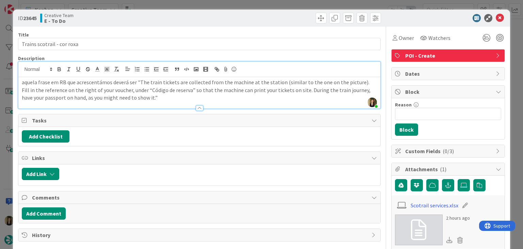
click at [260, 2] on div "ID 23645 Creative Team E - To Do Title 26 / 128 Trains scotrail - cor roxa Desc…" at bounding box center [261, 124] width 523 height 249
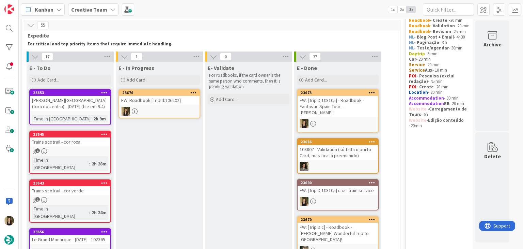
click at [174, 100] on div "FW: Roadbook [TripId:106202]" at bounding box center [159, 100] width 80 height 9
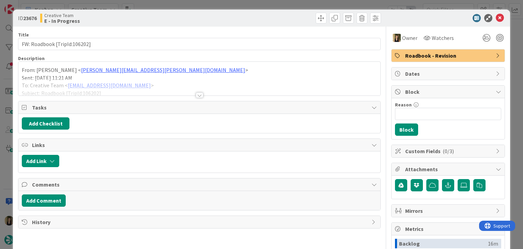
click at [198, 93] on div at bounding box center [199, 94] width 7 height 5
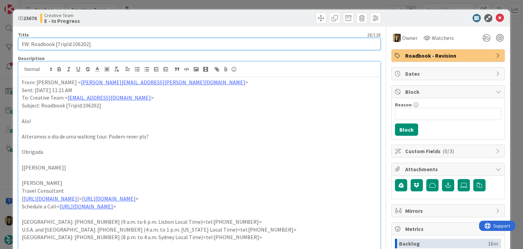
click at [82, 44] on input "FW: Roadbook [TripId:106202]" at bounding box center [199, 44] width 362 height 12
drag, startPoint x: 109, startPoint y: 45, endPoint x: 90, endPoint y: 37, distance: 20.3
click at [56, 45] on input "FW: Roadbook [TripId:106202]" at bounding box center [199, 44] width 362 height 12
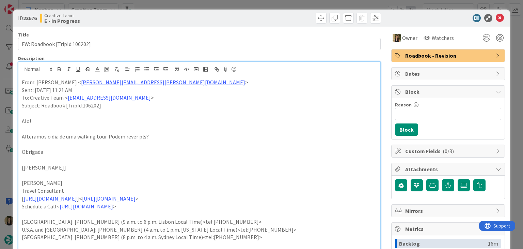
click at [172, 10] on div "ID 23676 Creative Team E - In Progress" at bounding box center [261, 18] width 497 height 17
click at [173, 5] on div "ID 23676 Creative Team E - In Progress Title 28 / 128 FW: Roadbook [TripId:1062…" at bounding box center [261, 124] width 523 height 249
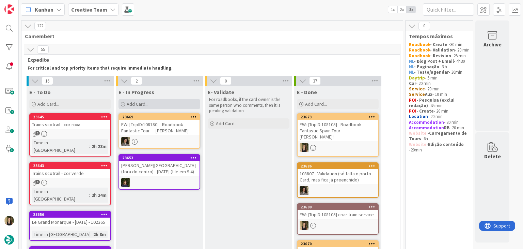
click at [163, 103] on div "Add Card..." at bounding box center [160, 104] width 82 height 10
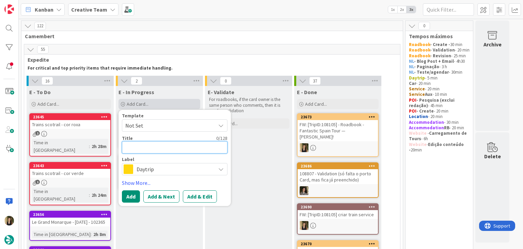
paste textarea "[TripId:106202]"
type textarea "x"
type textarea "[TripId:106202]"
type textarea "x"
type textarea "[TripId:106202]"
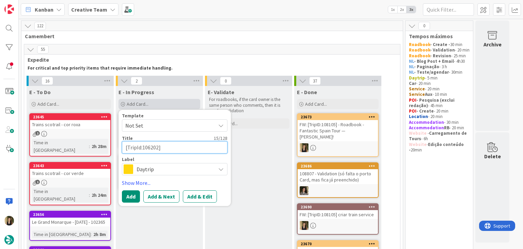
type textarea "x"
type textarea "[TripId:106202] c"
type textarea "x"
type textarea "[TripId:106202] cr"
type textarea "x"
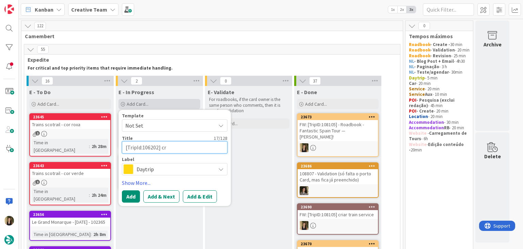
type textarea "[TripId:106202] cri"
type textarea "x"
type textarea "[TripId:106202] cria"
type textarea "x"
type textarea "[TripId:106202] criar"
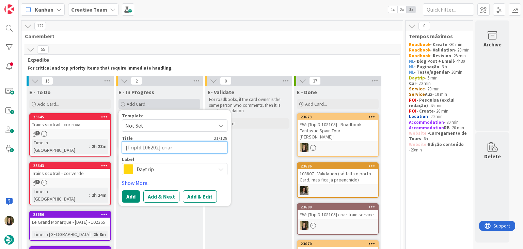
type textarea "x"
type textarea "[TripId:106202] criar"
type textarea "x"
type textarea "[TripId:106202] criar s"
type textarea "x"
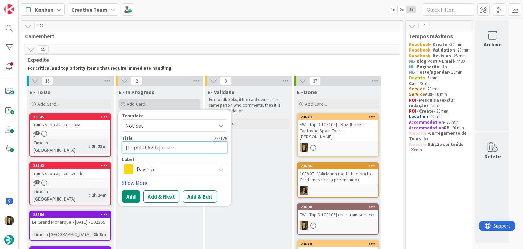
type textarea "[TripId:106202] criar se"
type textarea "x"
type textarea "[TripId:106202] criar ser"
type textarea "x"
type textarea "[TripId:106202] criar serv"
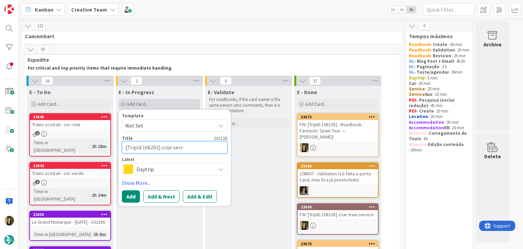
type textarea "x"
type textarea "[TripId:106202] criar servi"
type textarea "x"
type textarea "[TripId:106202] criar servic"
type textarea "x"
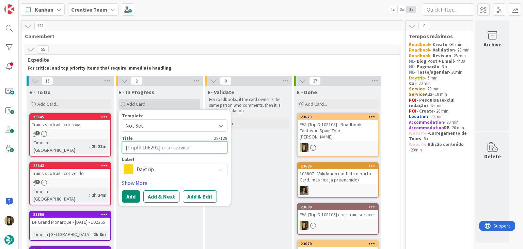
type textarea "[TripId:106202] criar service"
type textarea "x"
type textarea "[TripId:106202] criar service t"
type textarea "x"
type textarea "[TripId:106202] criar service tr"
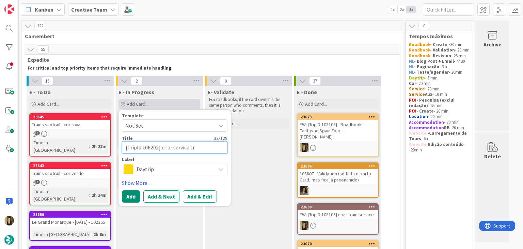
type textarea "x"
type textarea "[TripId:106202] criar service tra"
type textarea "x"
type textarea "[TripId:106202] criar service trai"
type textarea "x"
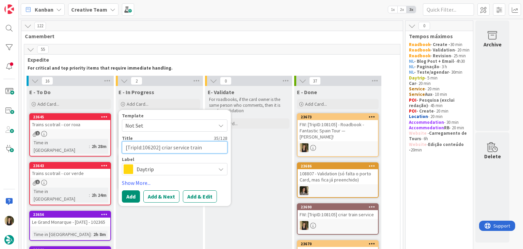
type textarea "[TripId:106202] criar service train"
click at [158, 175] on div "Template Not Set Title 35 / 128 [TripId:106202] criar service train Label Daytr…" at bounding box center [175, 157] width 106 height 89
click at [159, 173] on div "Daytrip" at bounding box center [175, 169] width 106 height 12
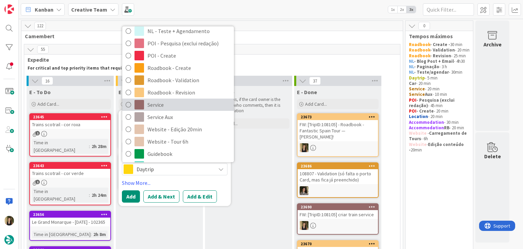
click at [164, 102] on span "Service" at bounding box center [188, 105] width 83 height 10
type textarea "x"
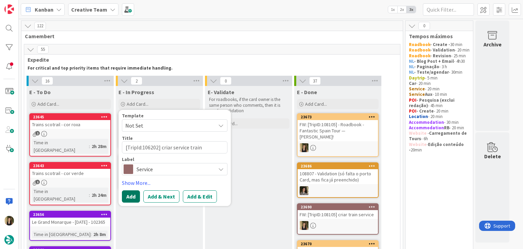
click at [130, 194] on button "Add" at bounding box center [131, 196] width 18 height 12
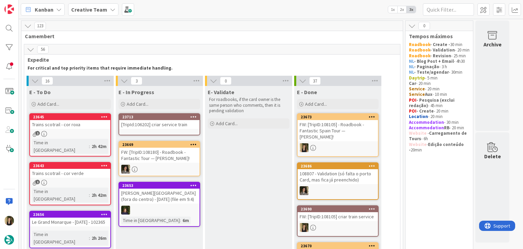
click at [155, 126] on div "[TripId:106202] criar service train" at bounding box center [159, 124] width 80 height 9
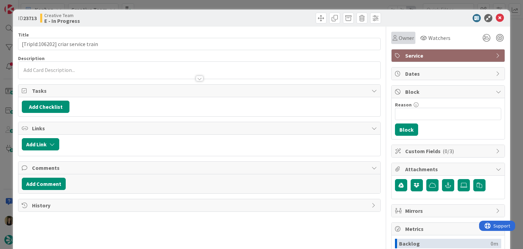
click at [399, 35] on span "Owner" at bounding box center [406, 38] width 15 height 8
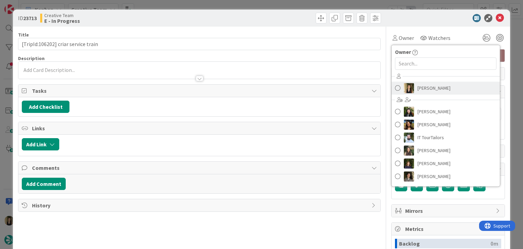
click at [419, 86] on span "[PERSON_NAME]" at bounding box center [434, 88] width 33 height 10
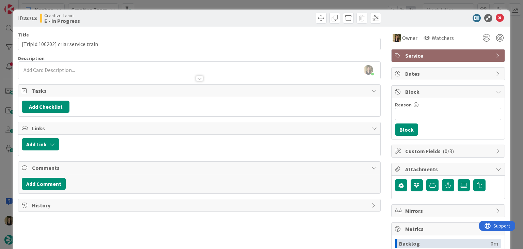
click at [74, 72] on div at bounding box center [199, 75] width 362 height 7
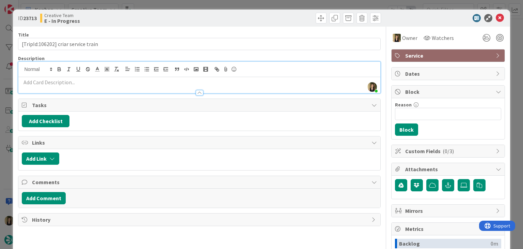
click at [88, 83] on p at bounding box center [199, 82] width 355 height 8
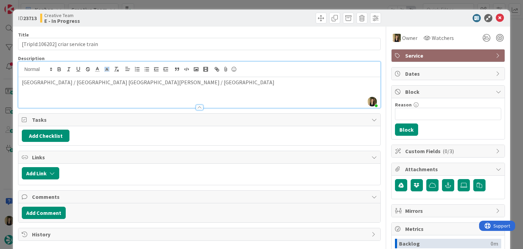
drag, startPoint x: 86, startPoint y: 83, endPoint x: 109, endPoint y: 65, distance: 29.3
click at [86, 81] on p "[GEOGRAPHIC_DATA] / [GEOGRAPHIC_DATA] [GEOGRAPHIC_DATA][PERSON_NAME] / [GEOGRAP…" at bounding box center [199, 82] width 355 height 8
drag, startPoint x: 98, startPoint y: 82, endPoint x: 119, endPoint y: 69, distance: 24.5
click at [98, 81] on p "[GEOGRAPHIC_DATA] / [GEOGRAPHIC_DATA] [GEOGRAPHIC_DATA][PERSON_NAME] / [GEOGRAP…" at bounding box center [199, 82] width 355 height 8
drag, startPoint x: 59, startPoint y: 82, endPoint x: 78, endPoint y: 75, distance: 20.3
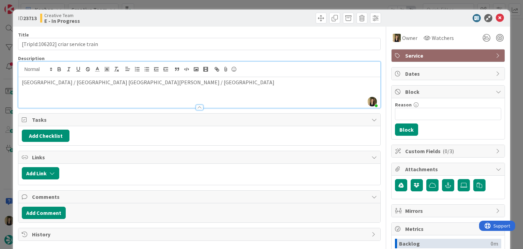
click at [59, 82] on p "[GEOGRAPHIC_DATA] / [GEOGRAPHIC_DATA] [GEOGRAPHIC_DATA][PERSON_NAME] / [GEOGRAP…" at bounding box center [199, 82] width 355 height 8
drag, startPoint x: 20, startPoint y: 81, endPoint x: 40, endPoint y: 77, distance: 19.9
click at [20, 81] on div "[GEOGRAPHIC_DATA] / [GEOGRAPHIC_DATA] [GEOGRAPHIC_DATA][PERSON_NAME] / [GEOGRAP…" at bounding box center [199, 92] width 362 height 31
click at [238, 81] on p "3h45 Train - [GEOGRAPHIC_DATA] / [GEOGRAPHIC_DATA][PERSON_NAME] / [GEOGRAPHIC_D…" at bounding box center [199, 82] width 355 height 8
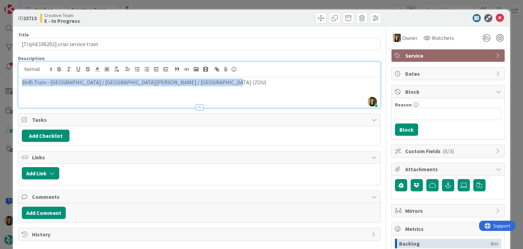
drag, startPoint x: 208, startPoint y: 84, endPoint x: 14, endPoint y: 84, distance: 194.2
click at [15, 84] on div "ID 23713 Creative Team E - In Progress Title 35 / 128 [TripId:106202] criar ser…" at bounding box center [261, 183] width 497 height 347
copy p "3h45 Train - [GEOGRAPHIC_DATA] / [GEOGRAPHIC_DATA][PERSON_NAME] / [GEOGRAPHIC_D…"
drag, startPoint x: 176, startPoint y: 87, endPoint x: 183, endPoint y: 84, distance: 6.9
click at [176, 87] on div "3h45 Train - [GEOGRAPHIC_DATA] / [GEOGRAPHIC_DATA][PERSON_NAME] / [GEOGRAPHIC_D…" at bounding box center [199, 92] width 362 height 31
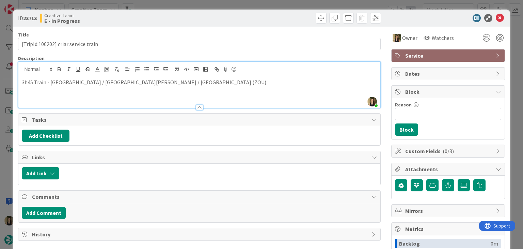
click at [192, 100] on div "Description [PERSON_NAME] joined 5 m ago 3h45 Train - [GEOGRAPHIC_DATA] / [GEOG…" at bounding box center [199, 81] width 362 height 53
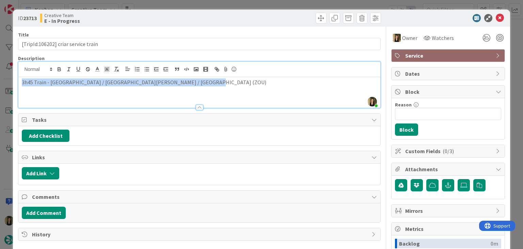
drag, startPoint x: 183, startPoint y: 82, endPoint x: 8, endPoint y: 78, distance: 174.4
click at [9, 78] on div "ID 23713 Creative Team E - In Progress Title 35 / 128 [TripId:106202] criar ser…" at bounding box center [261, 124] width 523 height 249
copy p "3h45 Train - [GEOGRAPHIC_DATA] / [GEOGRAPHIC_DATA][PERSON_NAME] / [GEOGRAPHIC_D…"
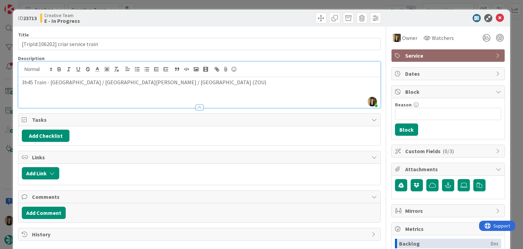
click at [194, 11] on div "ID 23713 Creative Team E - In Progress" at bounding box center [261, 18] width 497 height 17
click at [196, 5] on div "ID 23713 Creative Team E - In Progress Title 35 / 128 [TripId:106202] criar ser…" at bounding box center [261, 124] width 523 height 249
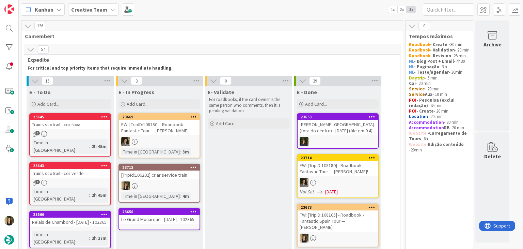
click at [178, 177] on div "[TripId:106202] criar service train" at bounding box center [159, 174] width 80 height 9
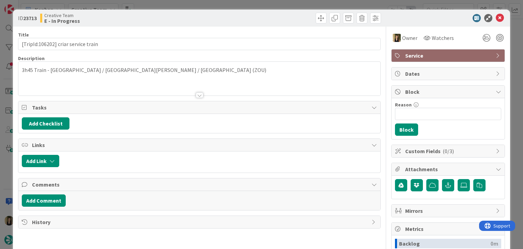
click at [294, 2] on div "ID 23713 Creative Team E - In Progress Title 35 / 128 [TripId:106202] criar ser…" at bounding box center [261, 124] width 523 height 249
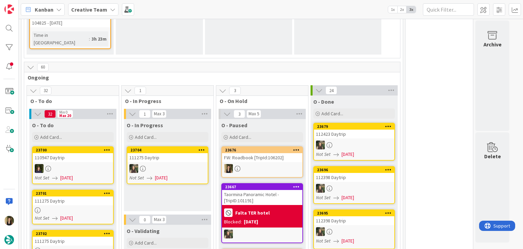
scroll to position [715, 0]
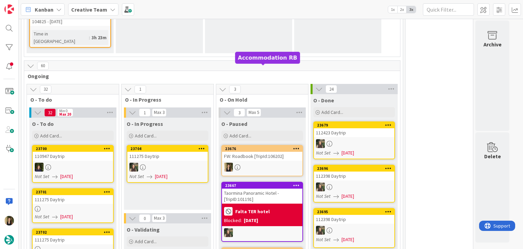
click at [253, 162] on div at bounding box center [262, 166] width 80 height 9
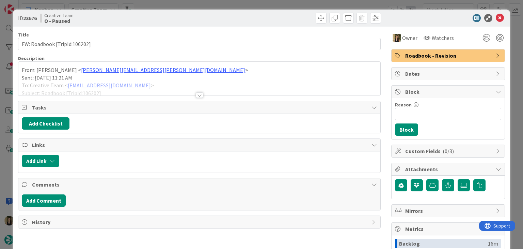
click at [282, 1] on div "ID 23676 Creative Team O - Paused Title 28 / 128 FW: Roadbook [TripId:106202] D…" at bounding box center [261, 124] width 523 height 249
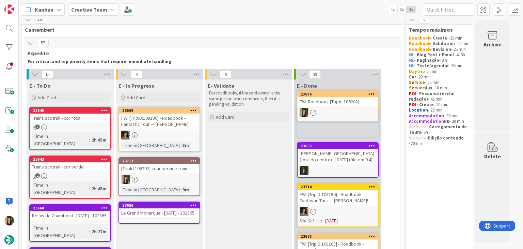
scroll to position [2, 0]
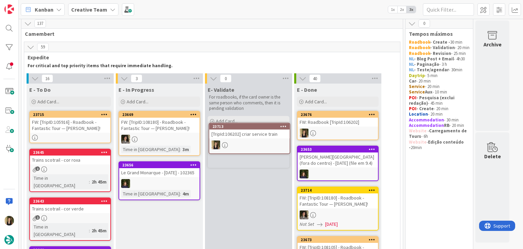
scroll to position [5, 0]
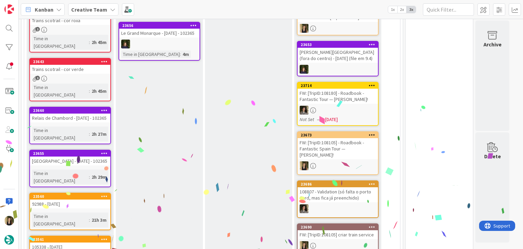
scroll to position [74, 0]
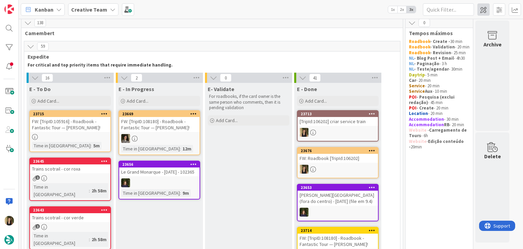
scroll to position [0, 0]
